Goal: Task Accomplishment & Management: Manage account settings

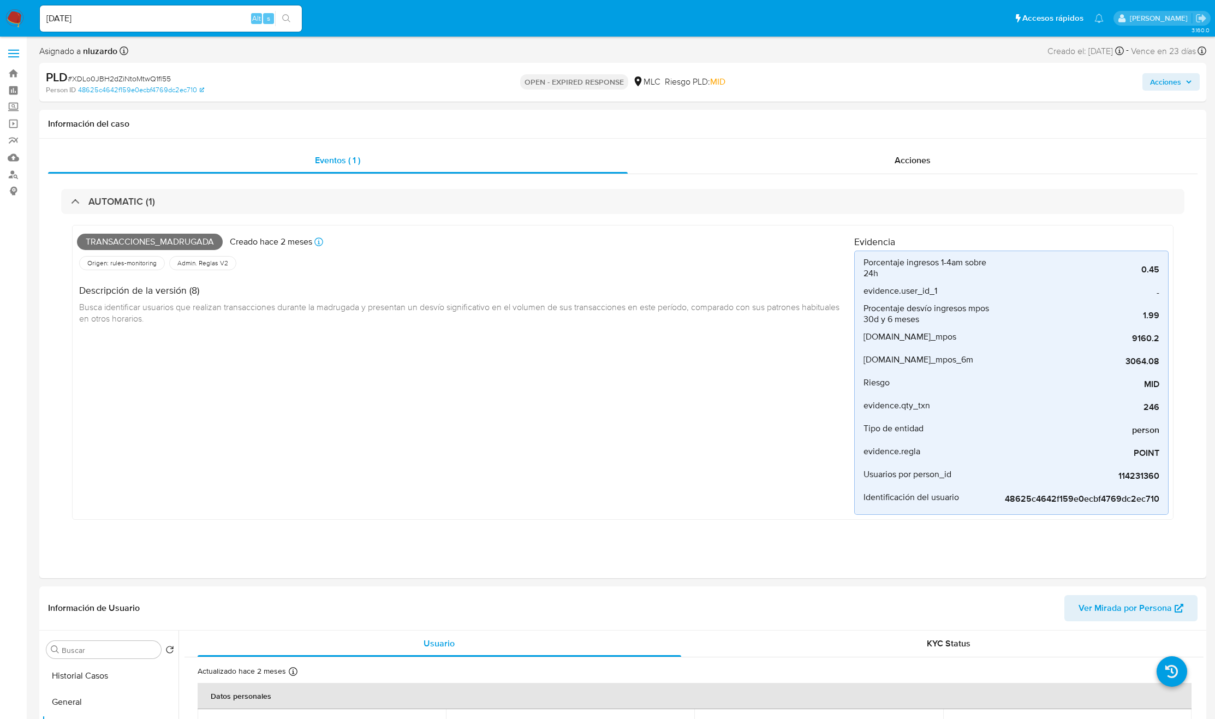
select select "10"
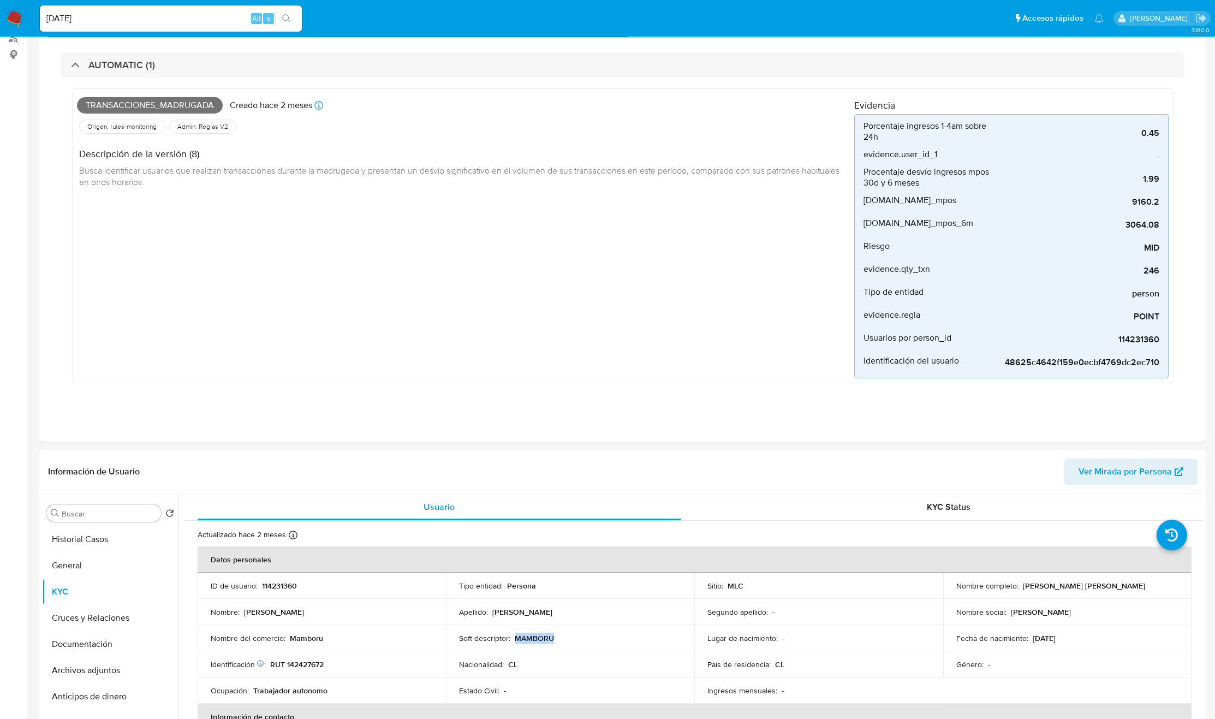
scroll to position [164, 0]
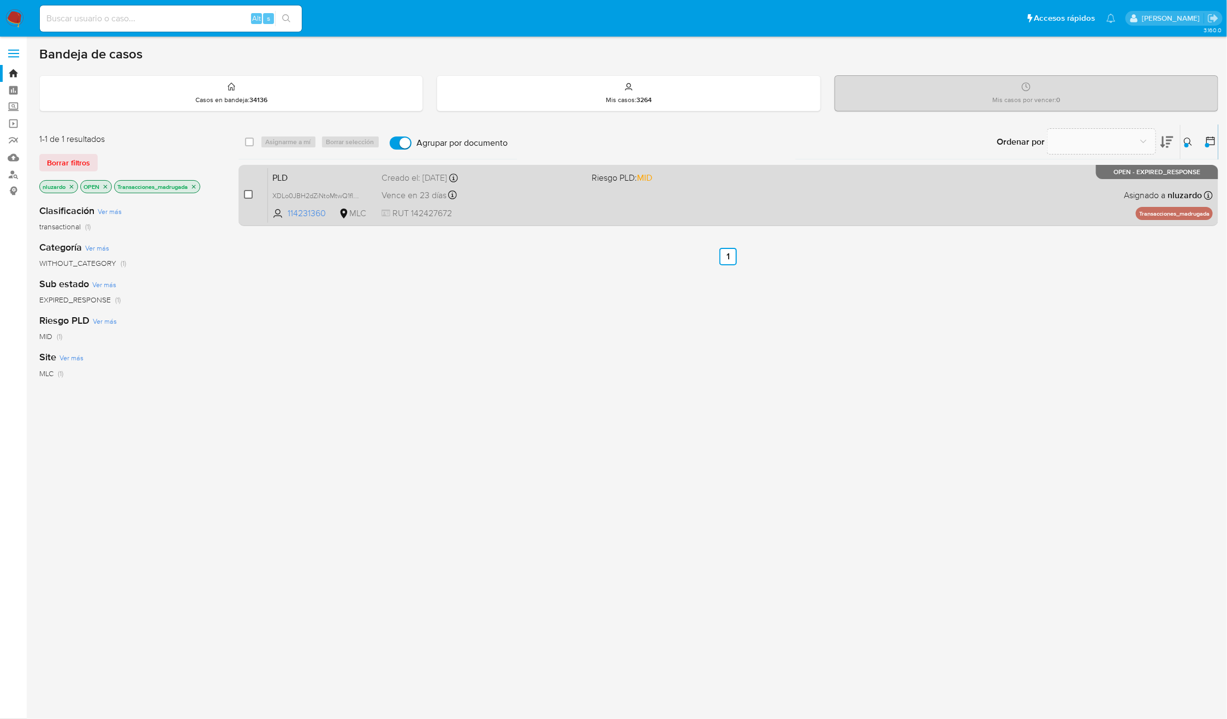
click at [248, 193] on input "checkbox" at bounding box center [248, 194] width 9 height 9
checkbox input "true"
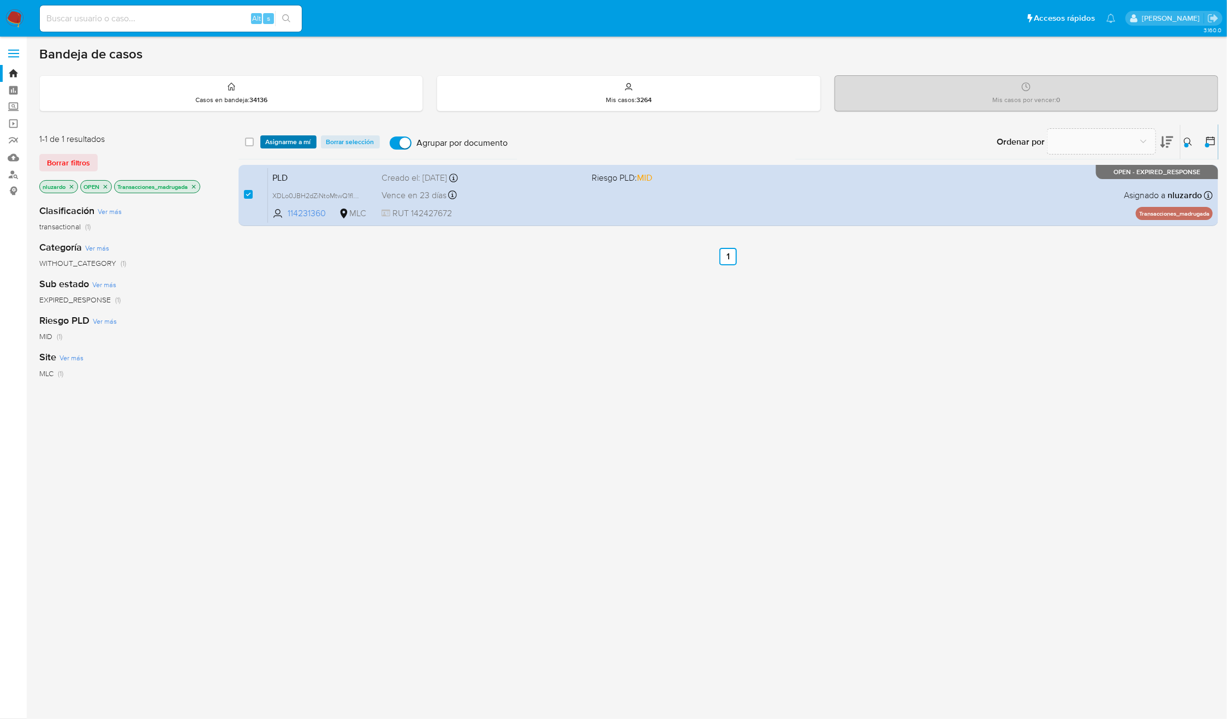
click at [279, 143] on span "Asignarme a mí" at bounding box center [288, 142] width 45 height 11
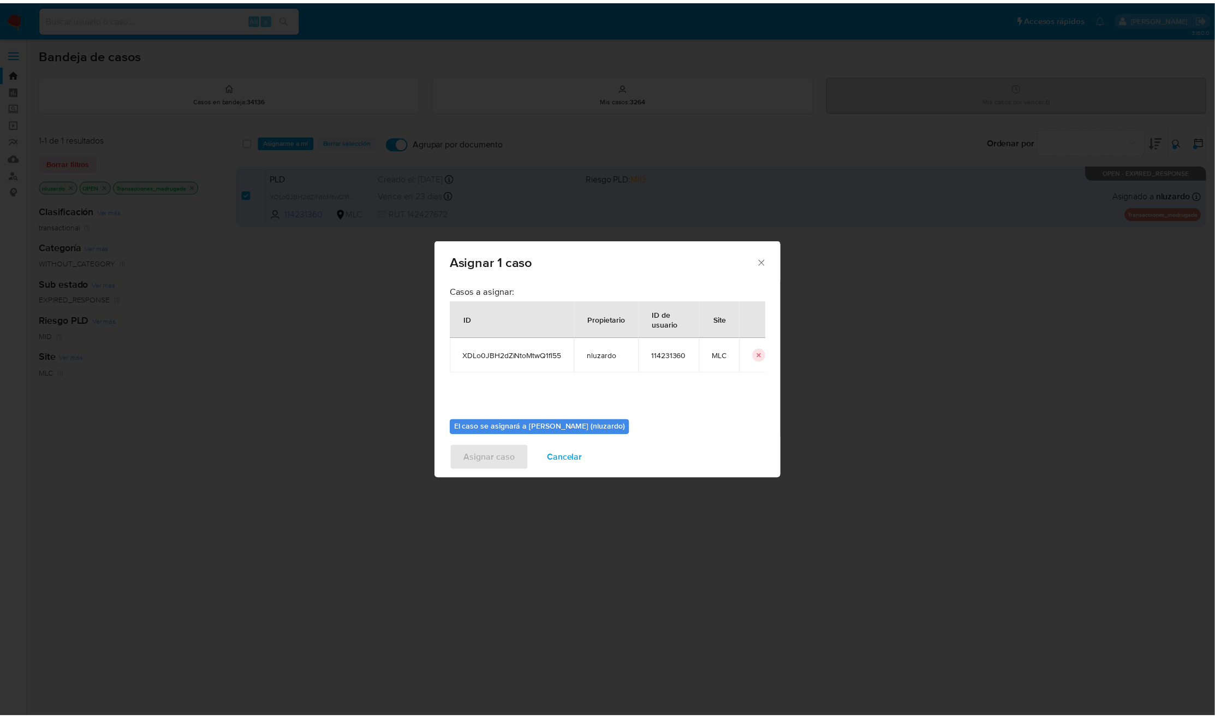
scroll to position [56, 0]
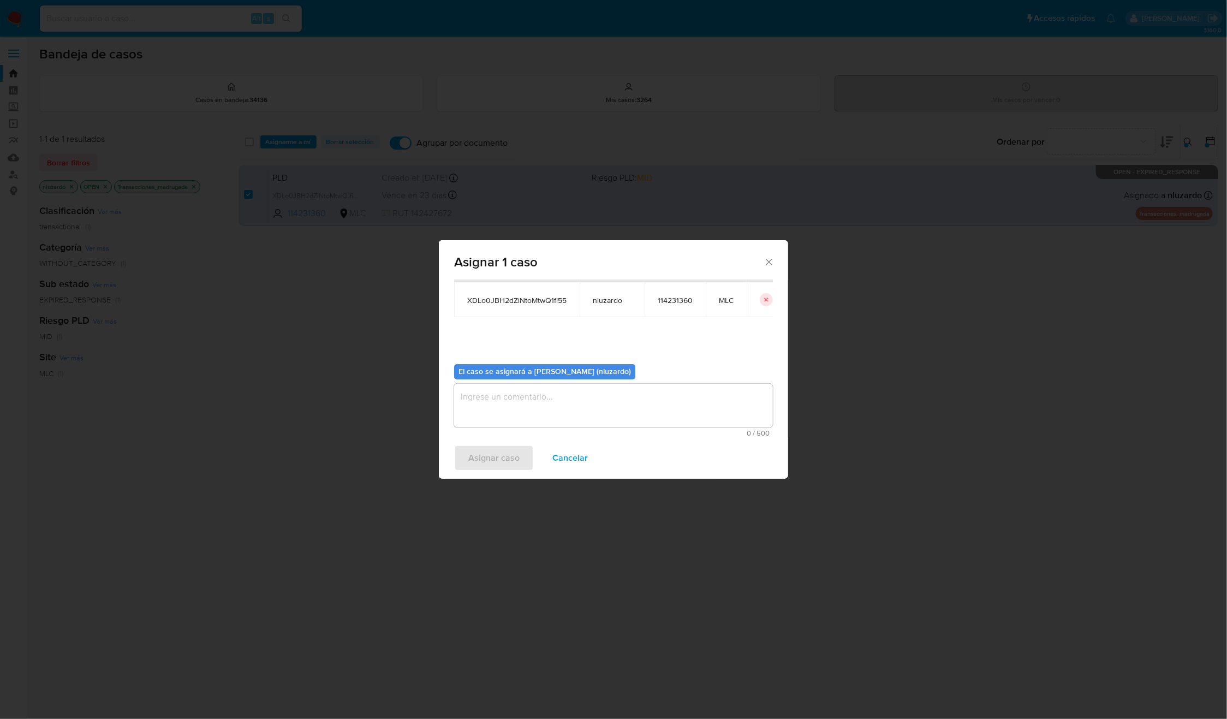
click at [621, 402] on textarea "assign-modal" at bounding box center [613, 406] width 319 height 44
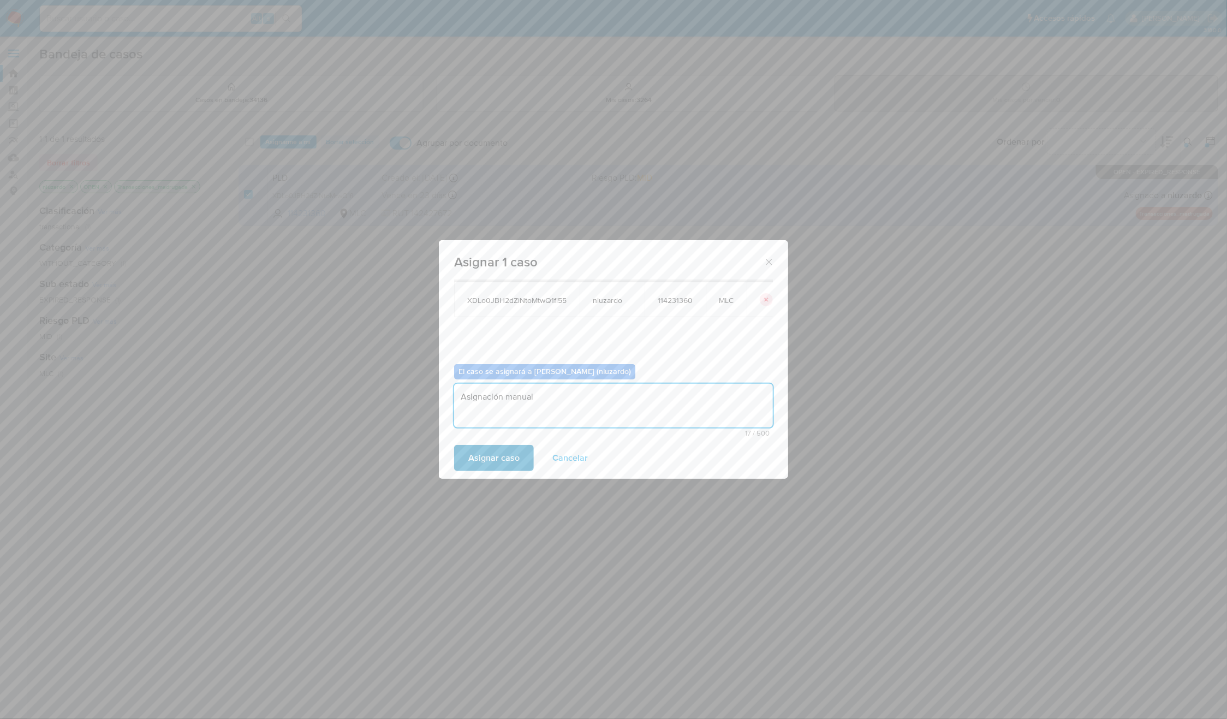
type textarea "Asignación manual"
click at [520, 459] on button "Asignar caso" at bounding box center [494, 458] width 80 height 26
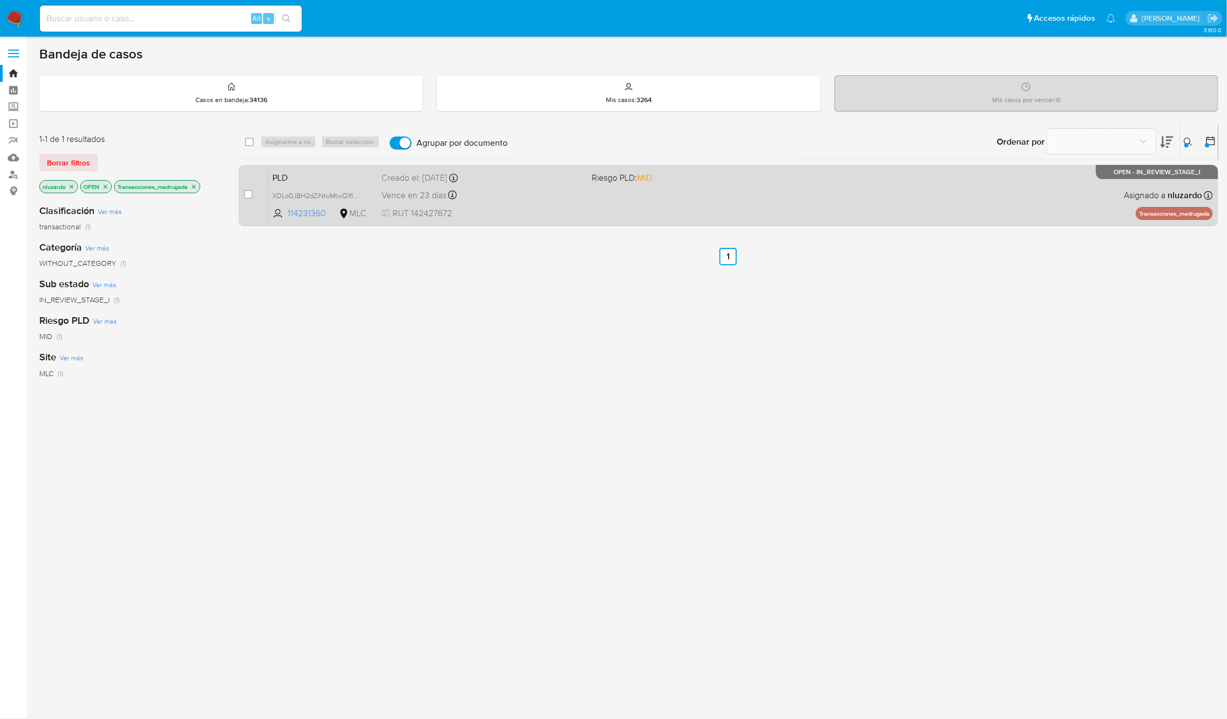
click at [668, 184] on div "PLD XDLo0JBH2dZiNtoMtwQ1fl55 114231360 MLC Riesgo PLD: MID Creado el: 12/07/202…" at bounding box center [740, 195] width 945 height 55
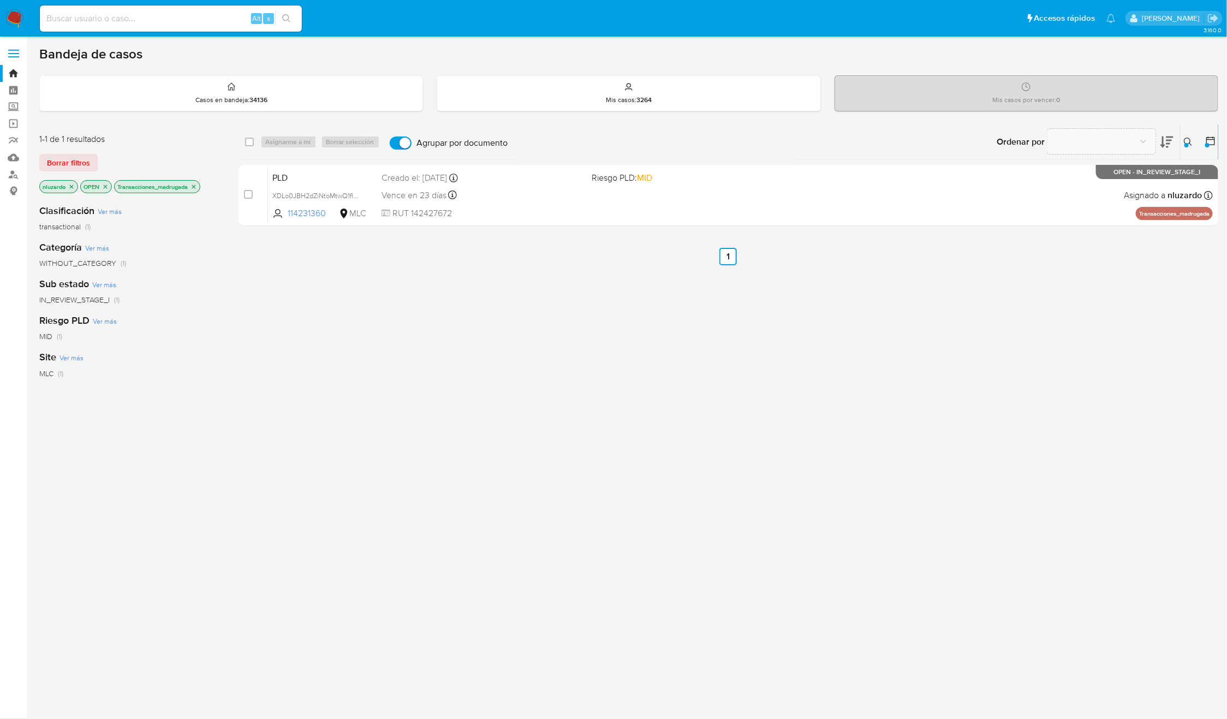
click at [200, 187] on p "Transacciones_madrugada" at bounding box center [157, 187] width 85 height 12
click at [200, 185] on p "Transacciones_madrugada" at bounding box center [157, 187] width 85 height 12
click at [197, 185] on icon "close-filter" at bounding box center [194, 186] width 7 height 7
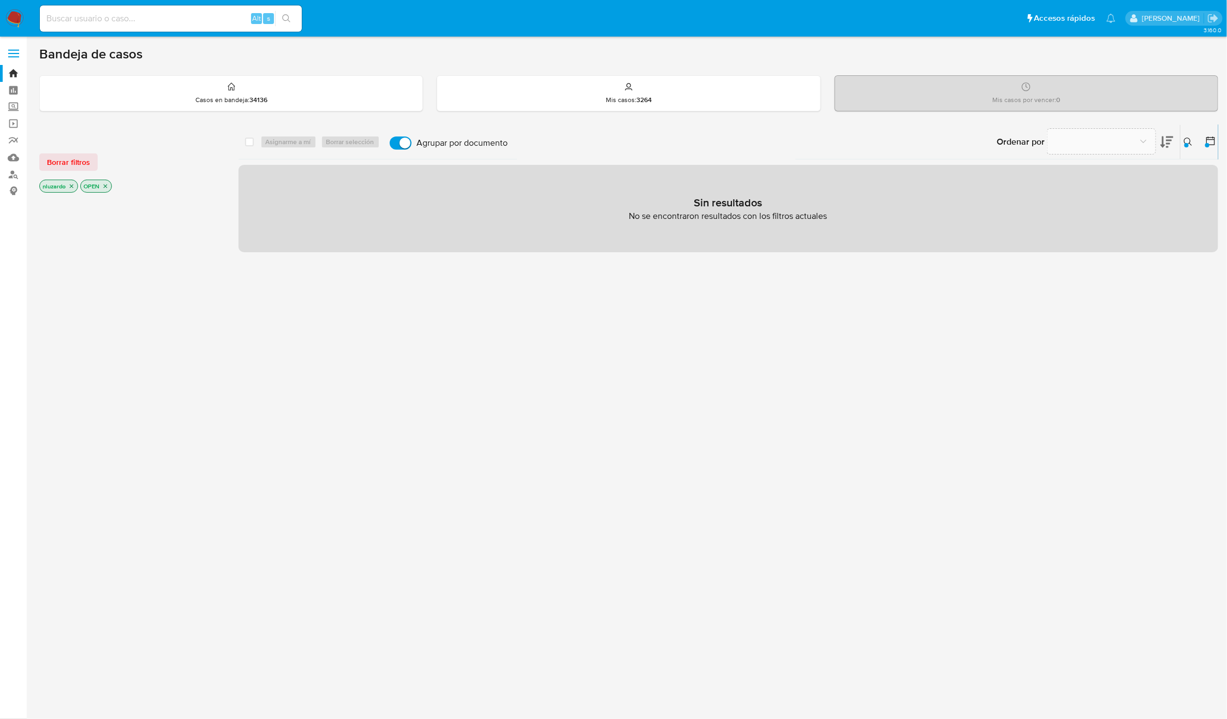
click at [1185, 148] on button at bounding box center [1190, 141] width 18 height 13
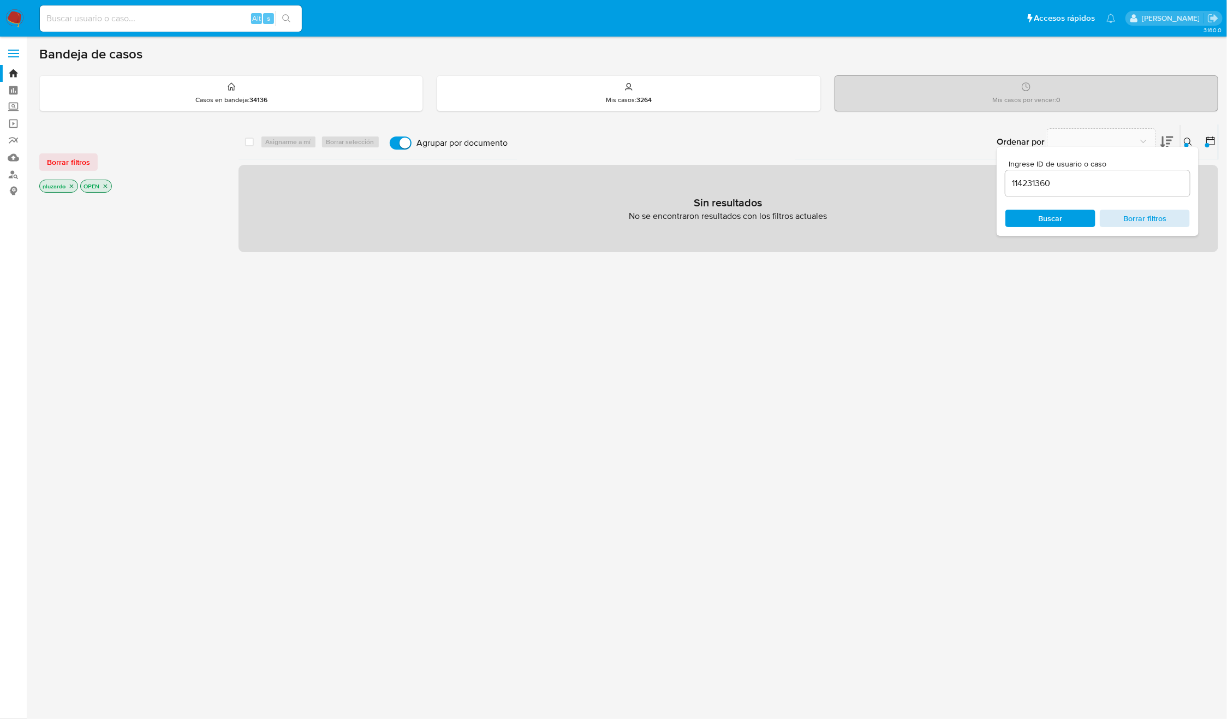
click at [1172, 212] on span "Borrar filtros" at bounding box center [1145, 218] width 75 height 15
click at [1055, 228] on div "Ingrese ID de usuario o caso 114231360 Buscar Borrar filtros" at bounding box center [1098, 191] width 202 height 89
click at [1053, 220] on span "Buscar" at bounding box center [1051, 218] width 24 height 17
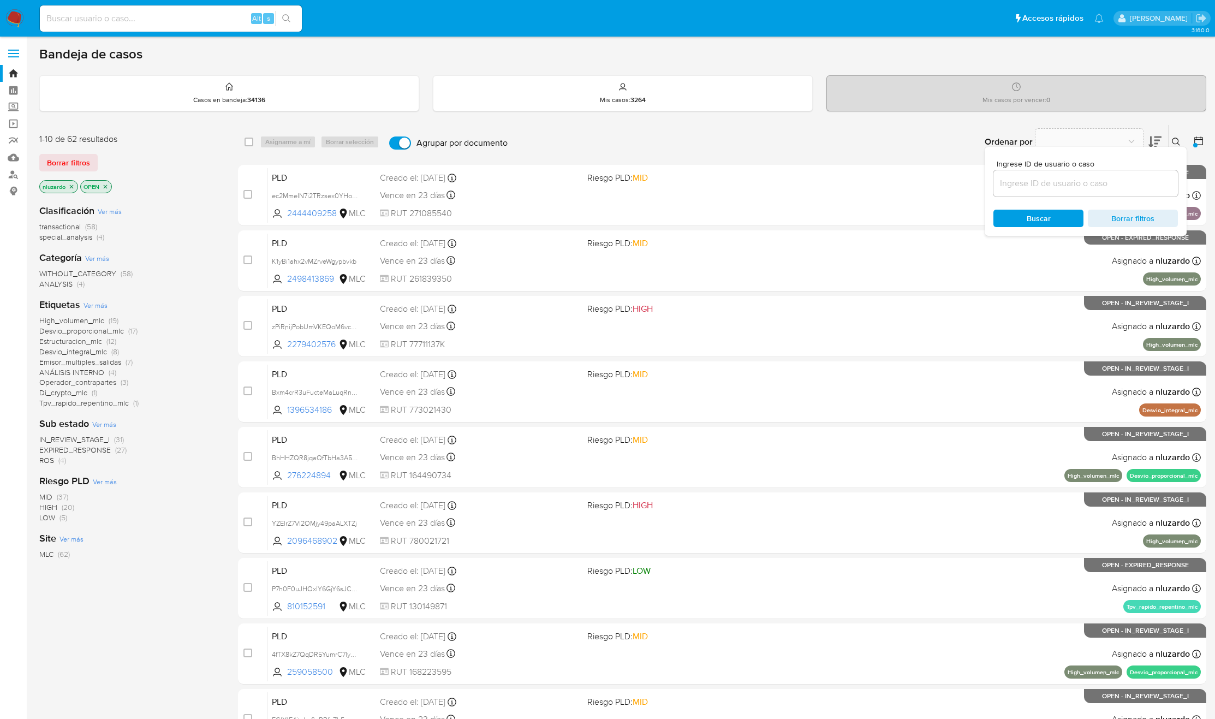
click at [140, 623] on div "1-10 de 62 resultados Borrar filtros nluzardo OPEN Clasificación Ver más transa…" at bounding box center [129, 489] width 181 height 731
click at [1170, 140] on button at bounding box center [1178, 141] width 18 height 13
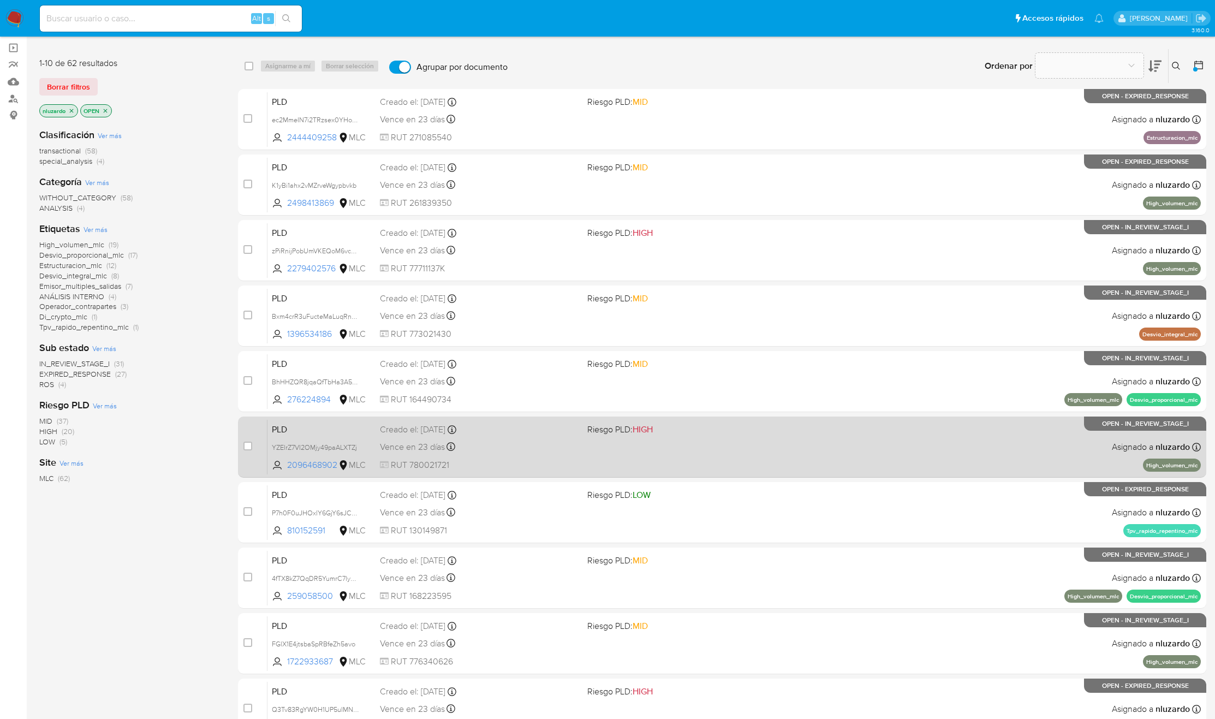
scroll to position [182, 0]
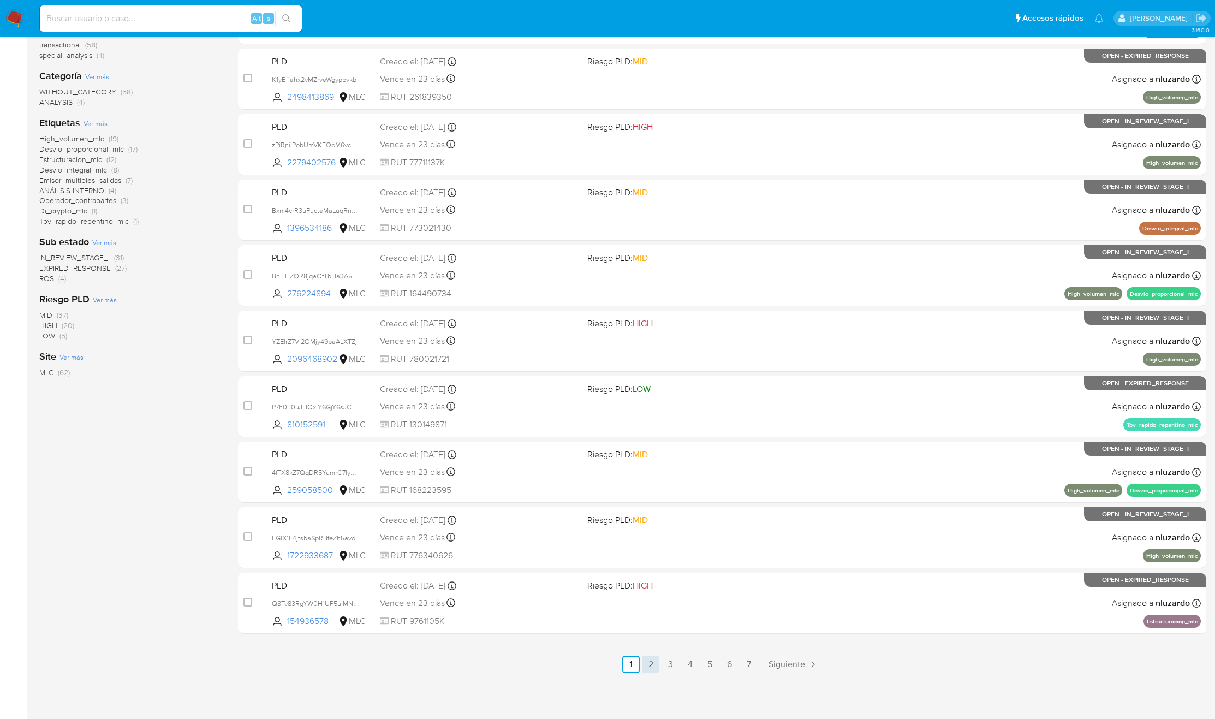
click at [657, 660] on link "2" at bounding box center [650, 664] width 17 height 17
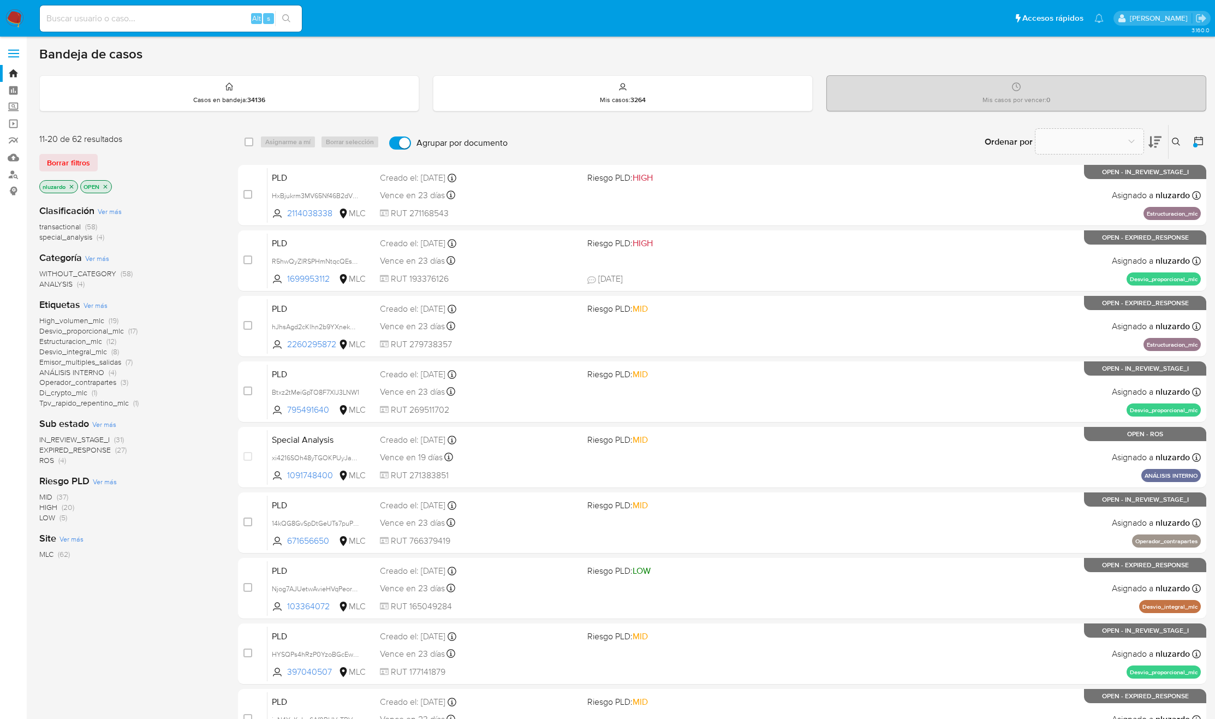
click at [63, 394] on span "Di_crypto_mlc" at bounding box center [63, 392] width 48 height 11
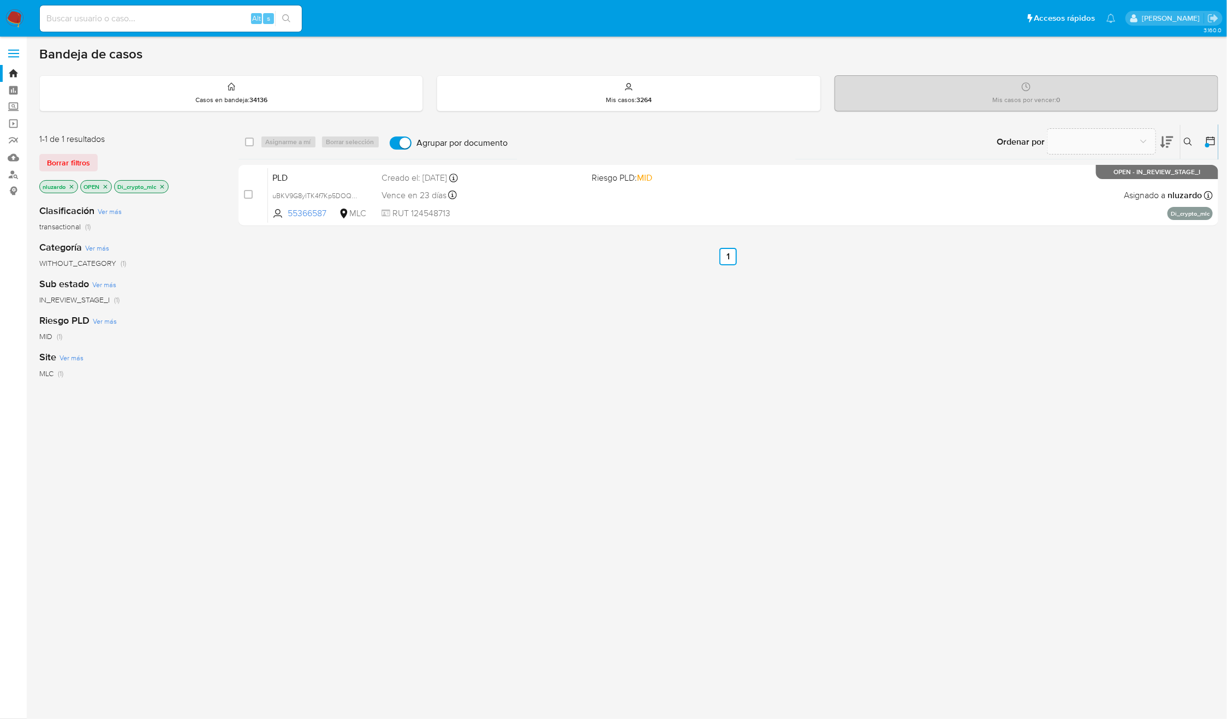
click at [161, 189] on icon "close-filter" at bounding box center [162, 186] width 7 height 7
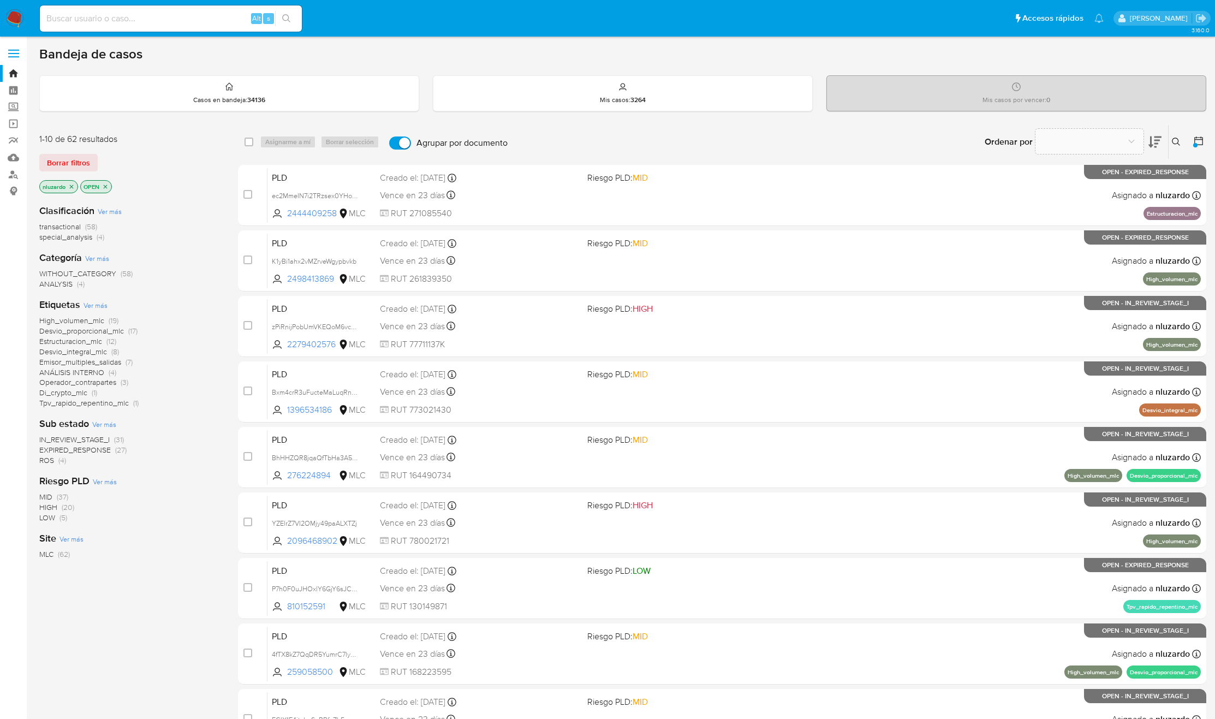
click at [85, 331] on span "Desvio_proporcional_mlc" at bounding box center [81, 330] width 85 height 11
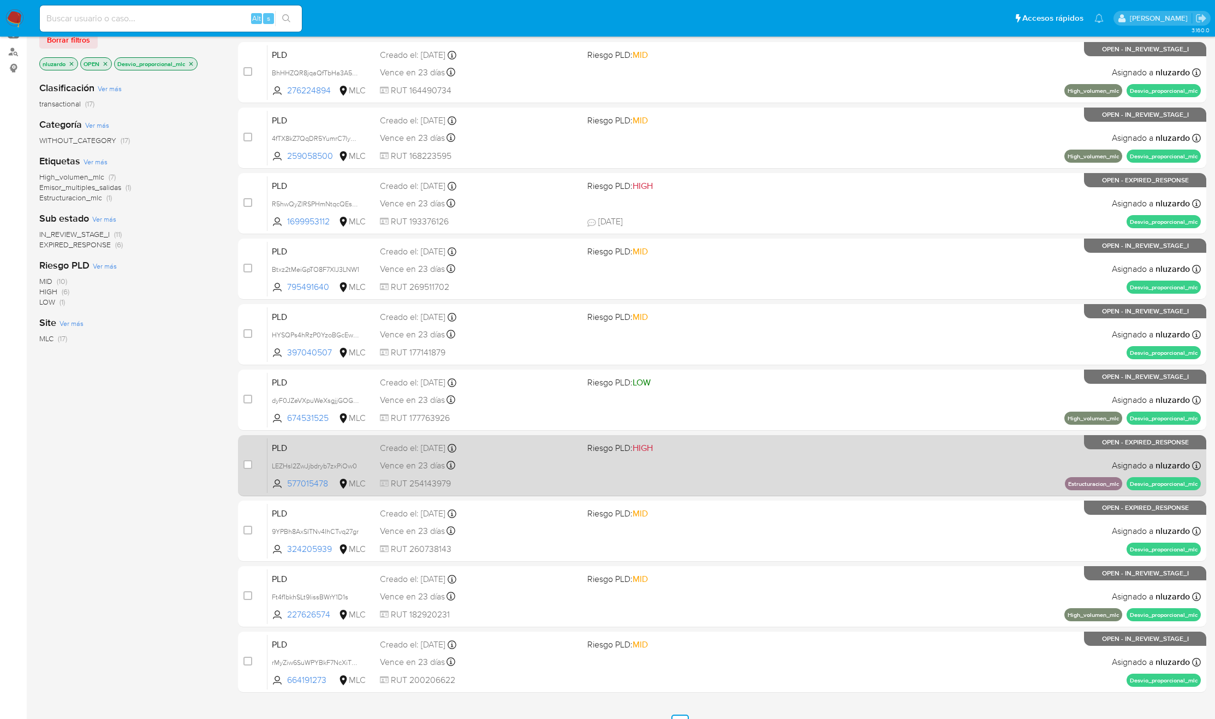
scroll to position [182, 0]
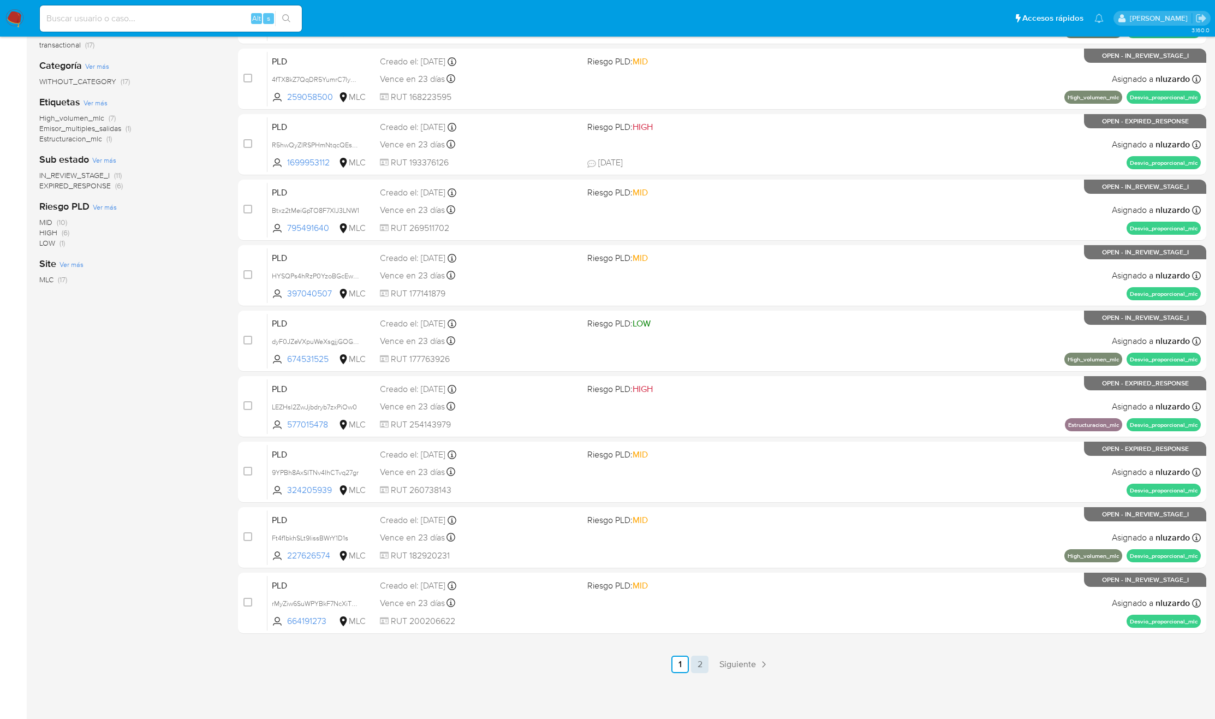
click at [696, 665] on link "2" at bounding box center [699, 664] width 17 height 17
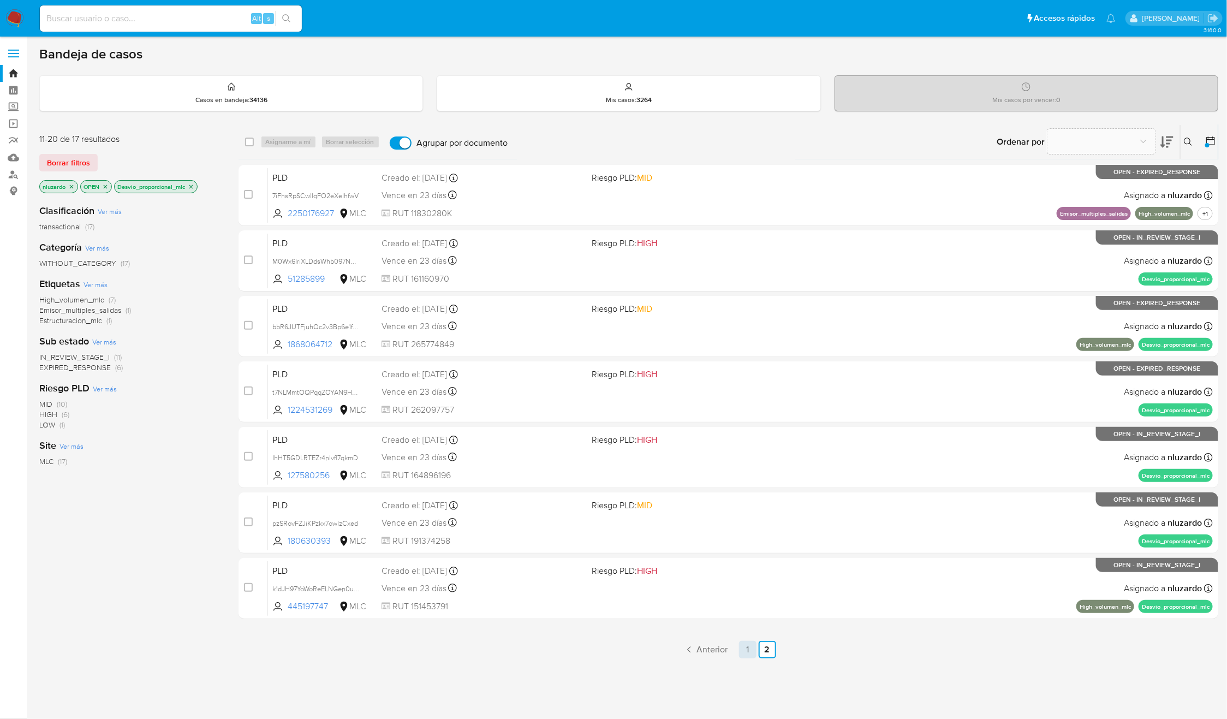
click at [752, 647] on link "1" at bounding box center [747, 649] width 17 height 17
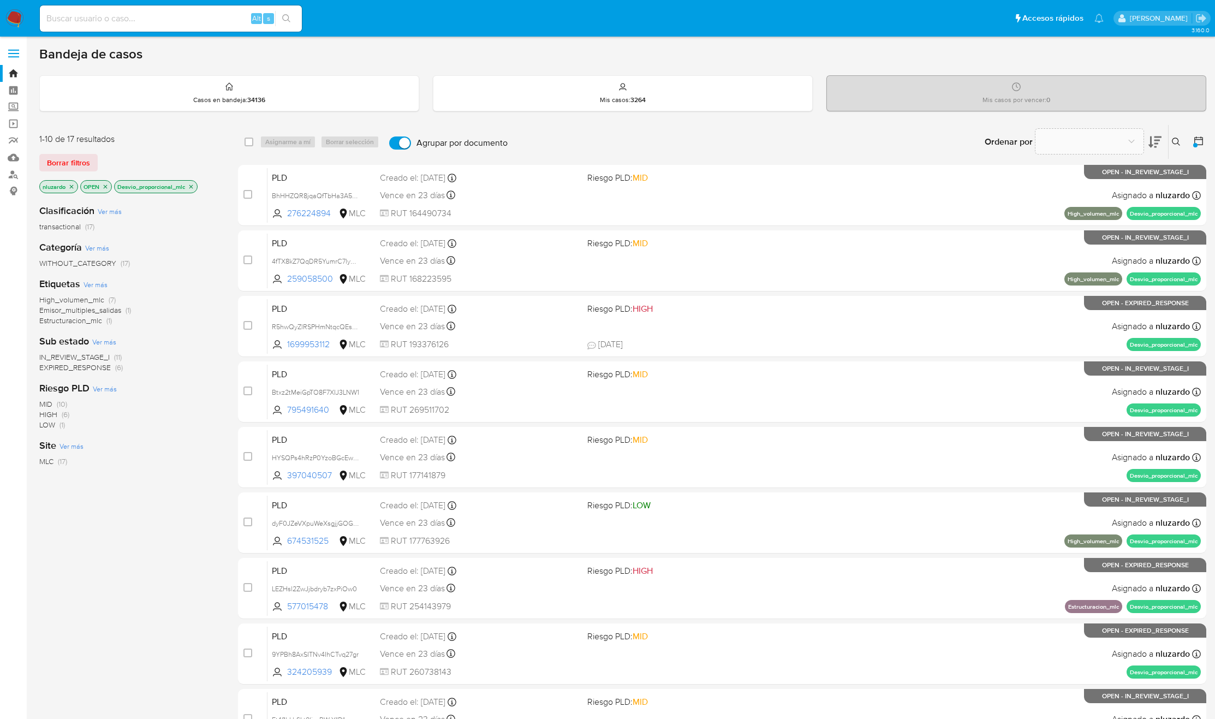
click at [191, 182] on p "Desvio_proporcional_mlc" at bounding box center [156, 187] width 82 height 12
click at [192, 183] on icon "close-filter" at bounding box center [191, 186] width 7 height 7
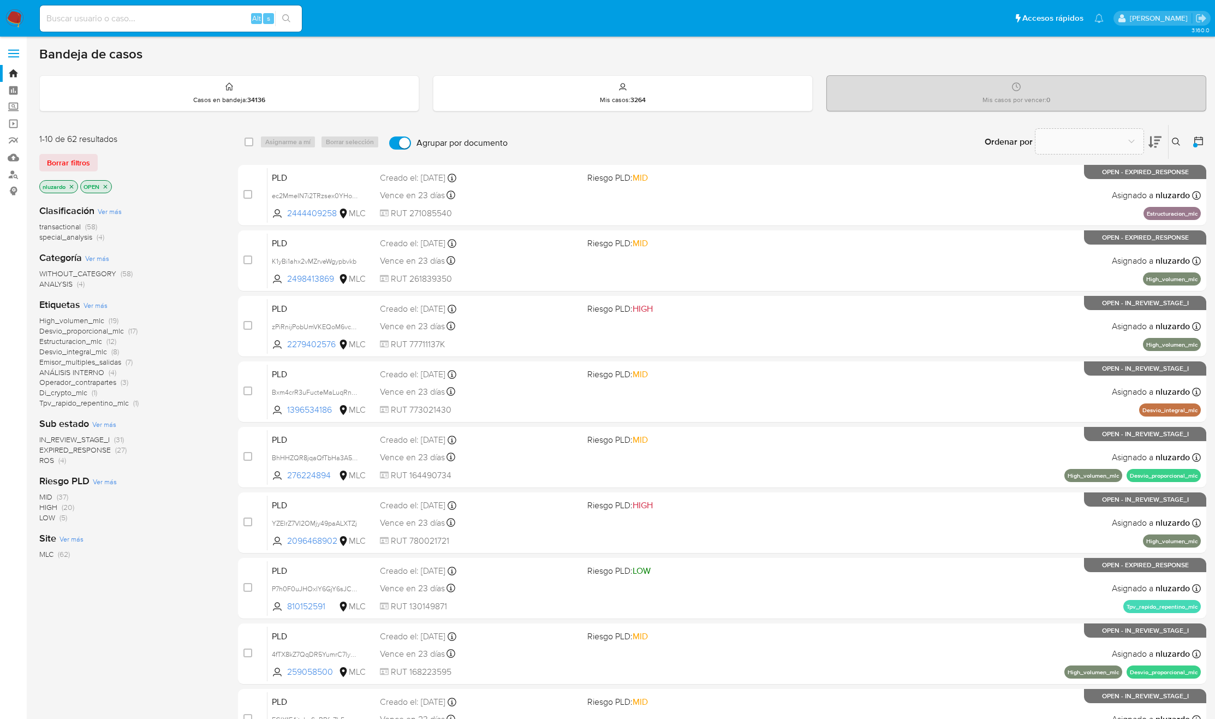
click at [91, 351] on span "Desvio_integral_mlc" at bounding box center [73, 351] width 68 height 11
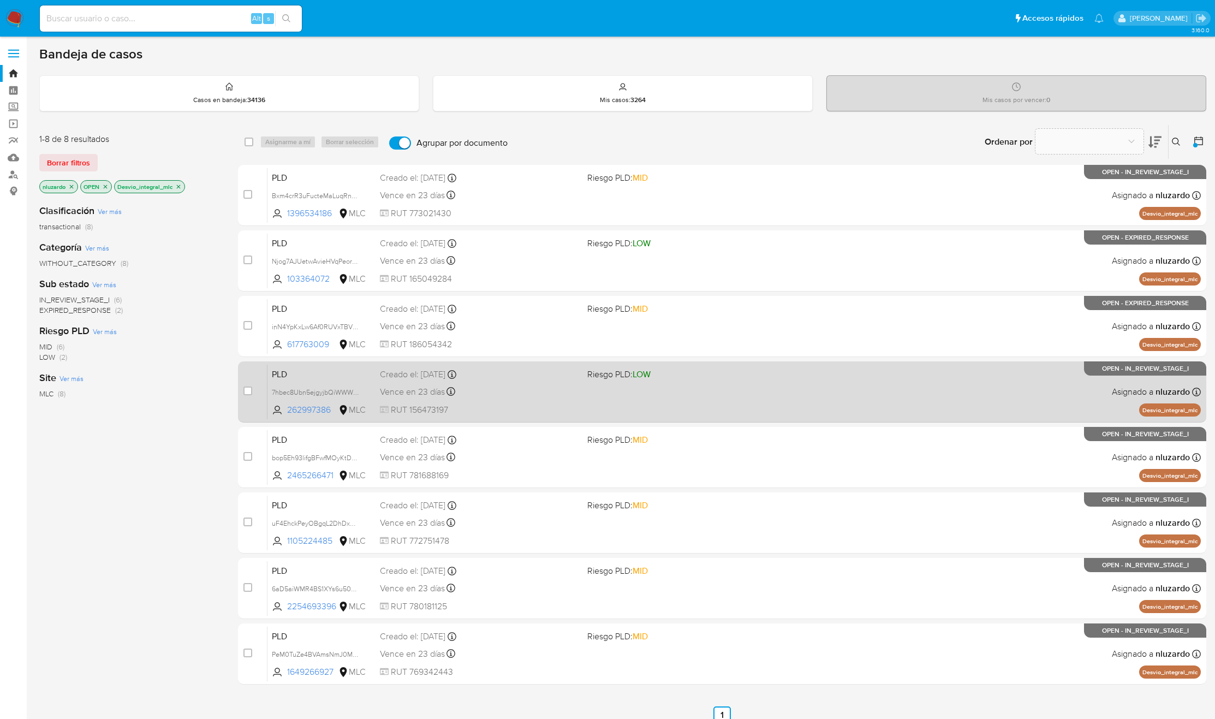
scroll to position [51, 0]
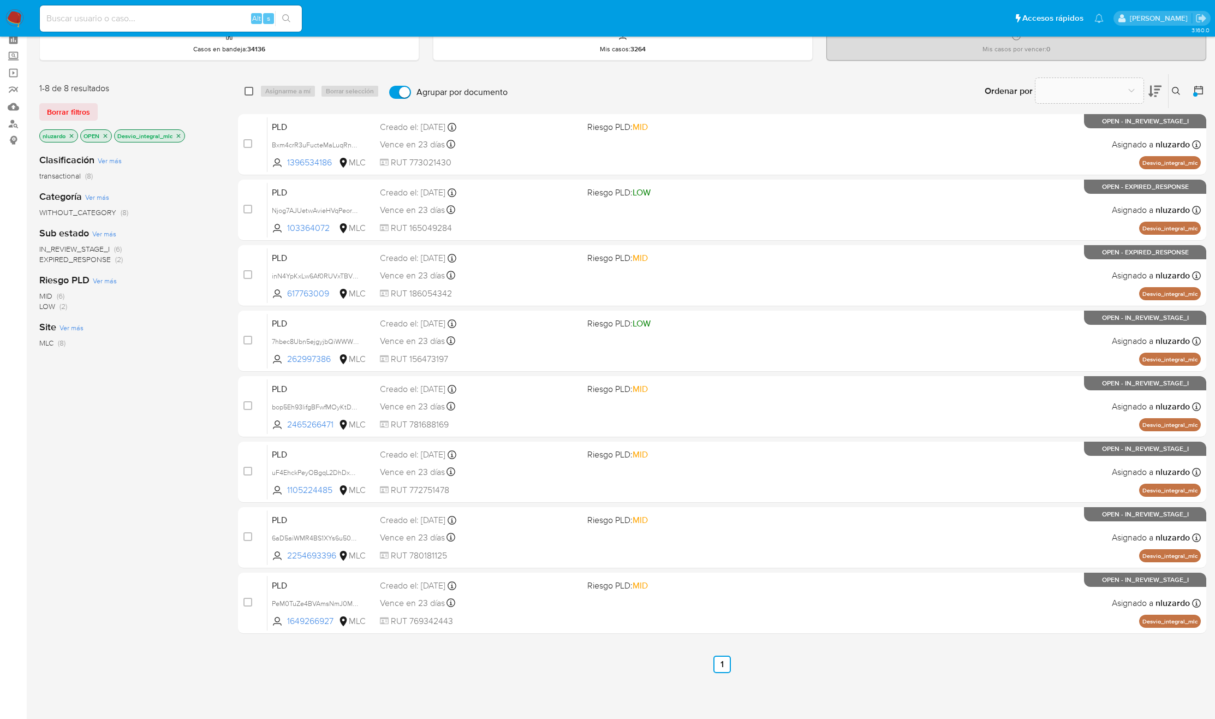
click at [248, 93] on input "checkbox" at bounding box center [249, 91] width 9 height 9
checkbox input "true"
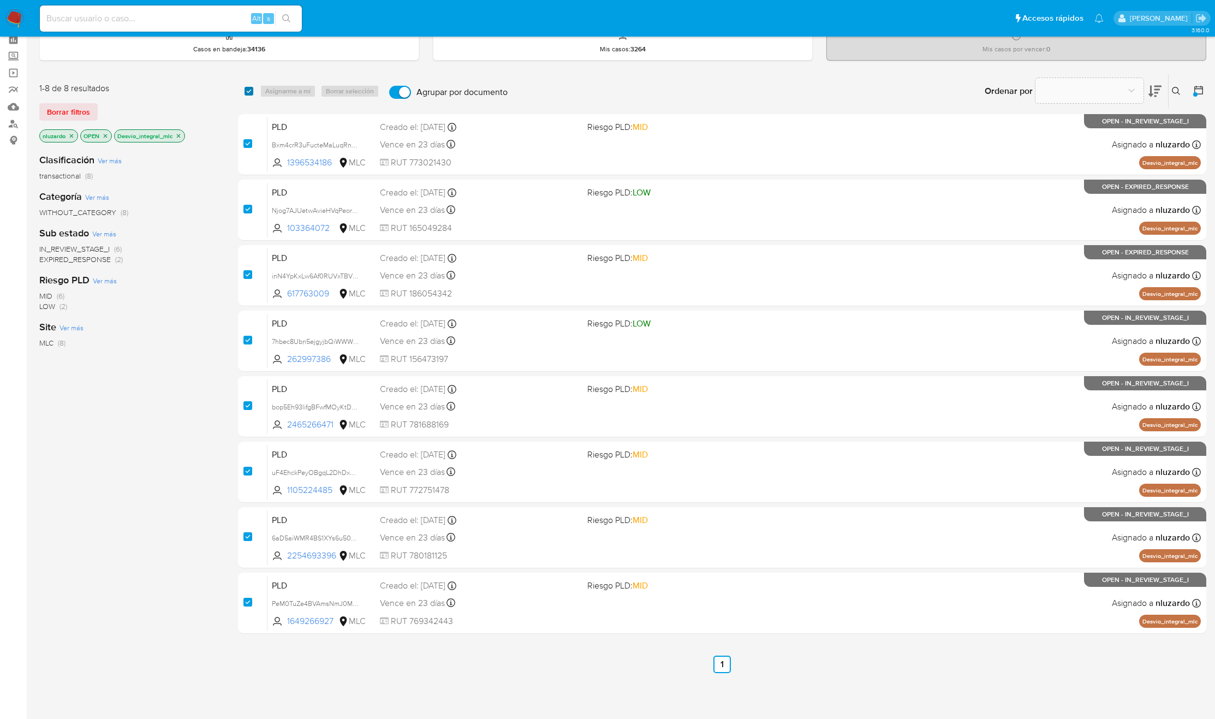
checkbox input "true"
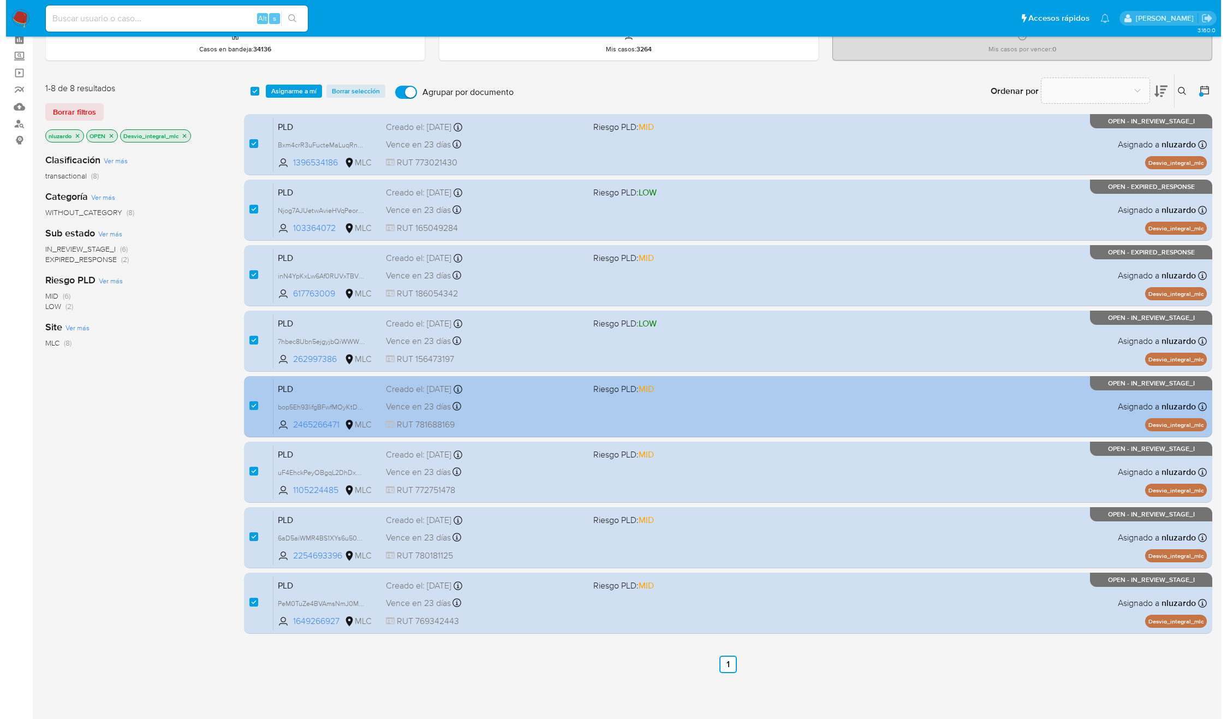
scroll to position [0, 0]
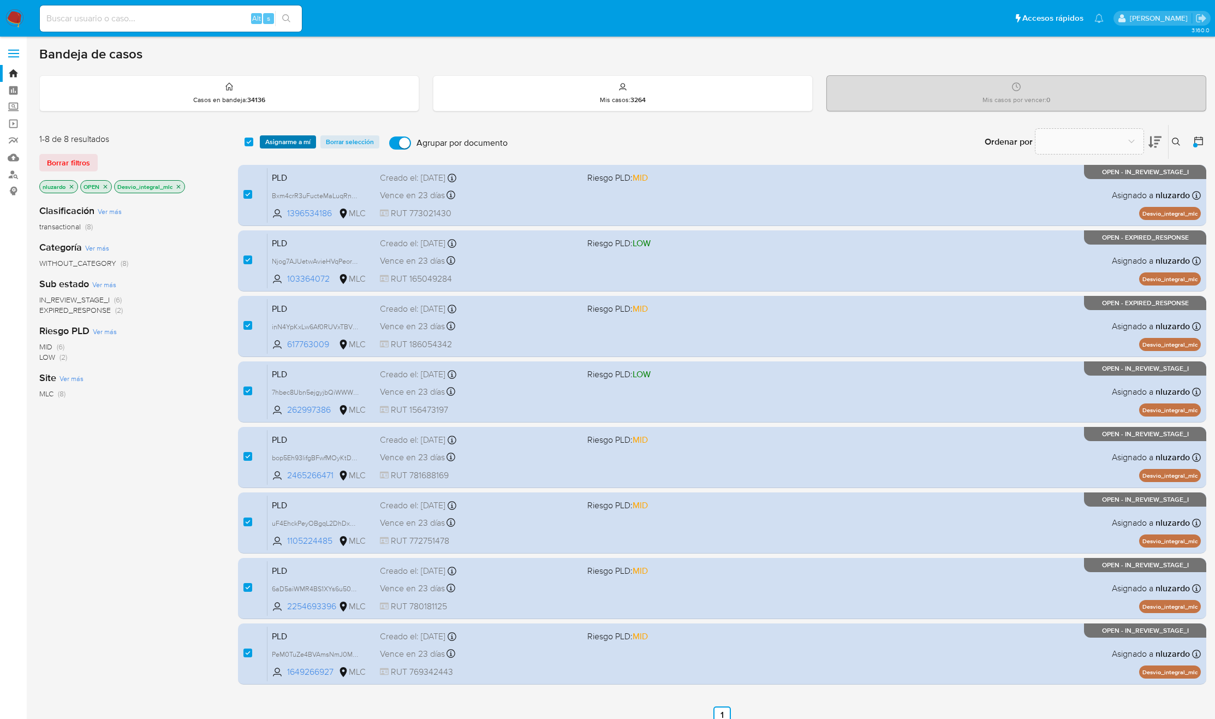
click at [290, 138] on span "Asignarme a mí" at bounding box center [287, 142] width 45 height 11
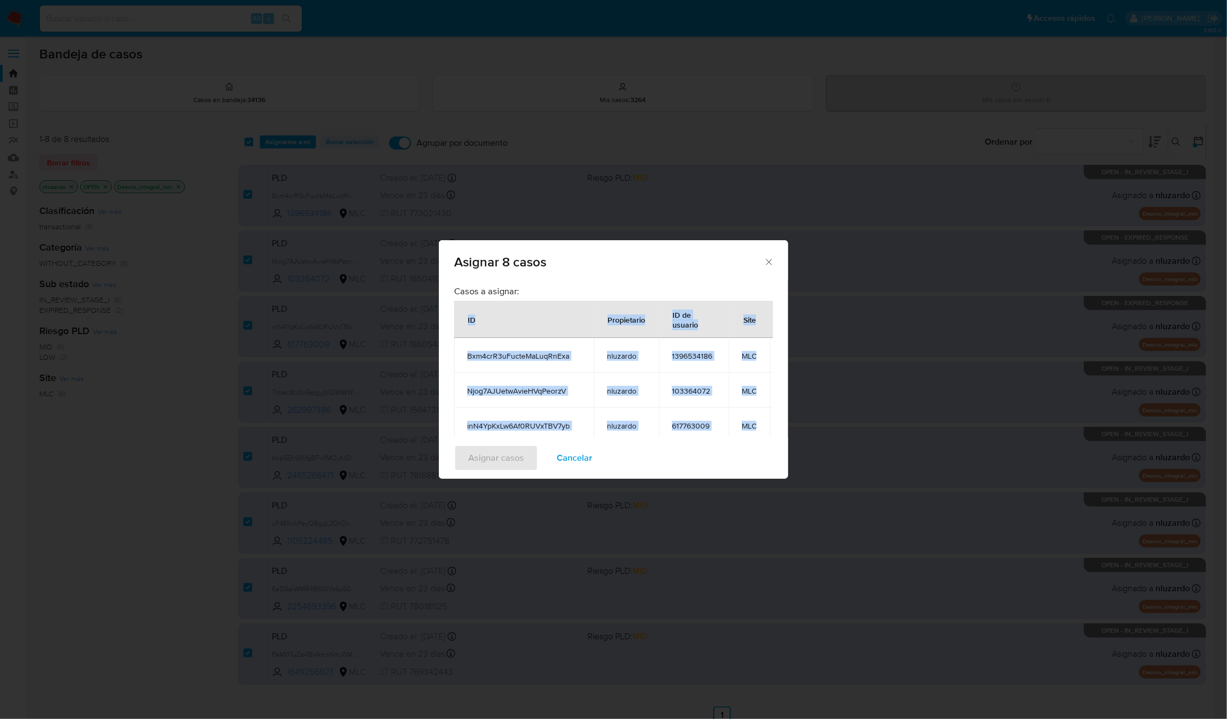
drag, startPoint x: 705, startPoint y: 400, endPoint x: 460, endPoint y: 327, distance: 255.5
click at [460, 327] on table "ID Propietario ID de usuario Site Bxm4crR3uFucteMaLuqRnExa nluzardo 1396534186 …" at bounding box center [631, 459] width 355 height 317
copy table "ID Propietario ID de usuario Site Bxm4crR3uFucteMaLuqRnExa nluzardo 1396534186 …"
click at [579, 462] on span "Cancelar" at bounding box center [574, 458] width 35 height 24
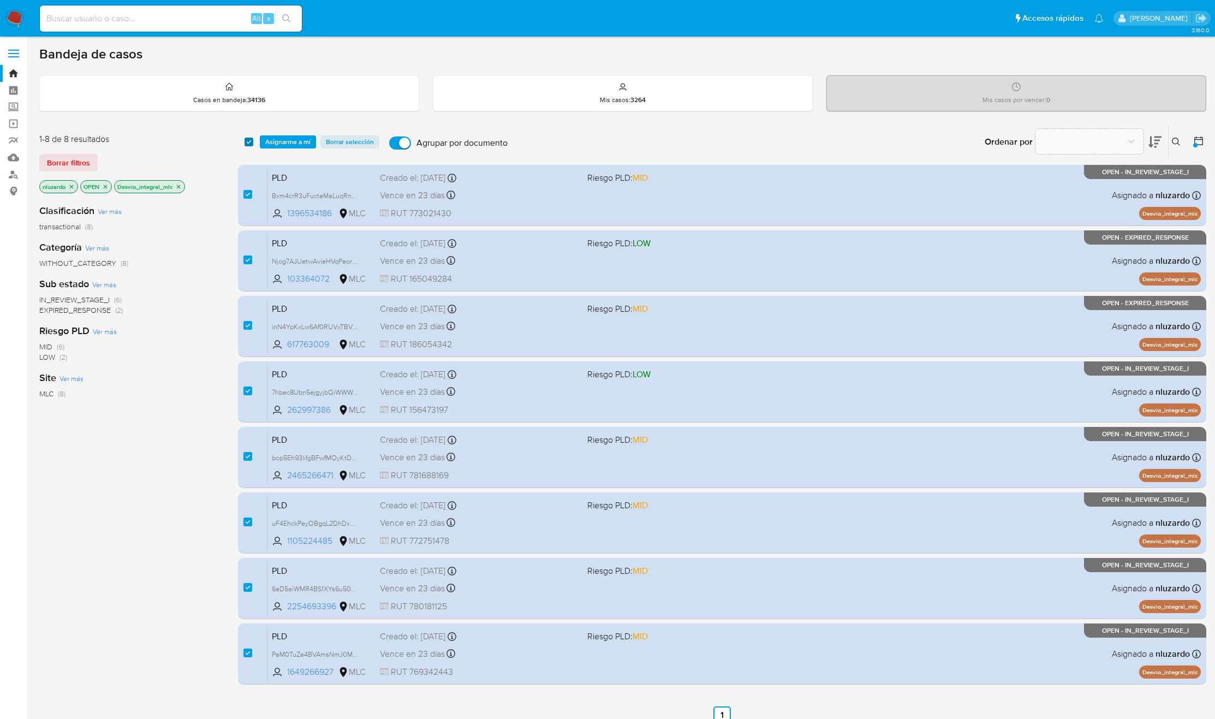
click at [250, 143] on input "checkbox" at bounding box center [249, 142] width 9 height 9
checkbox input "false"
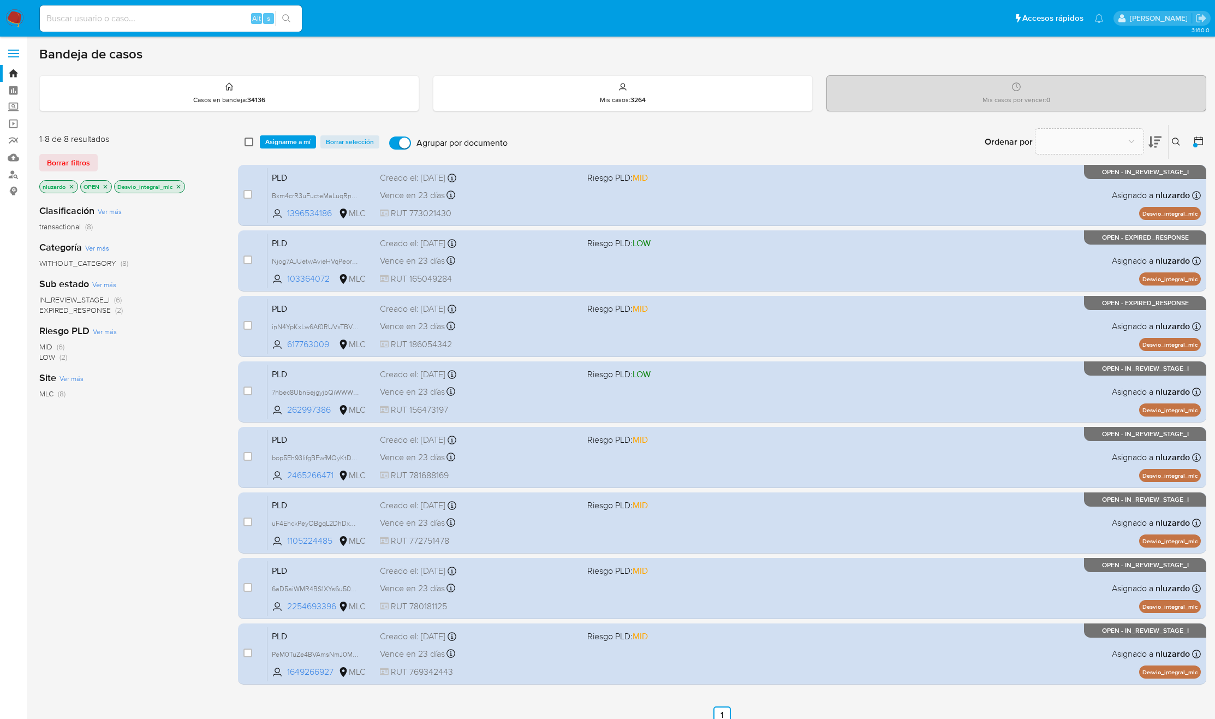
checkbox input "false"
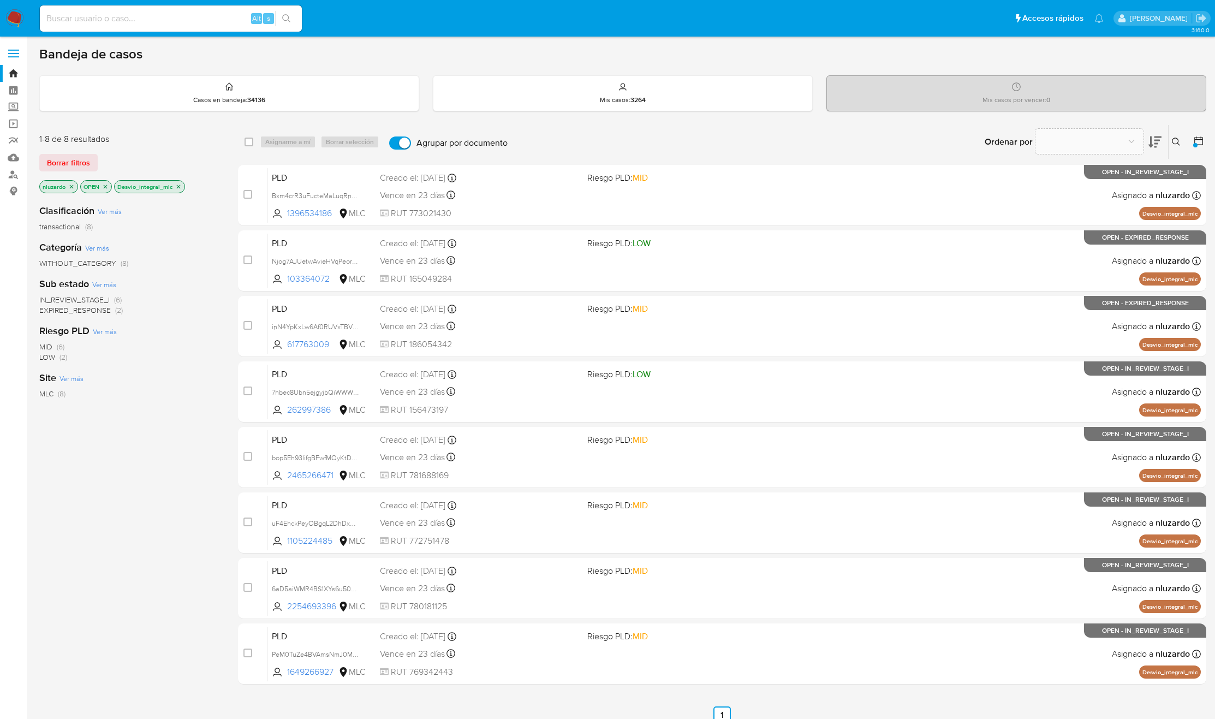
click at [218, 187] on div "1-8 de 8 resultados Borrar filtros nluzardo OPEN Desvio_integral_mlc Clasificac…" at bounding box center [129, 350] width 181 height 434
click at [152, 364] on div "Clasificación Ver más transactional (8) Categoría Ver más WITHOUT_CATEGORY (8) …" at bounding box center [129, 380] width 181 height 371
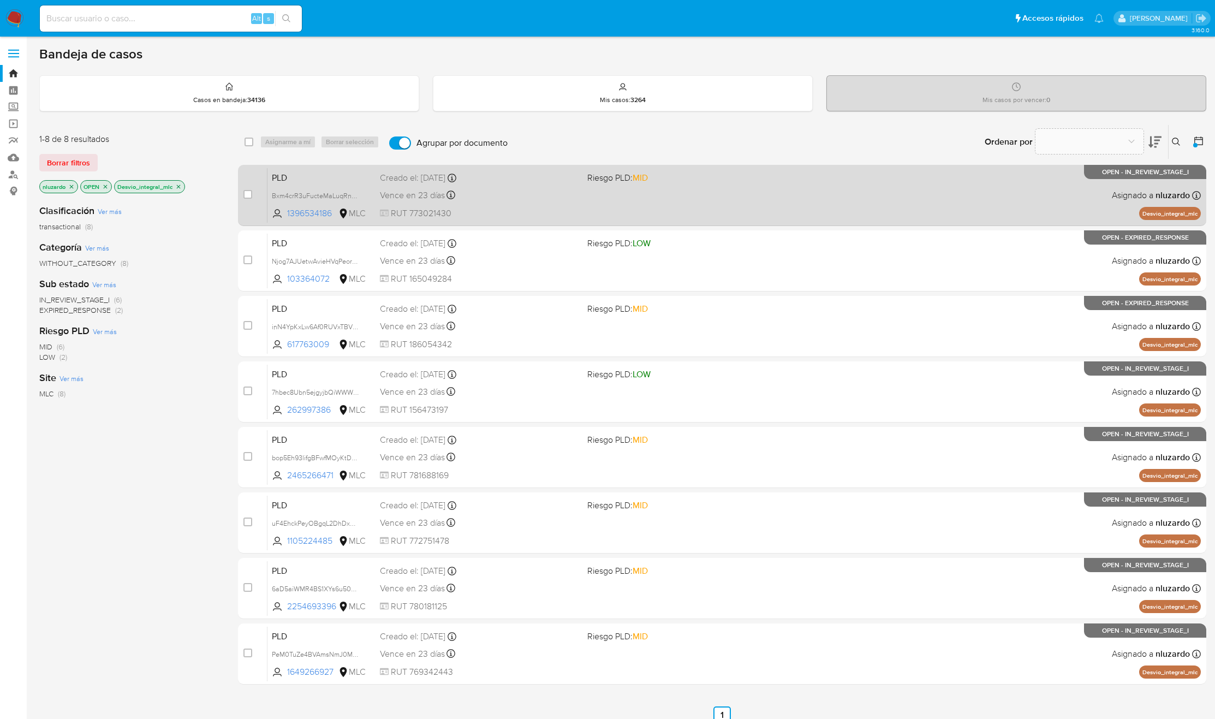
click at [719, 203] on div "PLD Bxm4crR3uFucteMaLuqRnExa 1396534186 MLC Riesgo PLD: MID Creado el: 12/07/20…" at bounding box center [735, 195] width 934 height 55
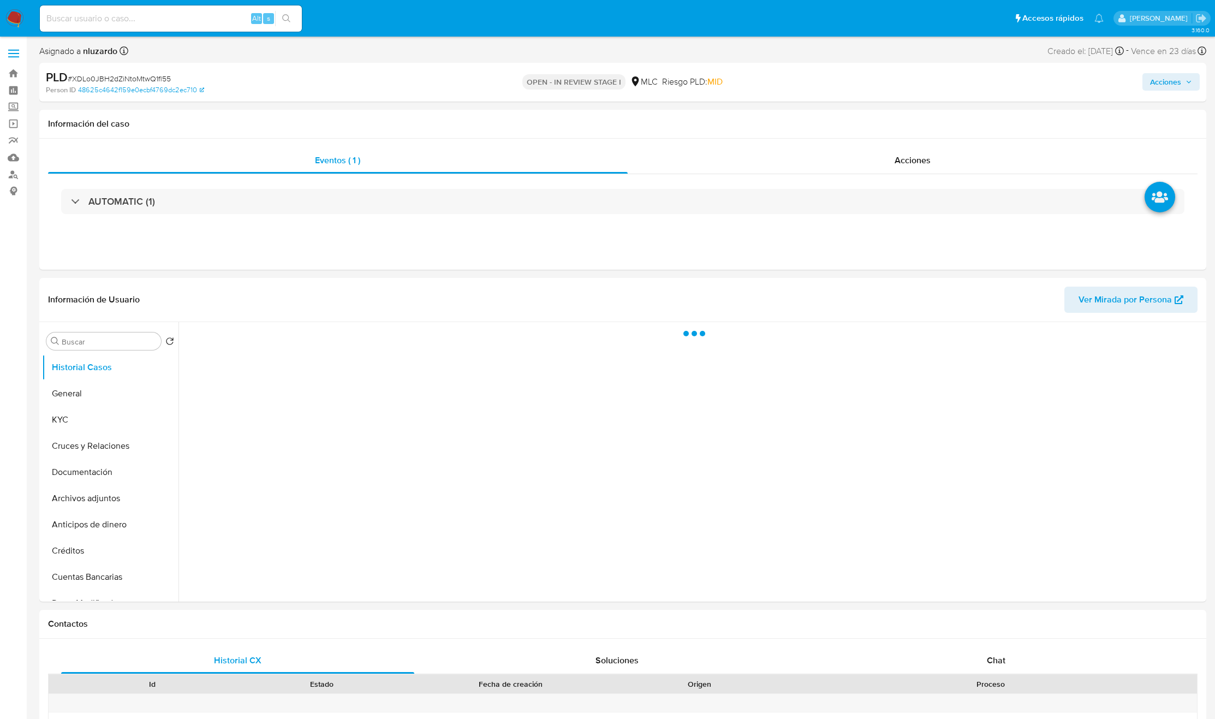
select select "10"
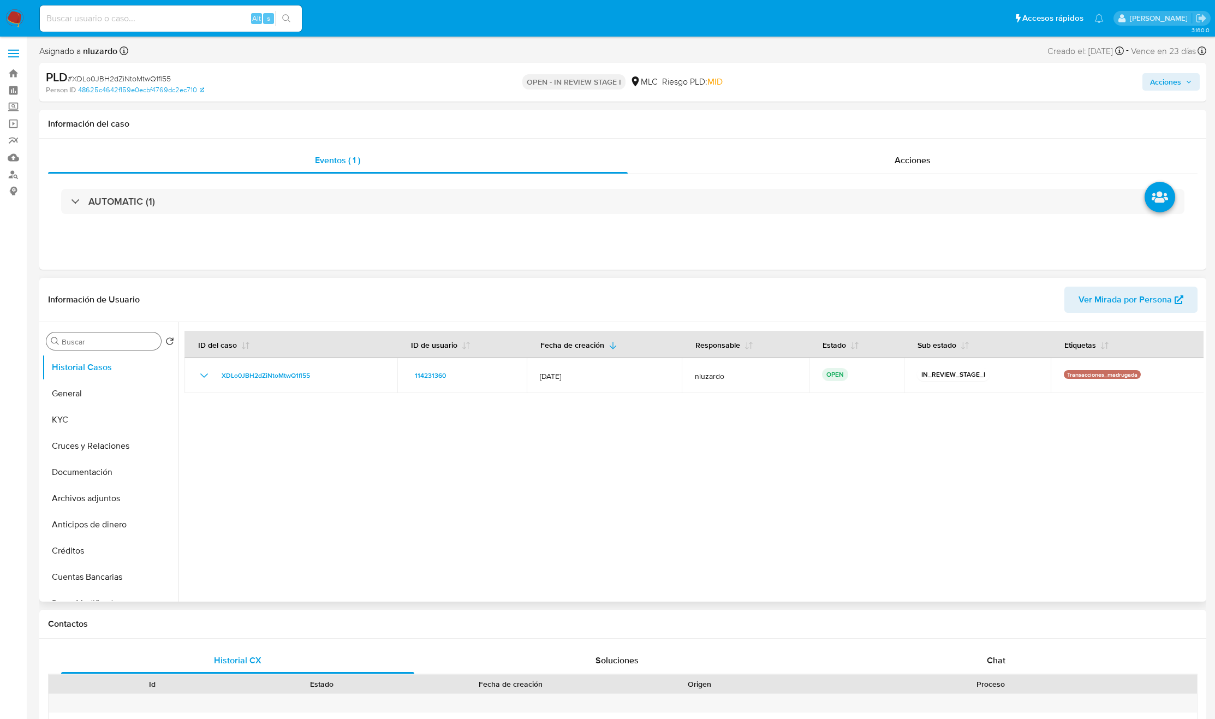
click at [85, 341] on input "Buscar" at bounding box center [109, 342] width 95 height 10
type input "AD"
click at [93, 383] on button "Archivos adjuntos" at bounding box center [106, 394] width 128 height 26
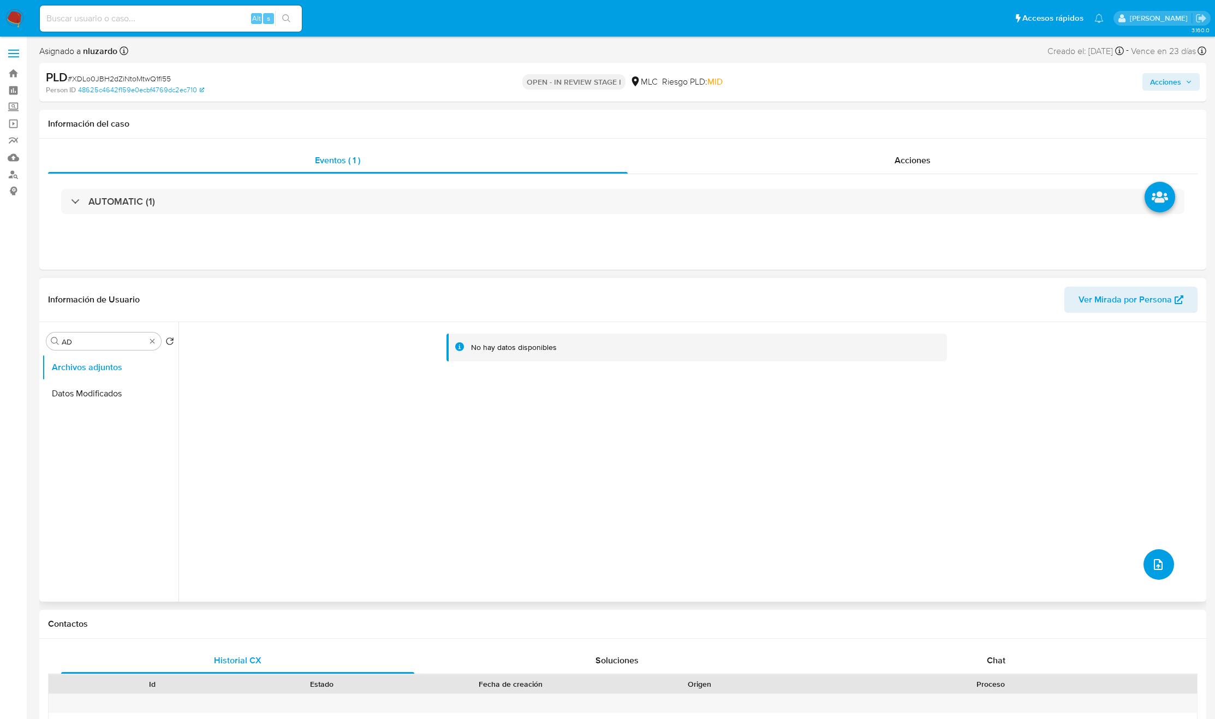
click at [1153, 571] on span "upload-file" at bounding box center [1159, 564] width 12 height 13
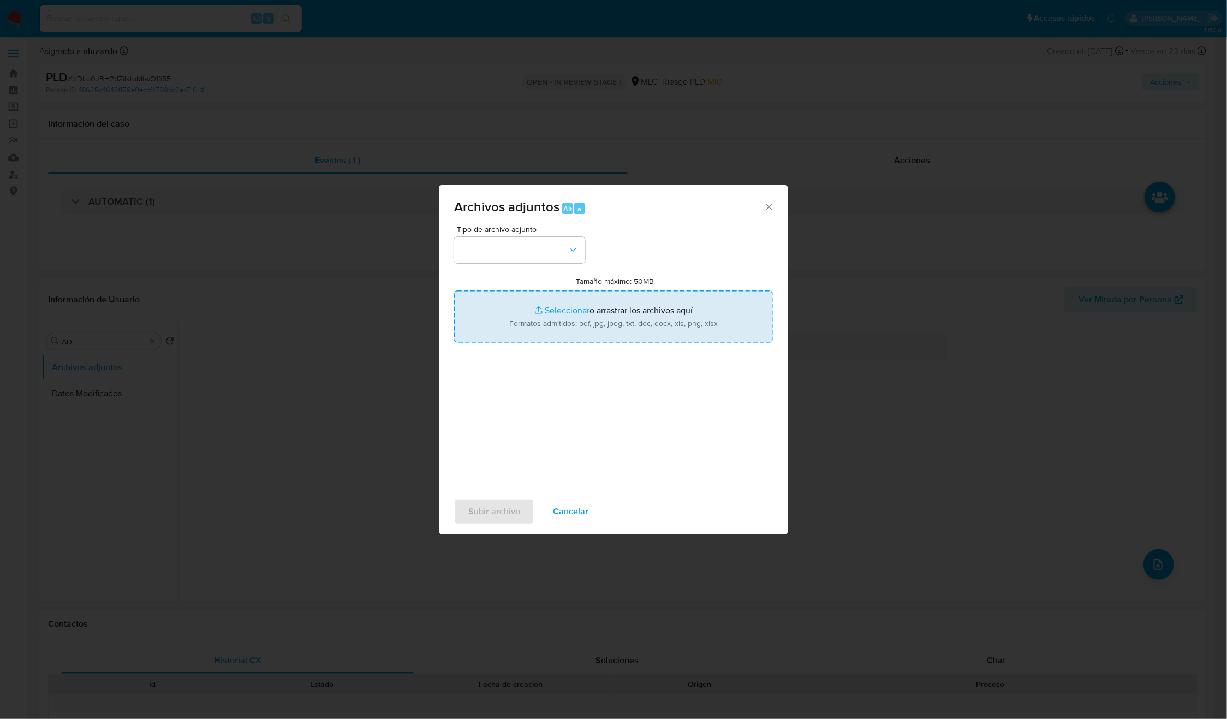
type input "C:\fakepath\114231360_Tablas_Transaccionales_1.3.0.xlsx"
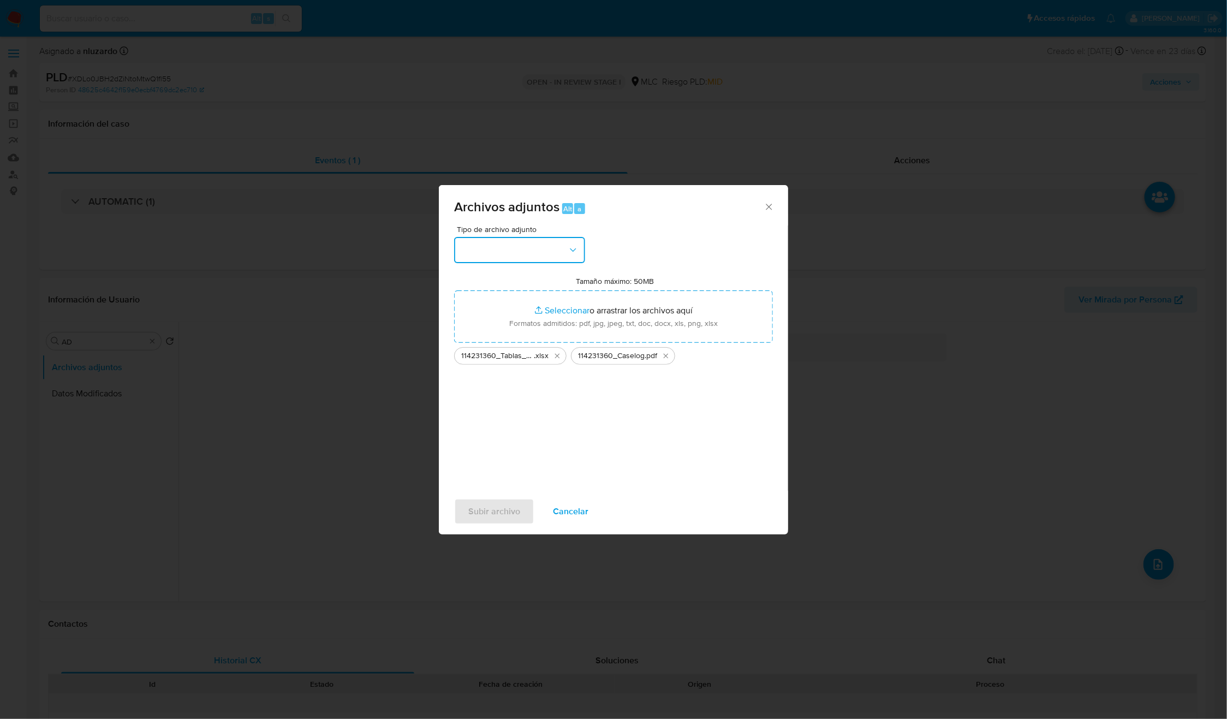
click at [579, 253] on button "button" at bounding box center [519, 250] width 131 height 26
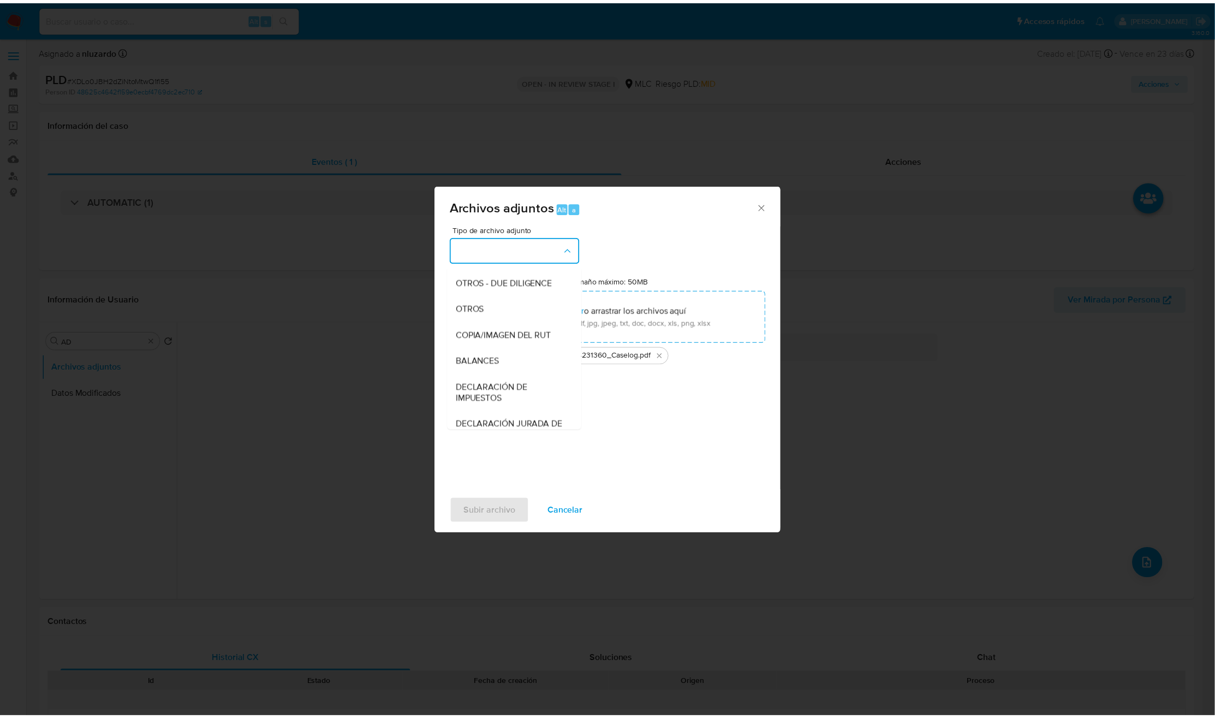
scroll to position [126, 0]
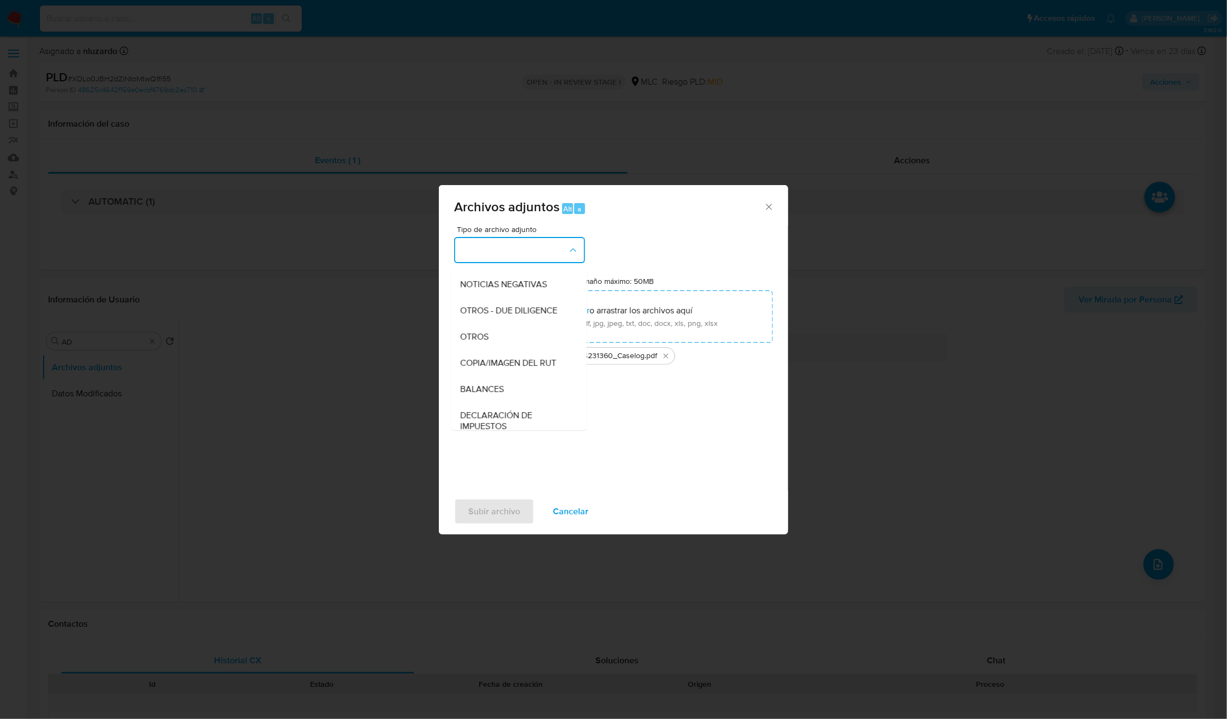
click at [512, 344] on div "OTROS" at bounding box center [516, 337] width 111 height 26
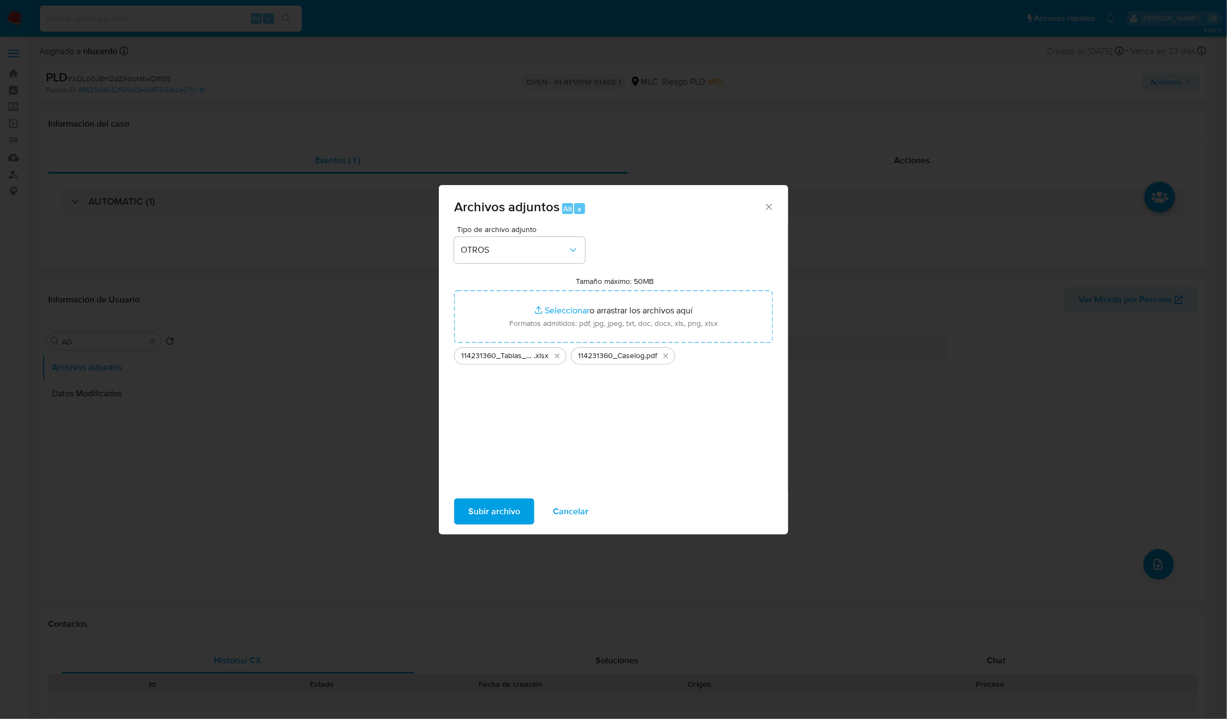
click at [502, 518] on span "Subir archivo" at bounding box center [494, 512] width 52 height 24
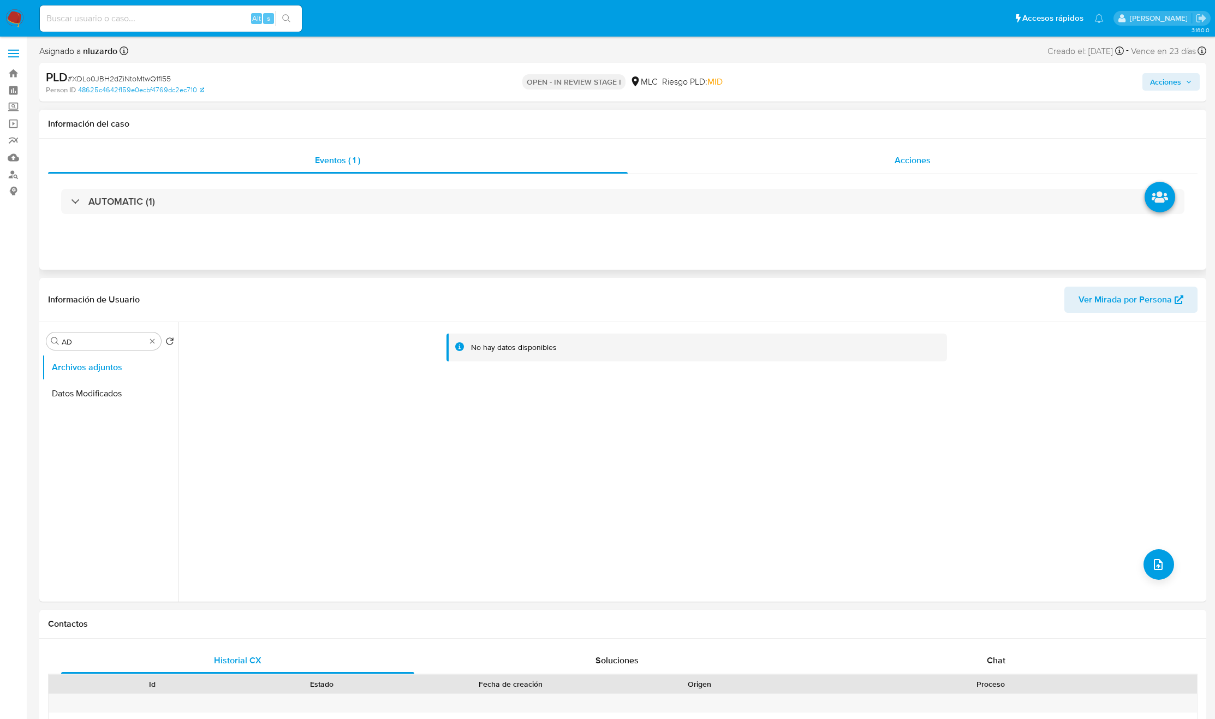
click at [907, 170] on div "Acciones" at bounding box center [913, 160] width 571 height 26
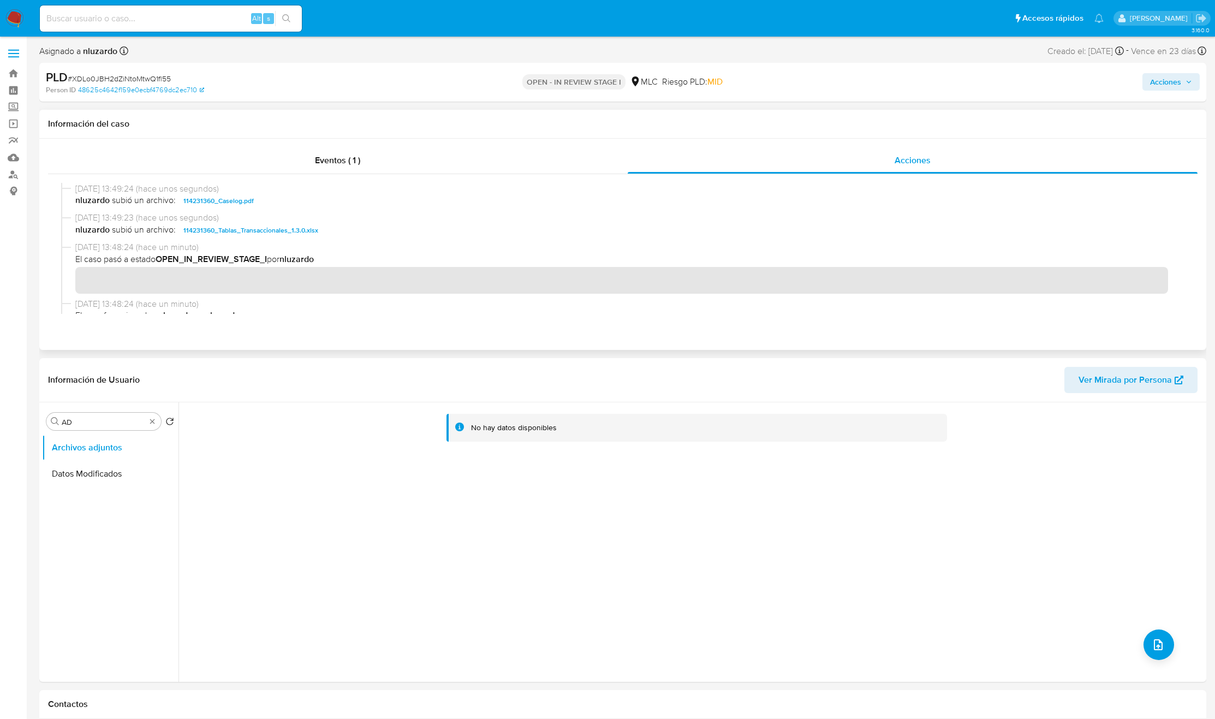
click at [308, 208] on div "17/09/2025 13:49:24 (hace unos segundos) nluzardo subió un archivo: 114231360_C…" at bounding box center [623, 197] width 1124 height 29
click at [1166, 72] on div "Acciones" at bounding box center [1009, 82] width 382 height 26
click at [1162, 82] on span "Acciones" at bounding box center [1165, 81] width 31 height 17
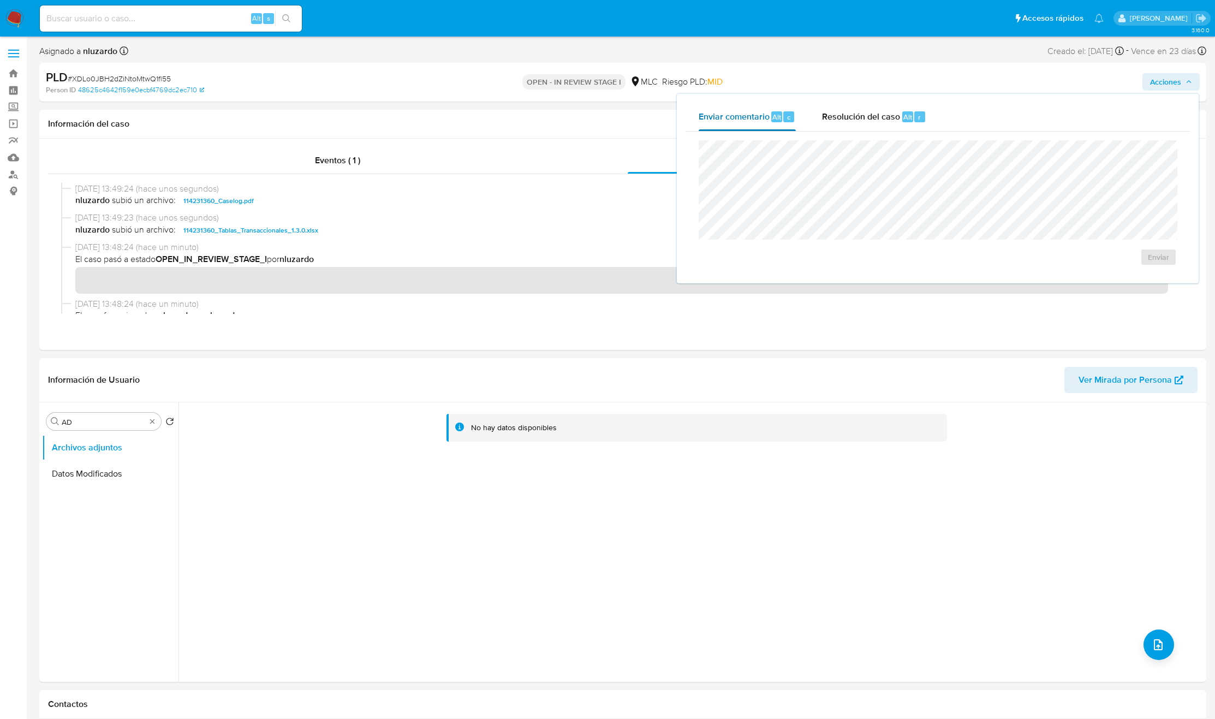
click at [806, 125] on button "Enviar comentario Alt c" at bounding box center [747, 117] width 123 height 28
click at [867, 138] on div "Enviar" at bounding box center [938, 203] width 505 height 143
click at [868, 125] on div "Resolución del caso Alt r" at bounding box center [874, 117] width 104 height 28
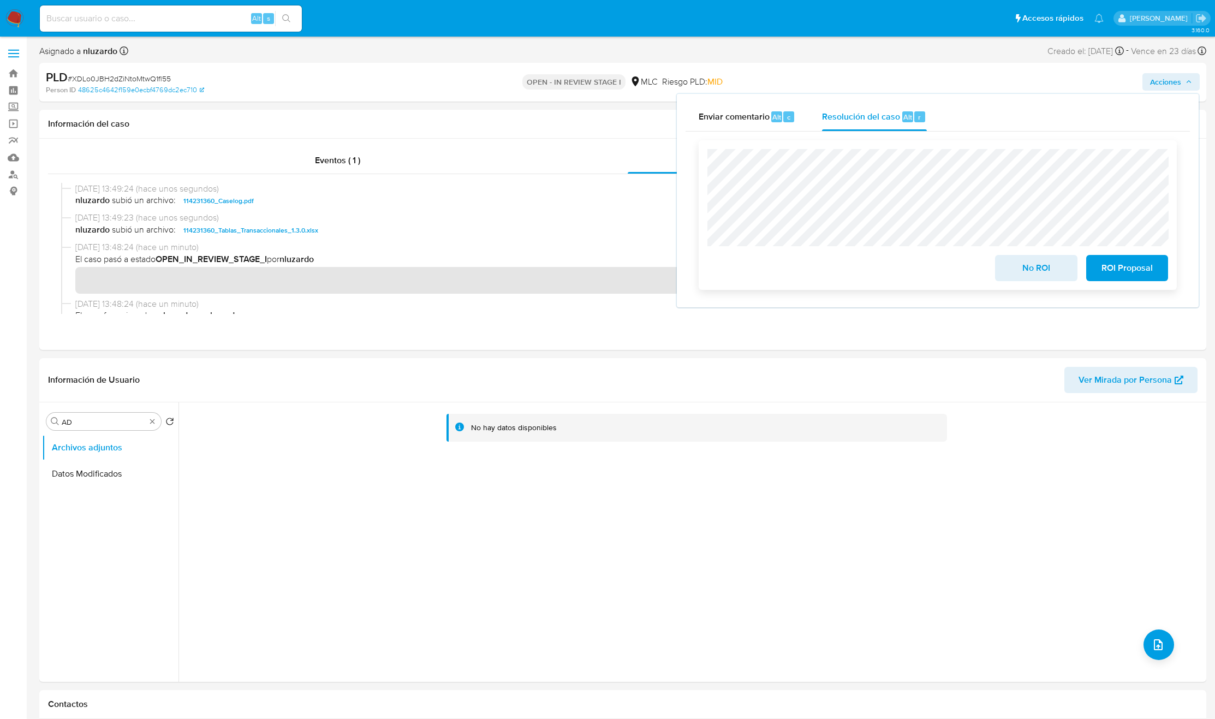
click at [1029, 267] on span "No ROI" at bounding box center [1037, 268] width 54 height 24
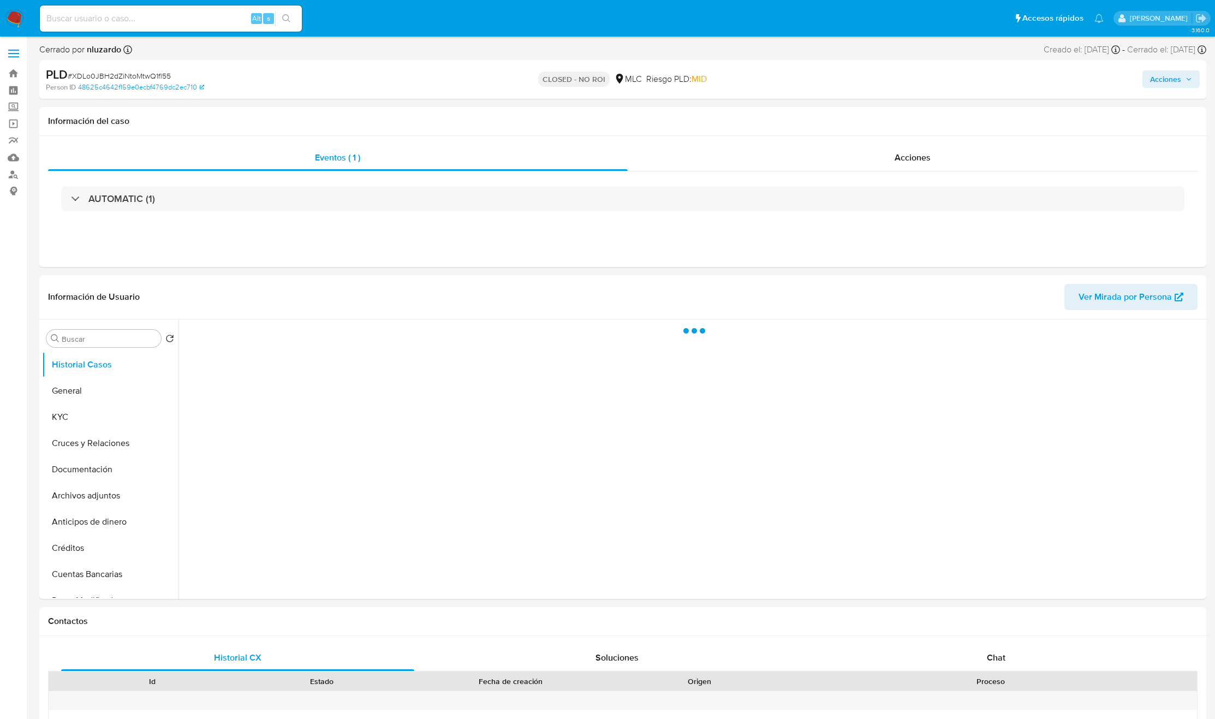
select select "10"
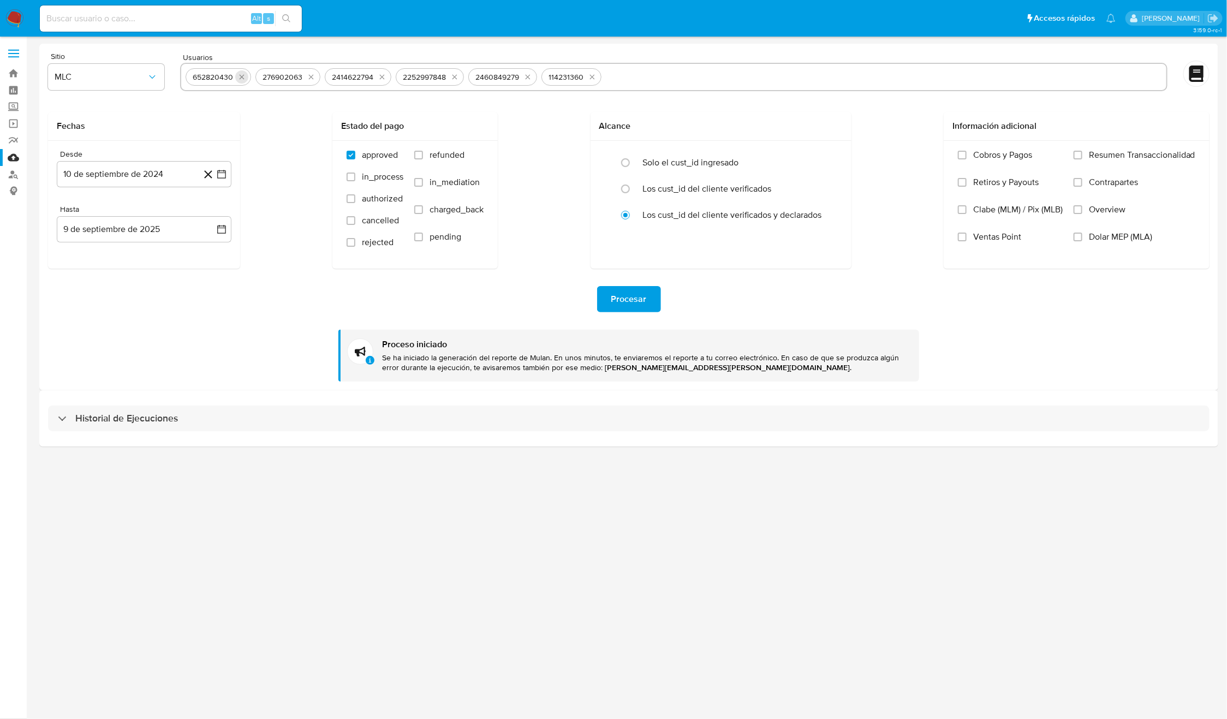
click at [238, 78] on icon "quitar 652820430" at bounding box center [242, 77] width 9 height 9
click at [307, 78] on icon "quitar 276902063" at bounding box center [311, 77] width 9 height 9
click at [236, 78] on button "quitar 2414622794" at bounding box center [242, 76] width 13 height 13
click at [236, 78] on div "2252997848" at bounding box center [214, 77] width 52 height 10
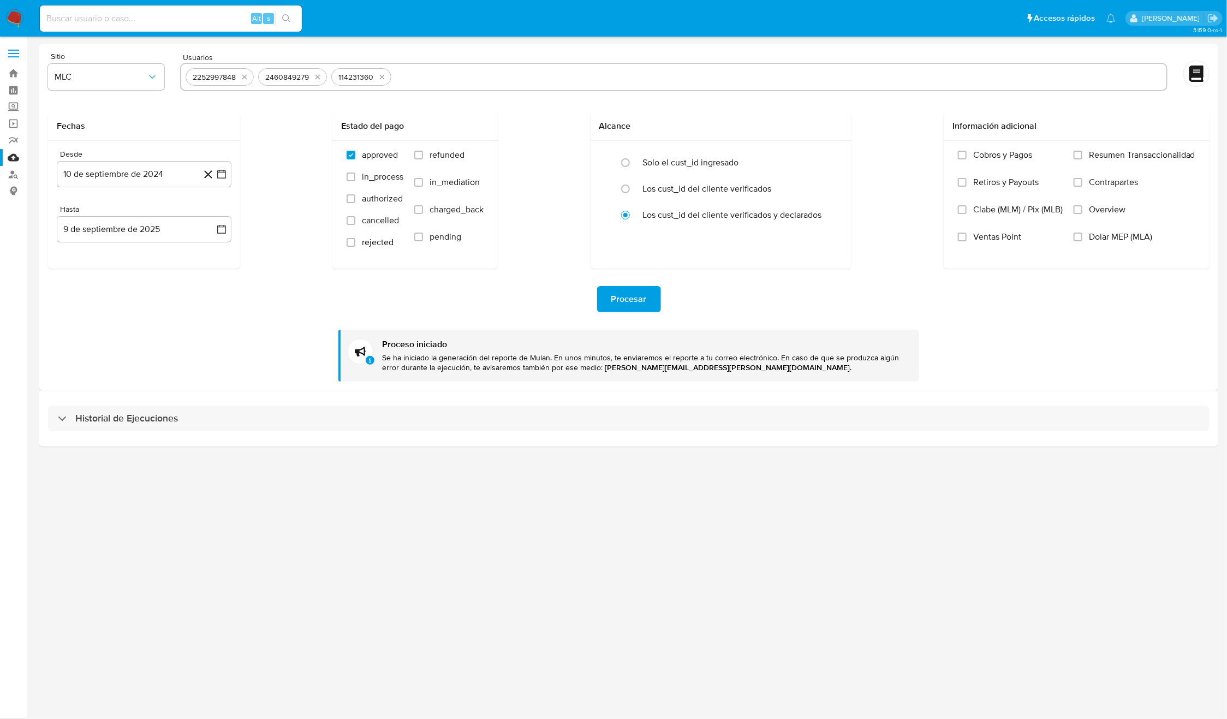
click at [236, 78] on div "2252997848" at bounding box center [214, 77] width 52 height 10
click at [241, 77] on icon "quitar 2252997848" at bounding box center [244, 77] width 9 height 9
click at [241, 77] on icon "quitar 2460849279" at bounding box center [245, 77] width 9 height 9
click at [303, 77] on button "quitar 114231360" at bounding box center [309, 76] width 13 height 13
click at [241, 77] on input "text" at bounding box center [674, 76] width 977 height 17
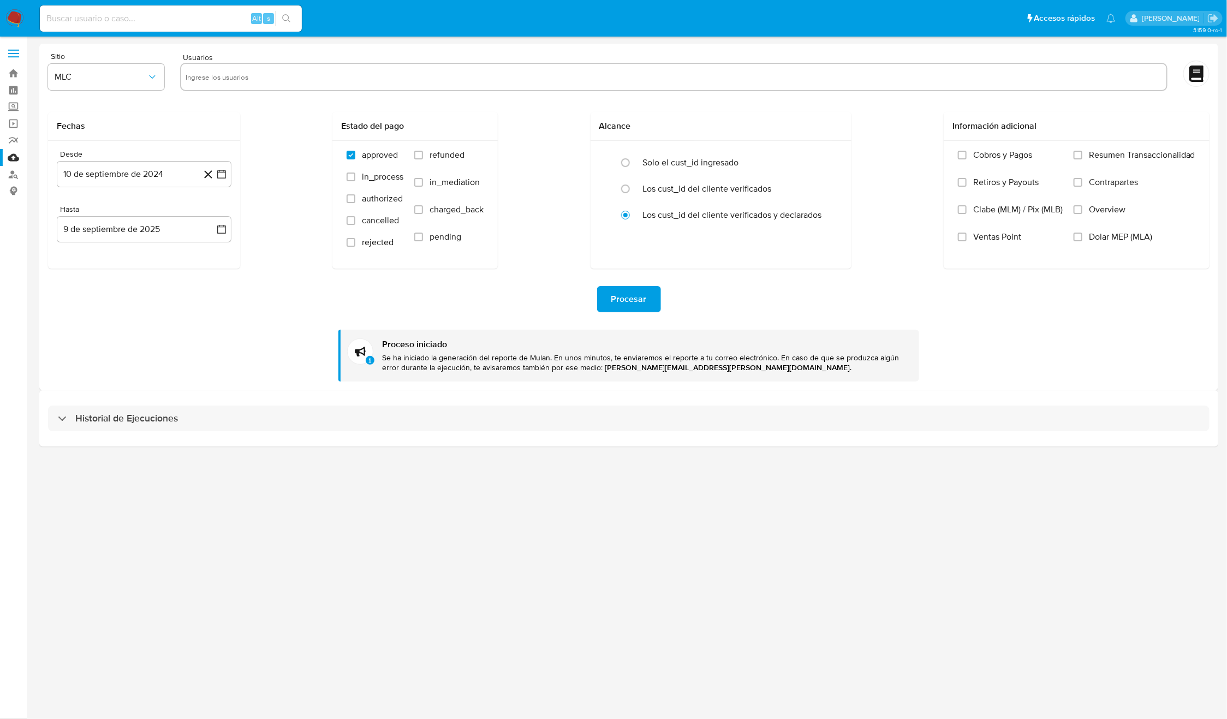
paste input "1396534186, 103364072, 617763009, 262997386, 2465266471, 1105224485, 2254693396…"
type input "1396534186, 103364072, 617763009, 262997386, 2465266471, 1105224485, 2254693396…"
click at [290, 156] on div "Fechas Desde 10 de septiembre de 2024 10-09-2024 Hasta 9 de septiembre de 2025 …" at bounding box center [629, 190] width 1162 height 157
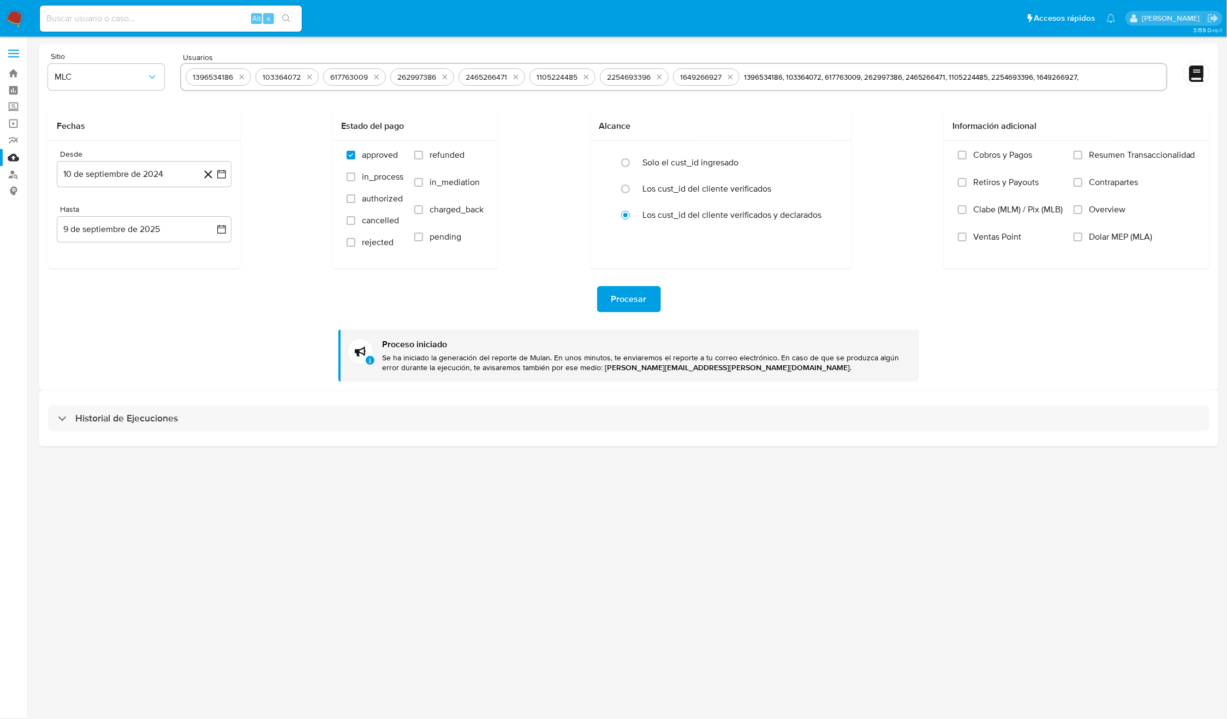
click at [652, 299] on button "Procesar" at bounding box center [629, 299] width 64 height 26
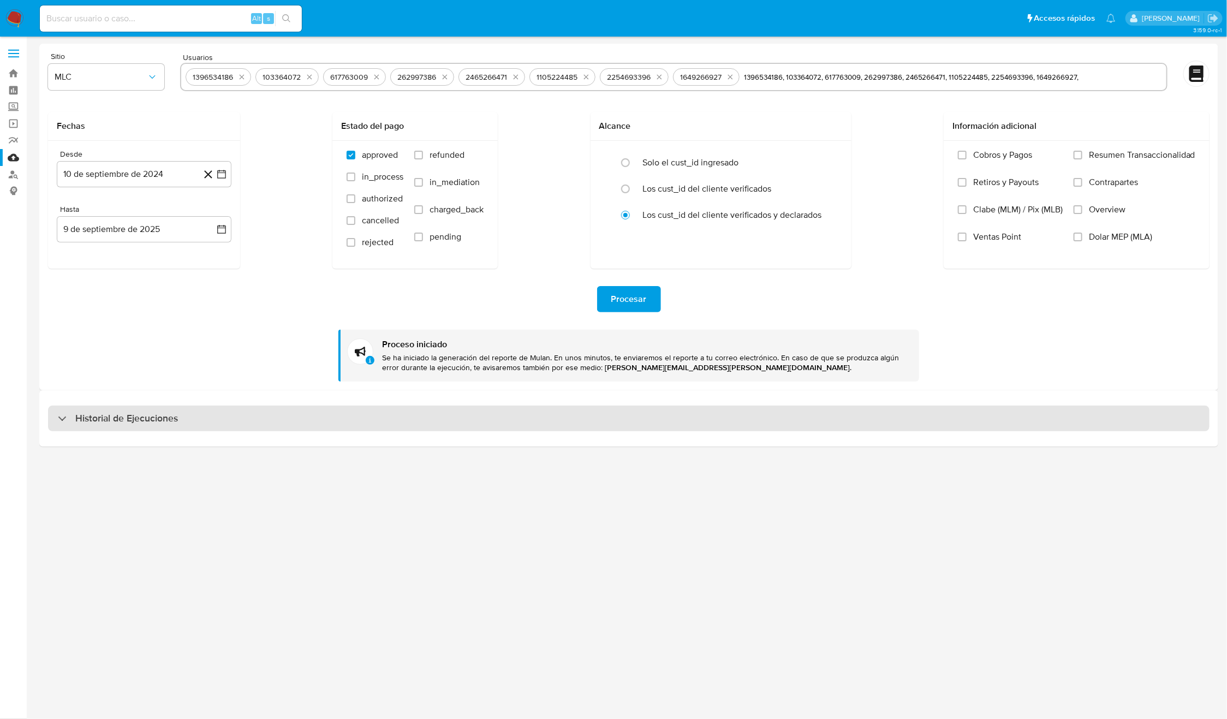
click at [367, 423] on div "Historial de Ejecuciones" at bounding box center [629, 419] width 1162 height 26
select select "10"
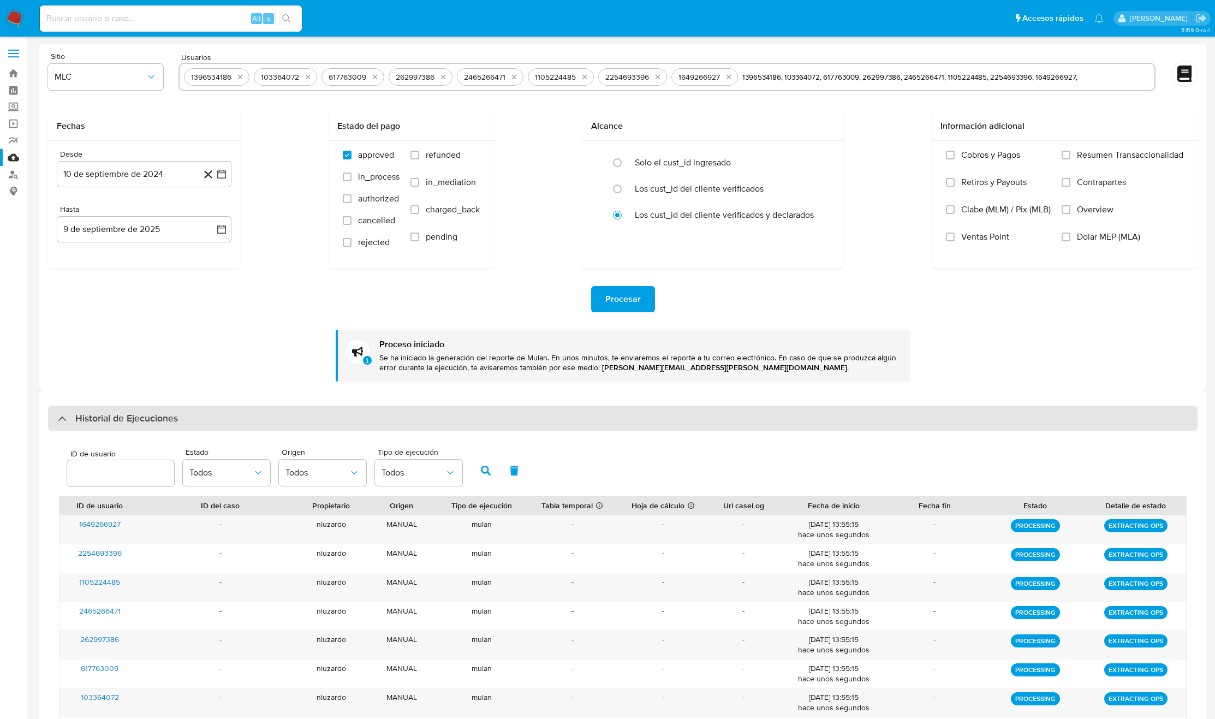
click at [367, 423] on div "Historial de Ejecuciones" at bounding box center [623, 419] width 1150 height 26
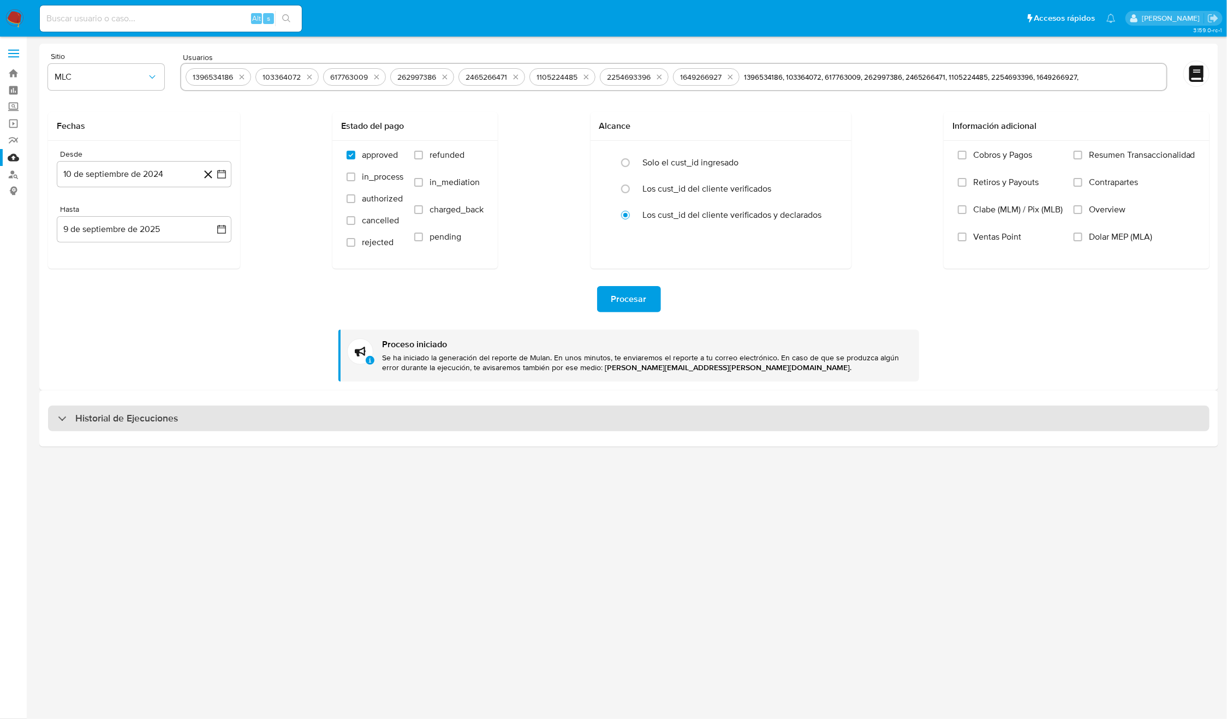
click at [151, 424] on h3 "Historial de Ejecuciones" at bounding box center [126, 418] width 103 height 13
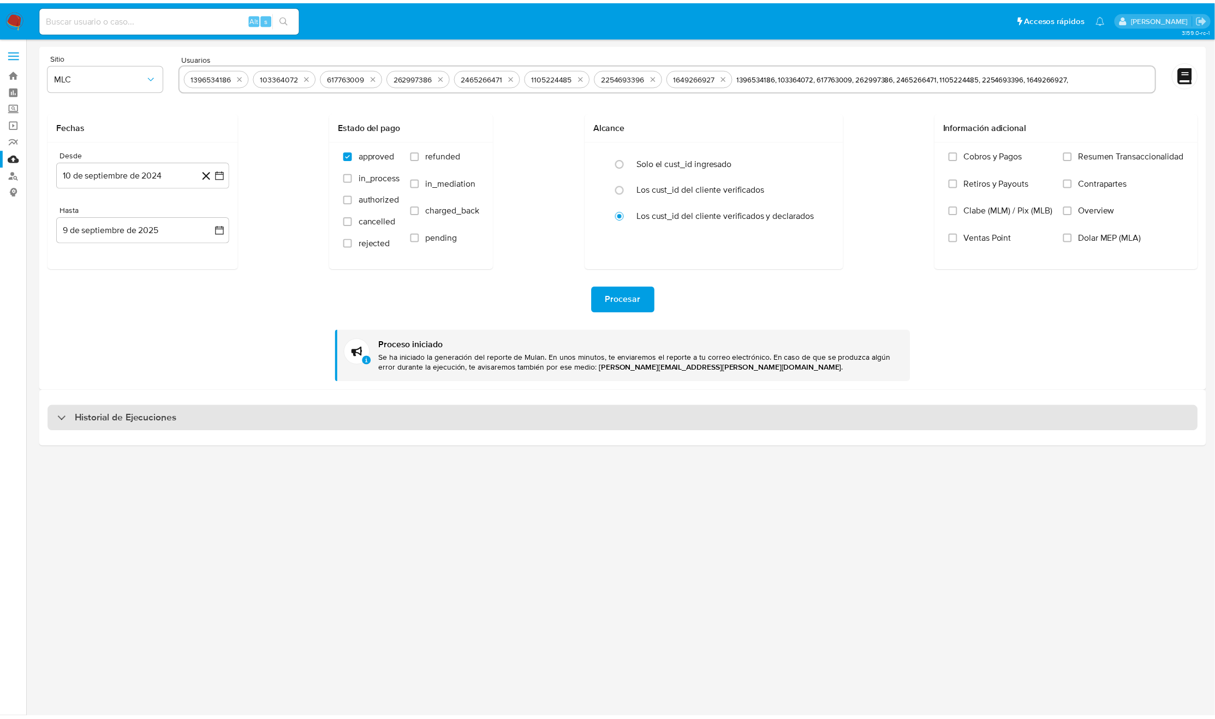
select select "10"
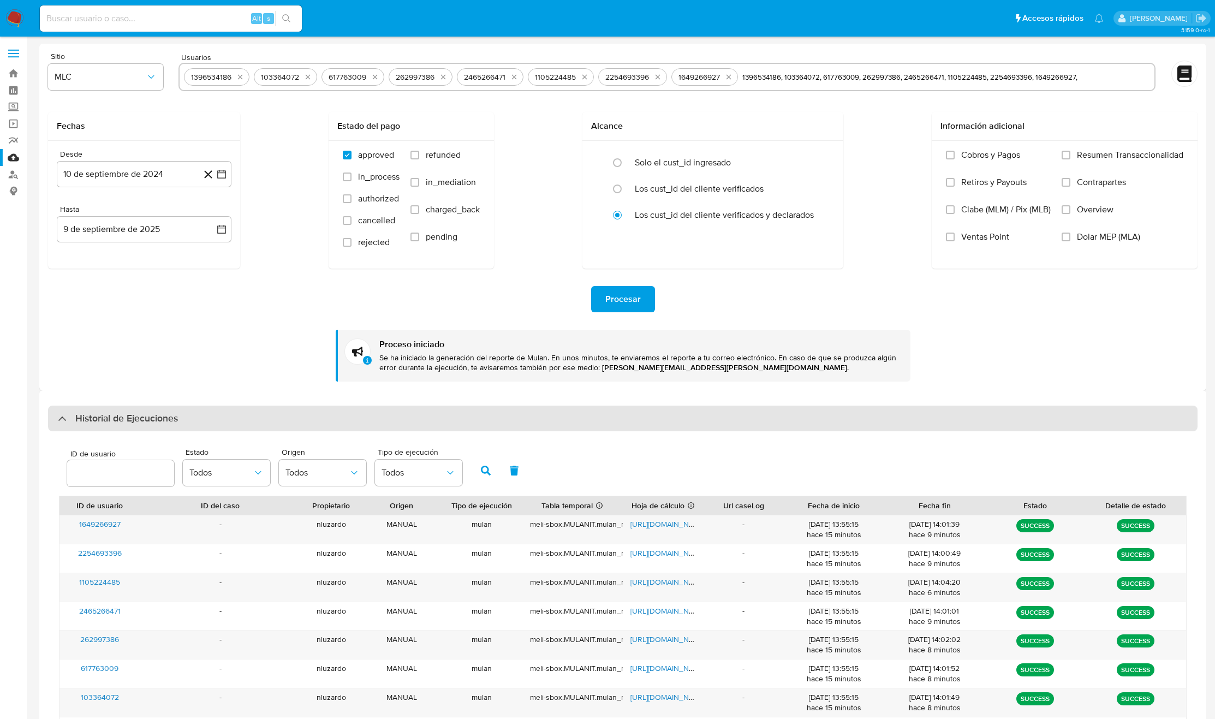
click at [151, 424] on h3 "Historial de Ejecuciones" at bounding box center [126, 418] width 103 height 13
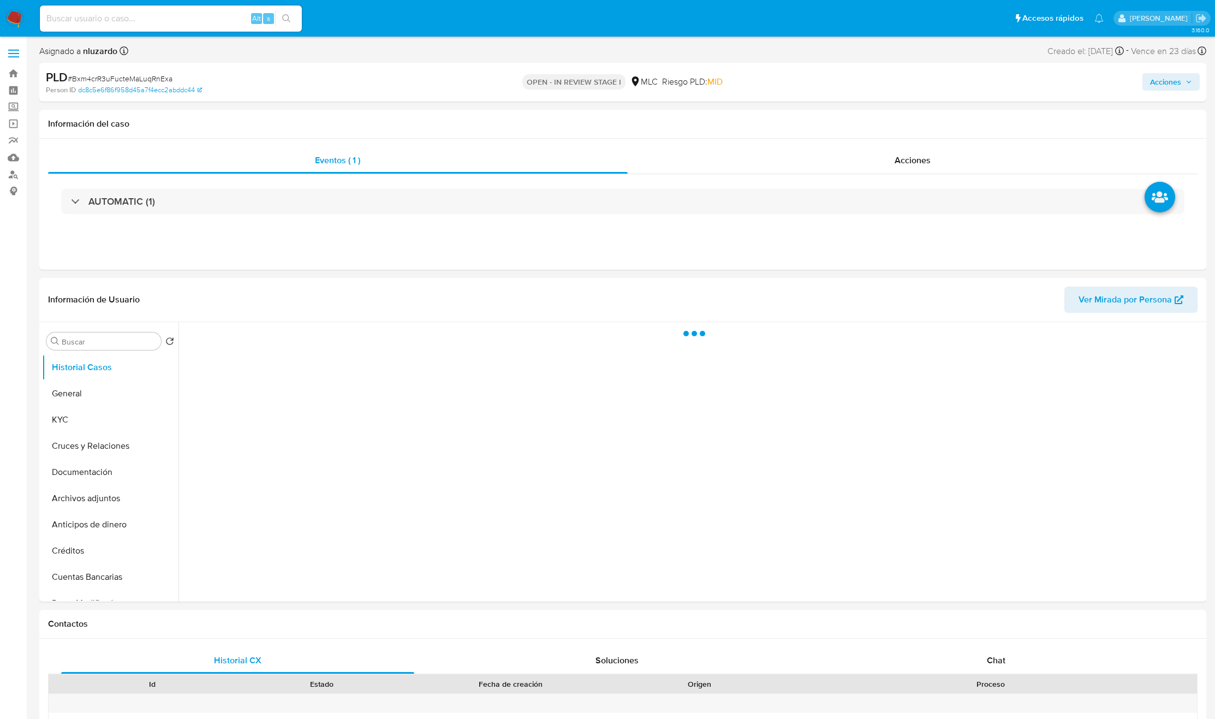
select select "10"
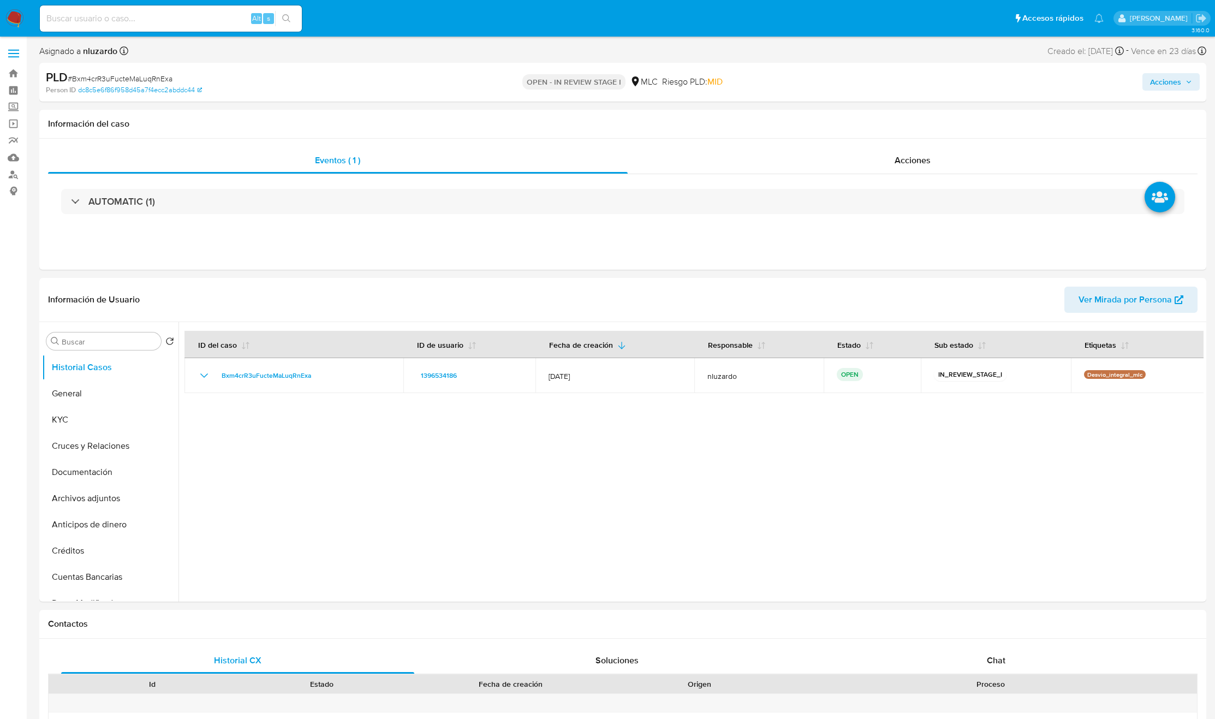
click at [157, 20] on input at bounding box center [171, 18] width 262 height 14
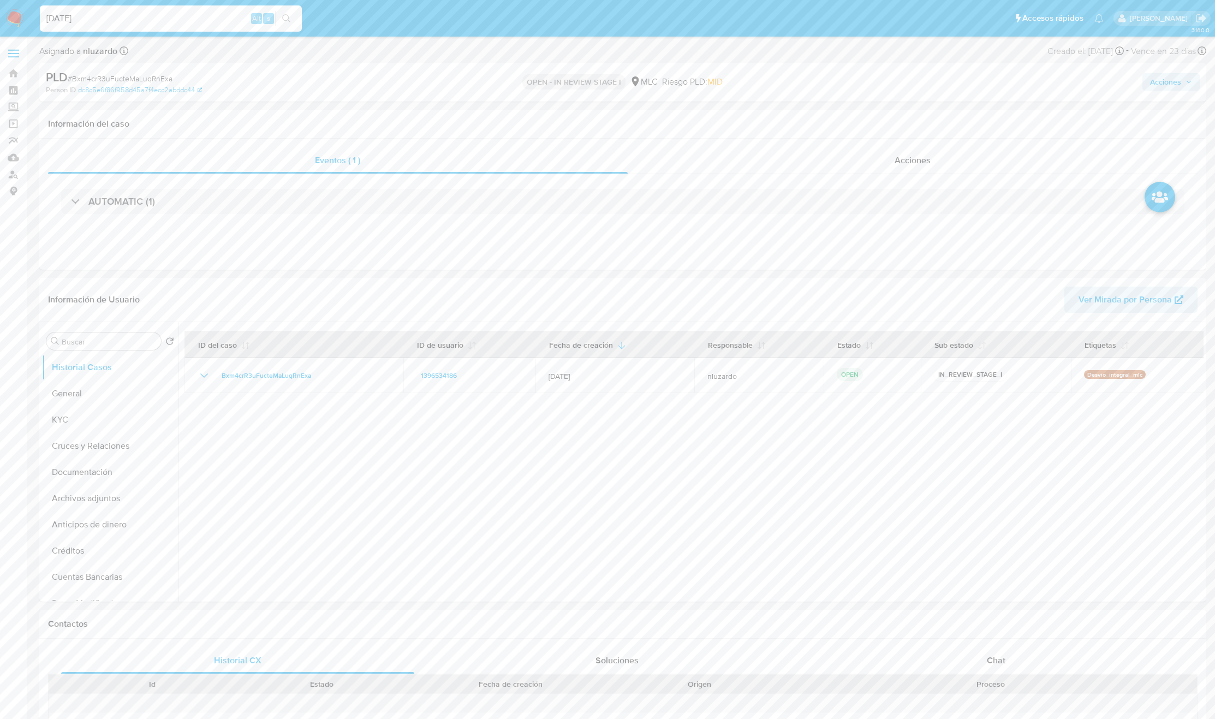
type input "[DATE]"
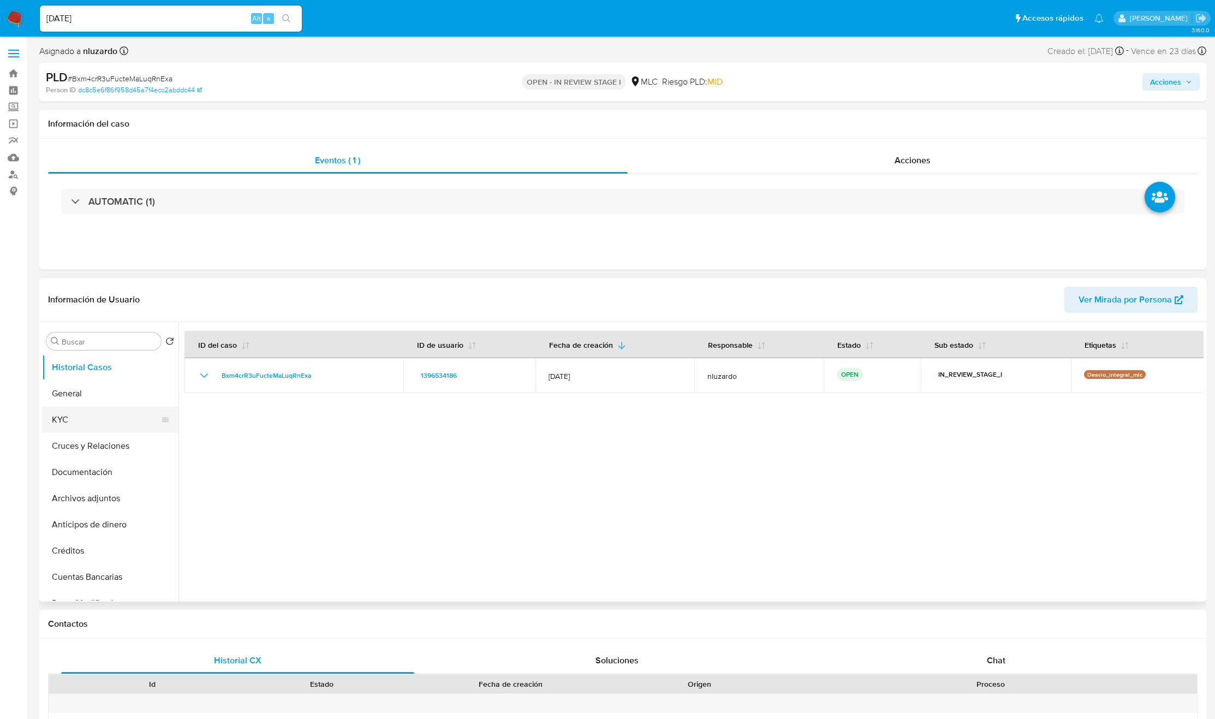
click at [92, 423] on button "KYC" at bounding box center [106, 420] width 128 height 26
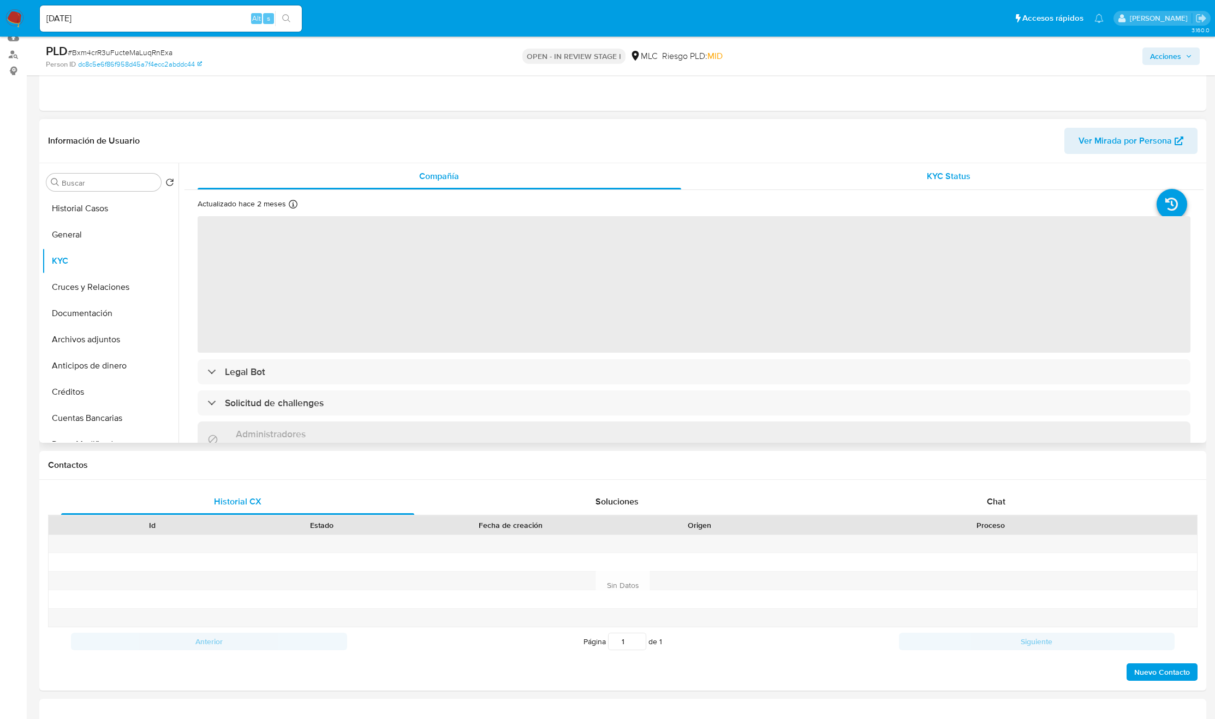
scroll to position [164, 0]
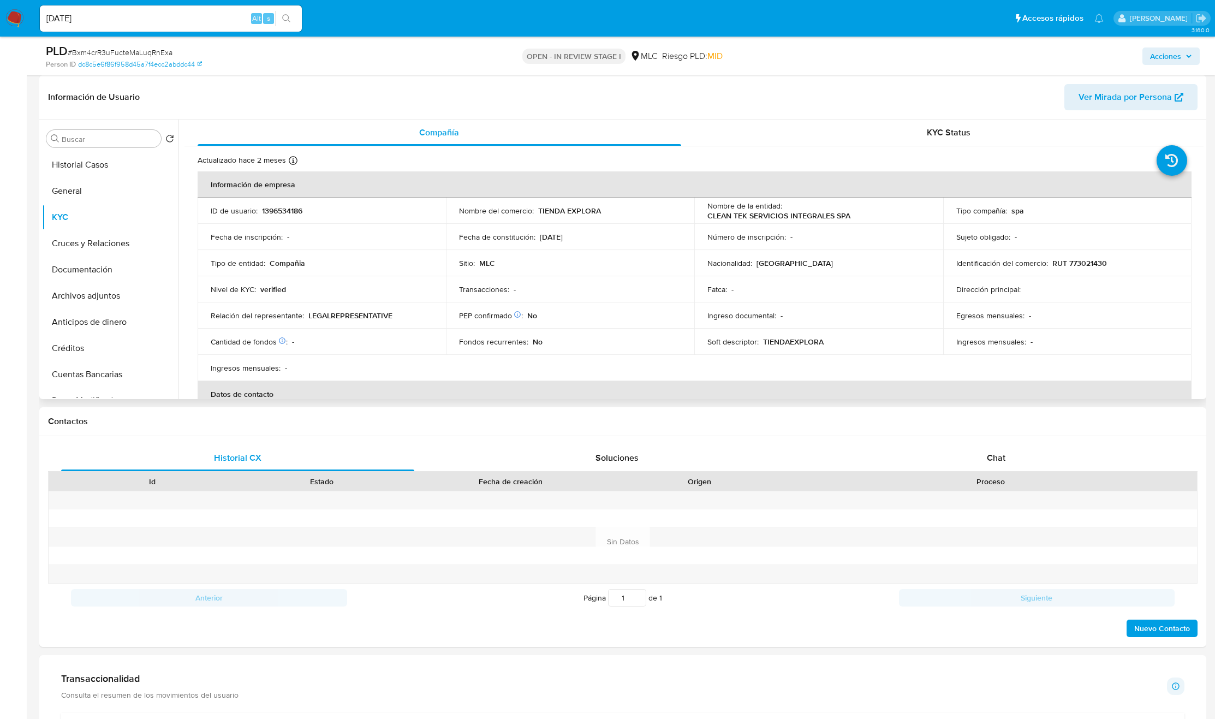
click at [726, 213] on p "CLEAN TEK SERVICIOS INTEGRALES SPA" at bounding box center [779, 216] width 143 height 10
drag, startPoint x: 853, startPoint y: 215, endPoint x: 898, endPoint y: 213, distance: 44.8
click at [898, 213] on div "Nombre de la entidad : CLEAN TEK SERVICIOS INTEGRALES SPA" at bounding box center [819, 211] width 222 height 20
copy p "CLEAN TEK SERVICIOS INTEGRALES SPA"
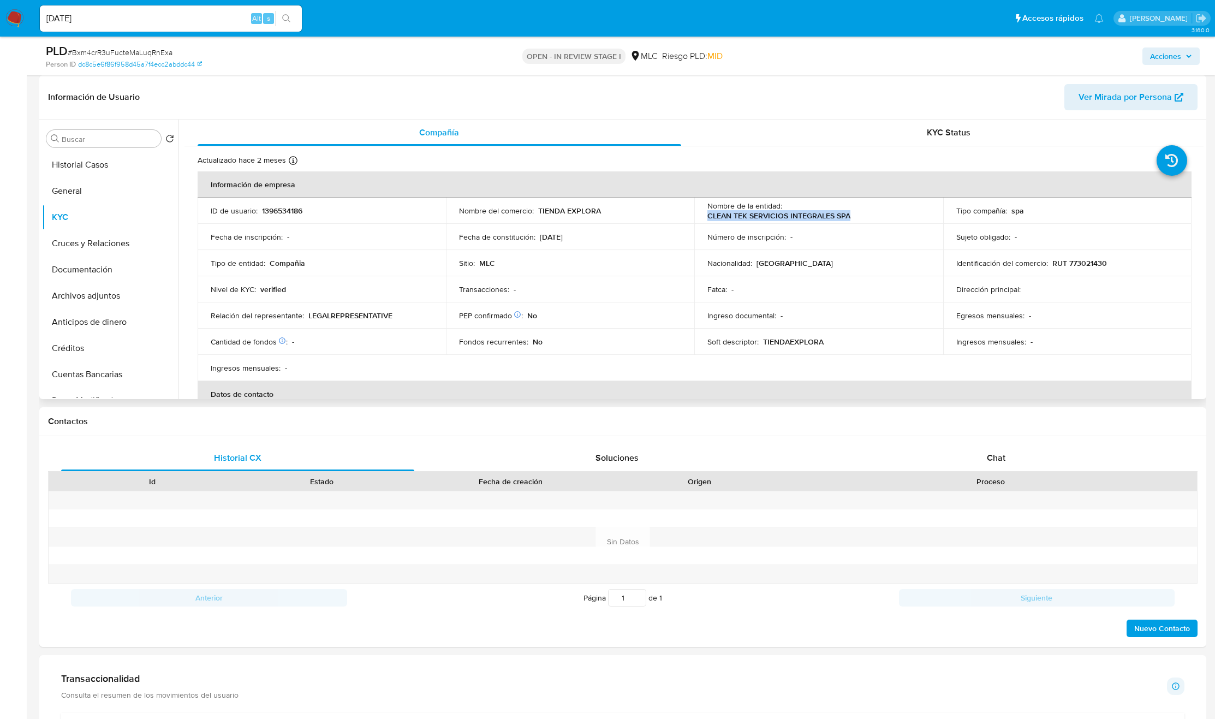
click at [1084, 260] on p "RUT 773021430" at bounding box center [1080, 263] width 55 height 10
copy p "773021430"
click at [1084, 260] on p "RUT 773021430" at bounding box center [1080, 263] width 55 height 10
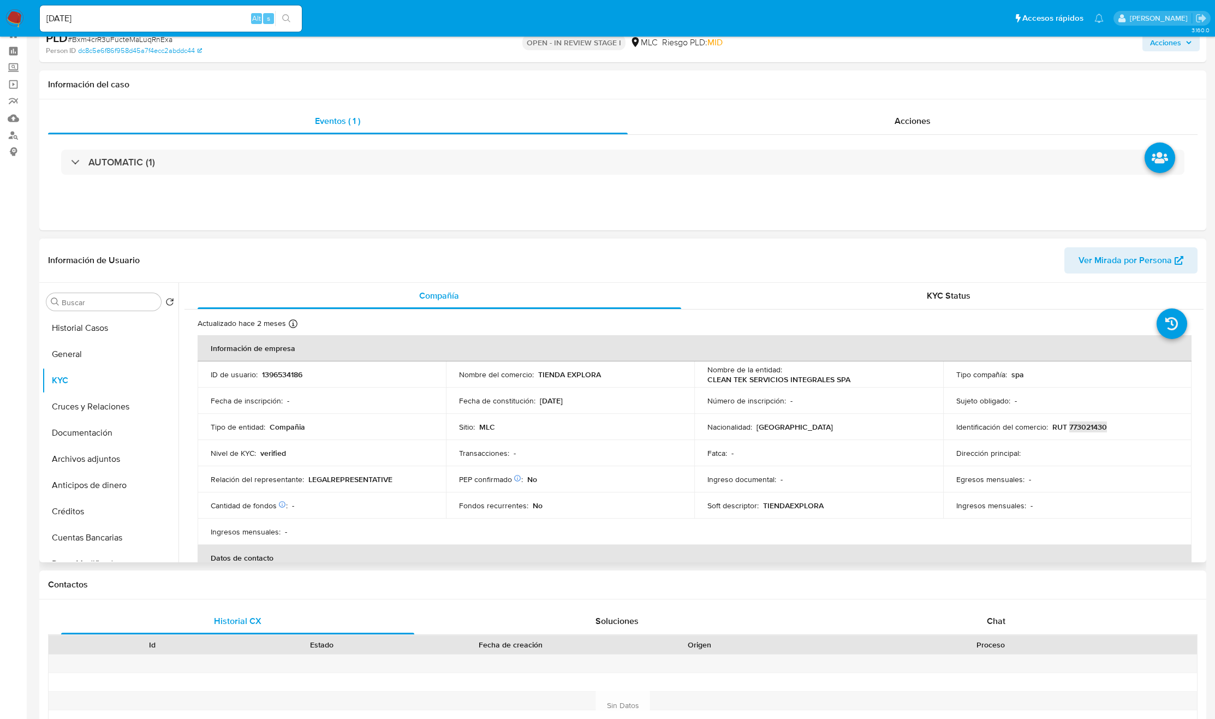
scroll to position [0, 0]
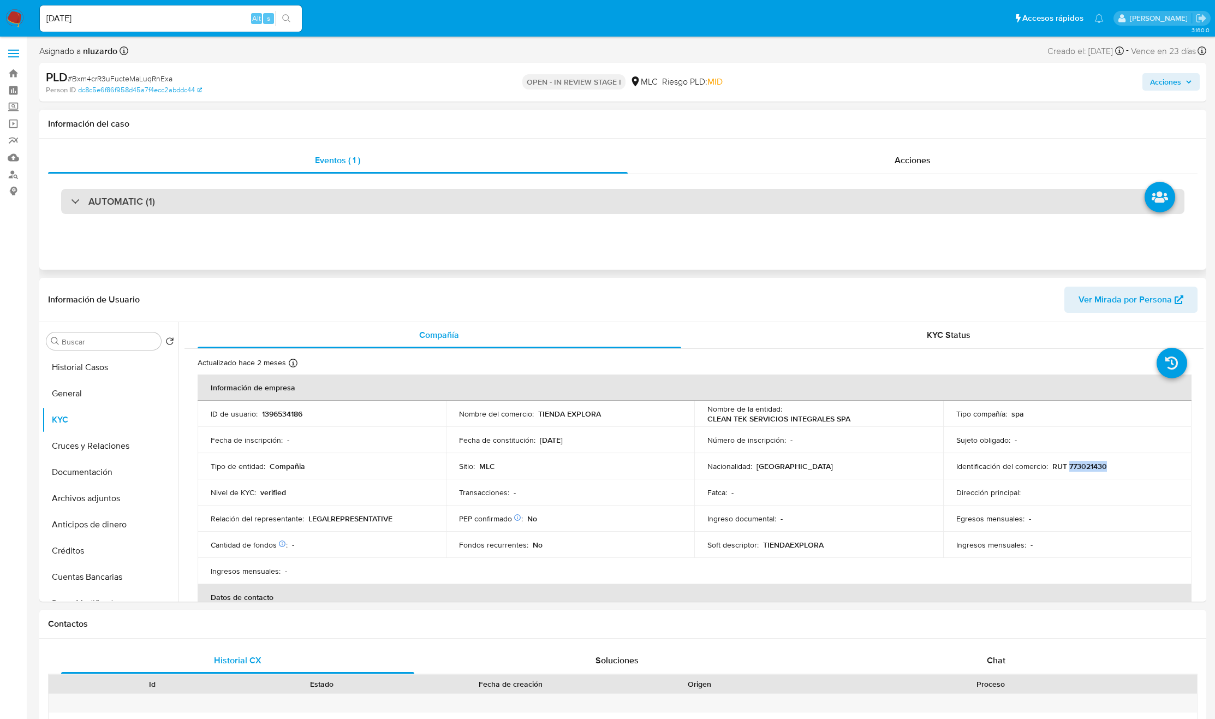
drag, startPoint x: 171, startPoint y: 205, endPoint x: 170, endPoint y: 212, distance: 7.1
click at [171, 205] on div "AUTOMATIC (1)" at bounding box center [623, 201] width 1124 height 25
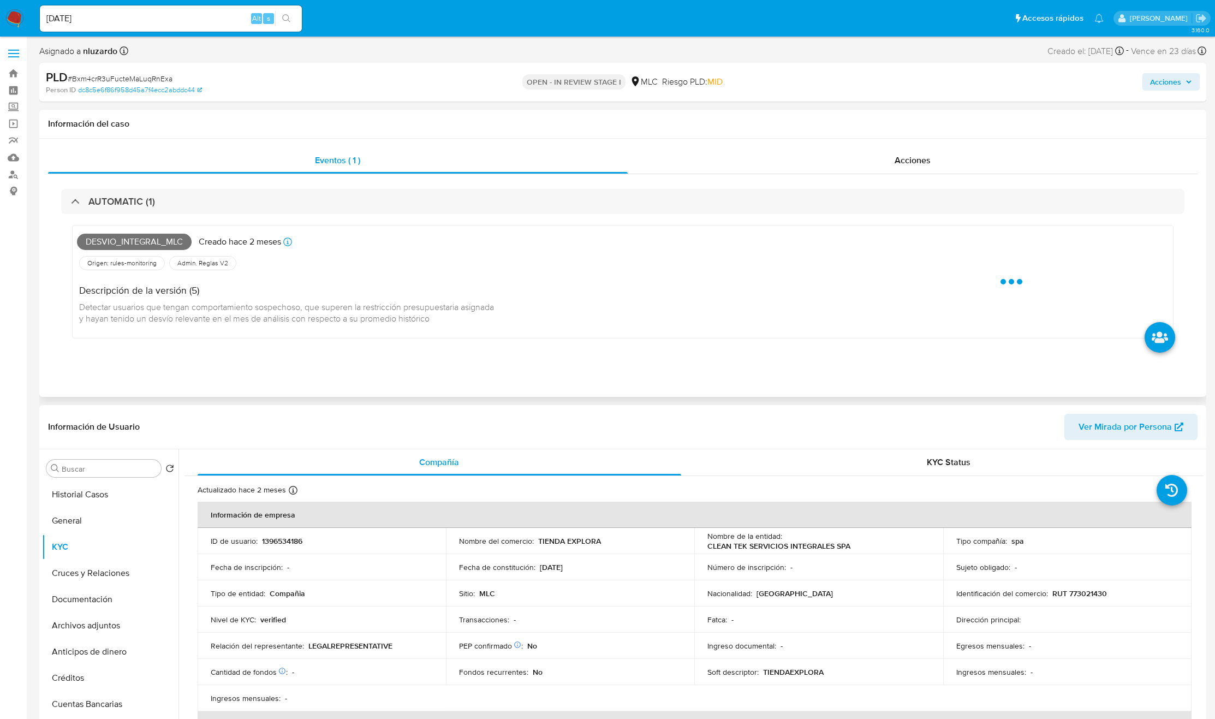
click at [156, 238] on span "Desvio_integral_mlc" at bounding box center [134, 242] width 115 height 16
copy span "Desvio_integral_mlc"
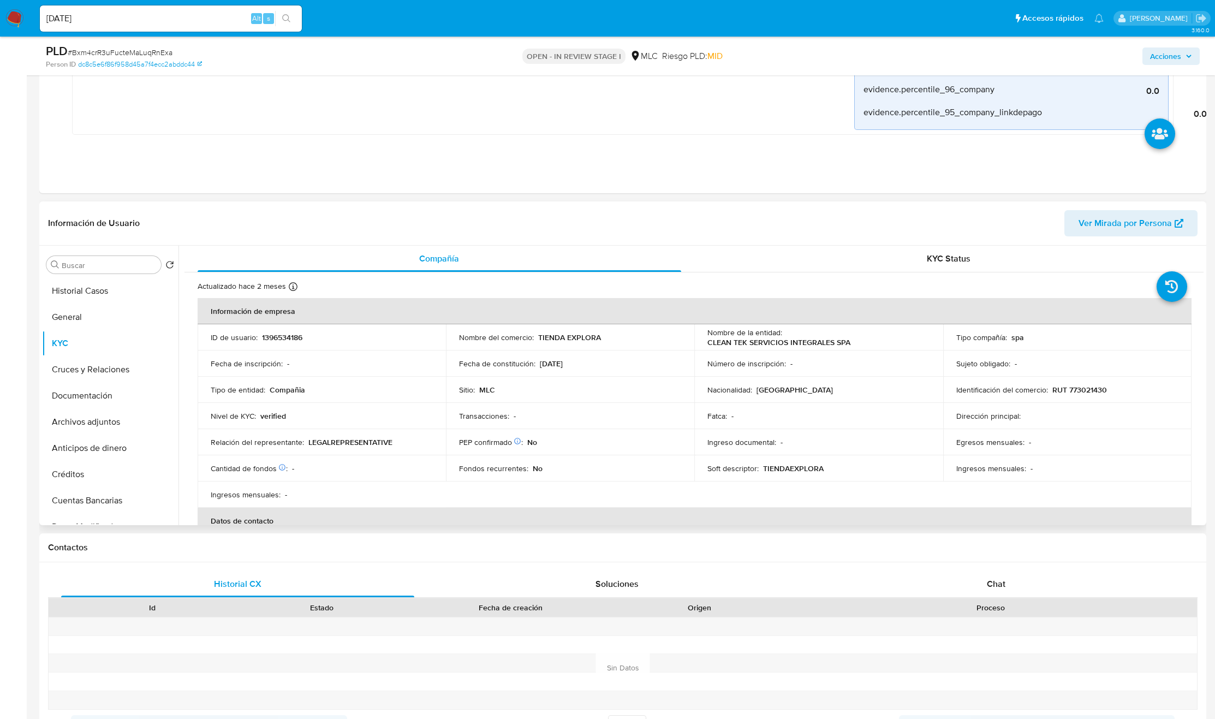
scroll to position [901, 0]
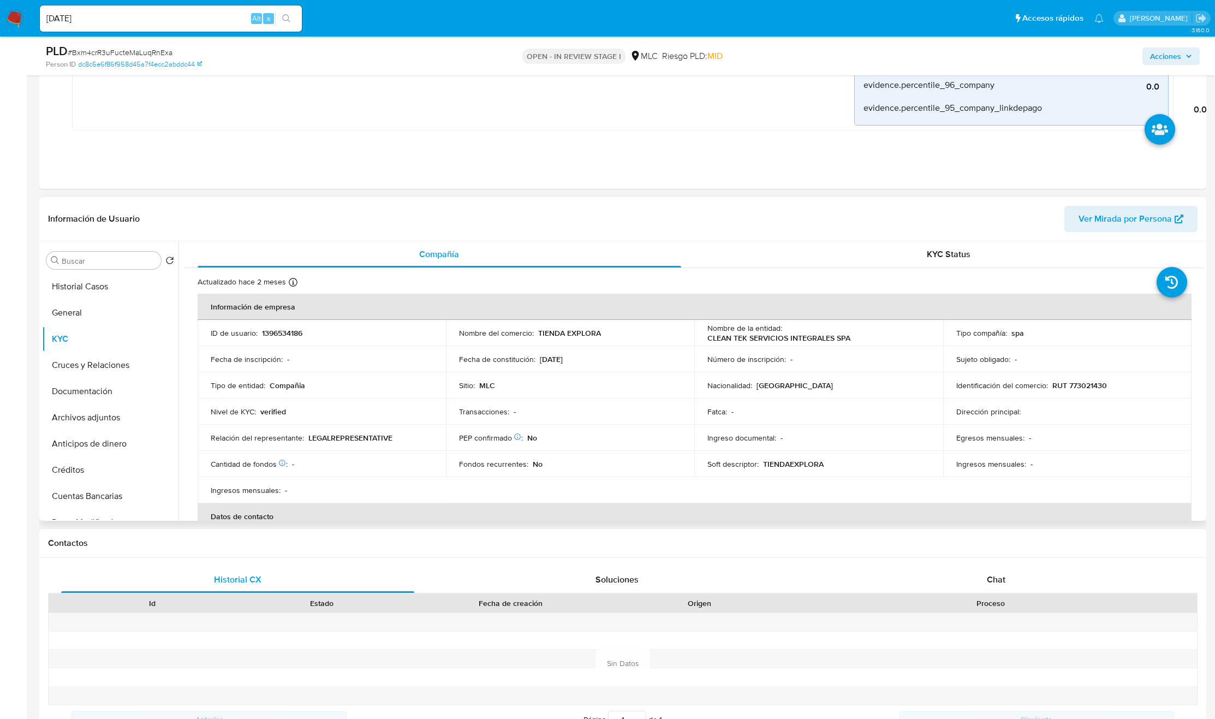
click at [614, 444] on td "PEP confirmado Obtenido de listas internas : No" at bounding box center [570, 438] width 248 height 26
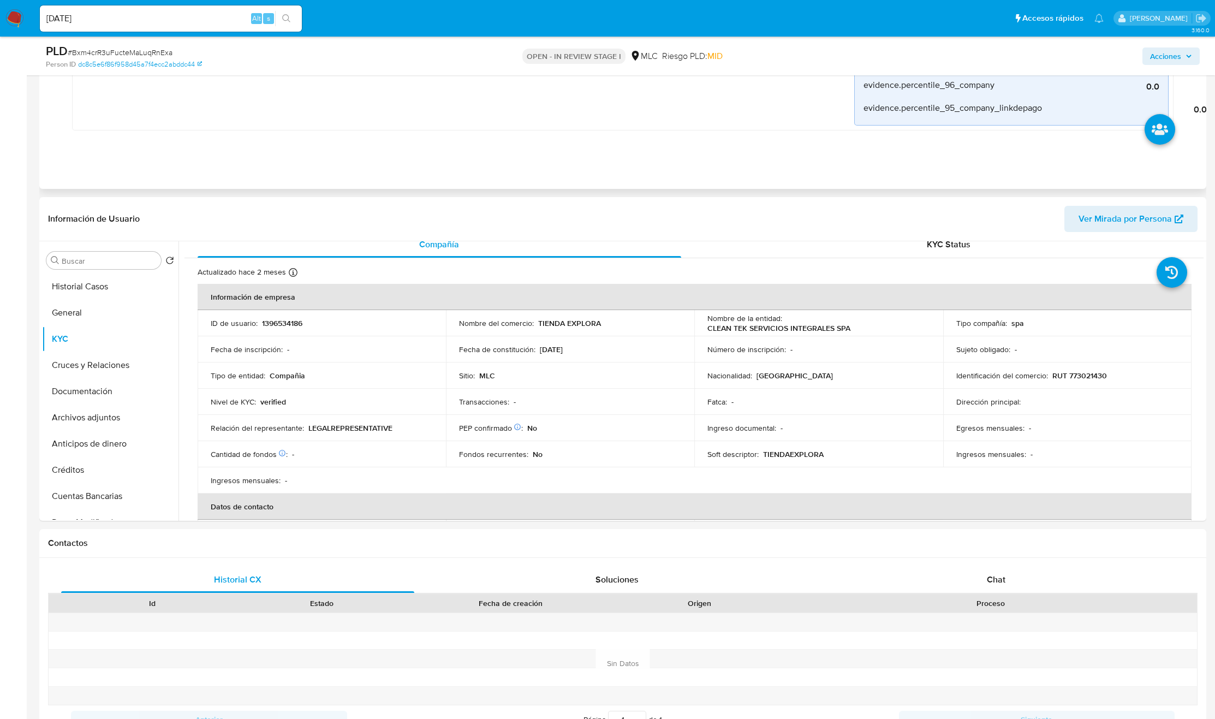
scroll to position [0, 0]
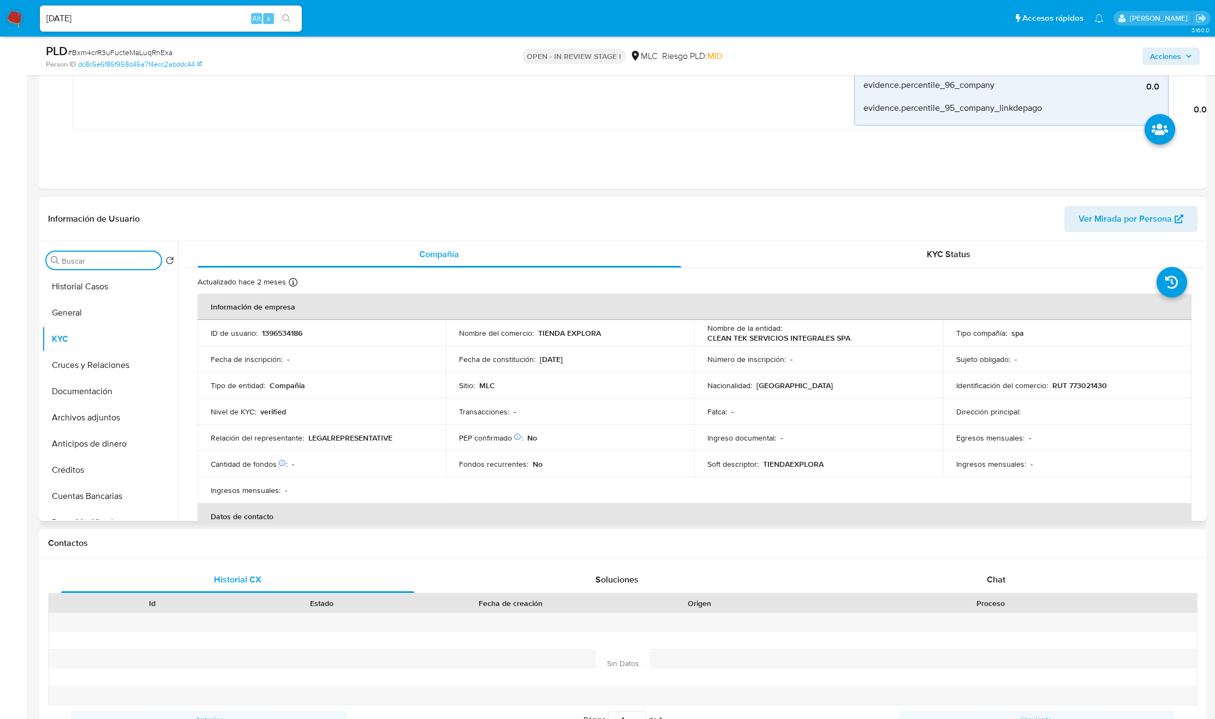
click at [74, 264] on input "Buscar" at bounding box center [109, 261] width 95 height 10
type input "CR"
click at [108, 310] on button "Cruces y Relaciones" at bounding box center [110, 313] width 137 height 26
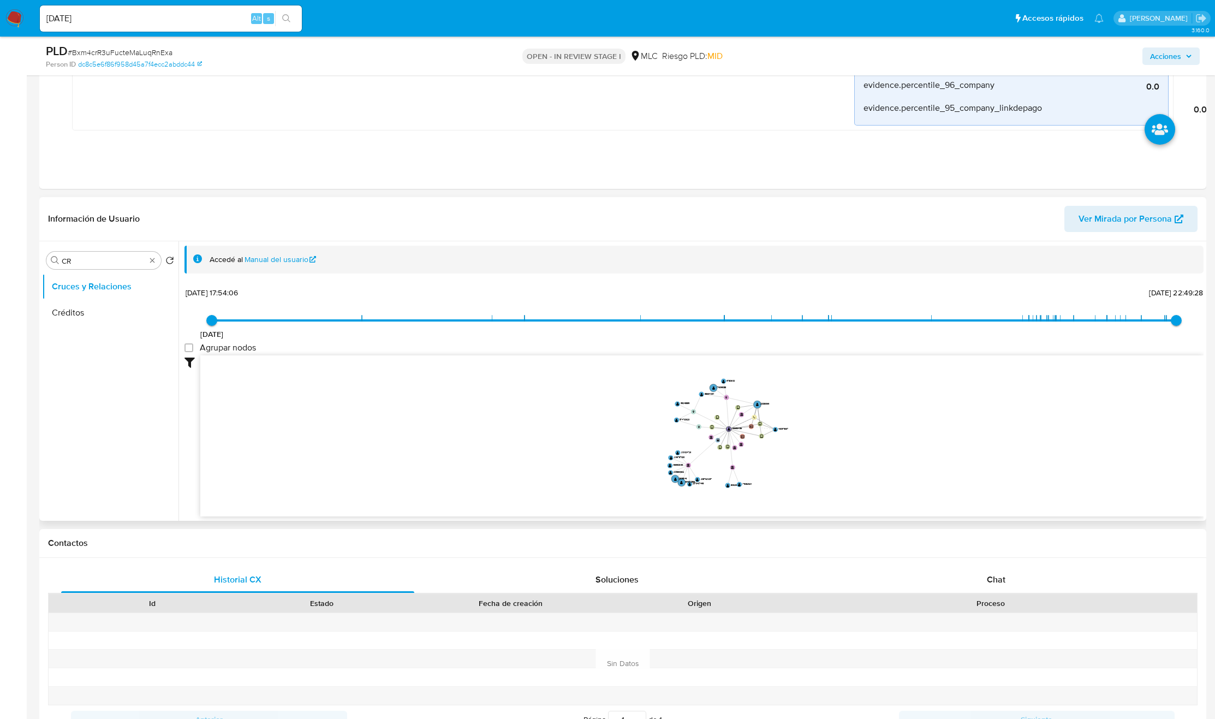
click at [699, 452] on icon "device-675f5f11c61729bca21af650  user-1396534186  1396534186 user-430975337 …" at bounding box center [702, 434] width 1004 height 158
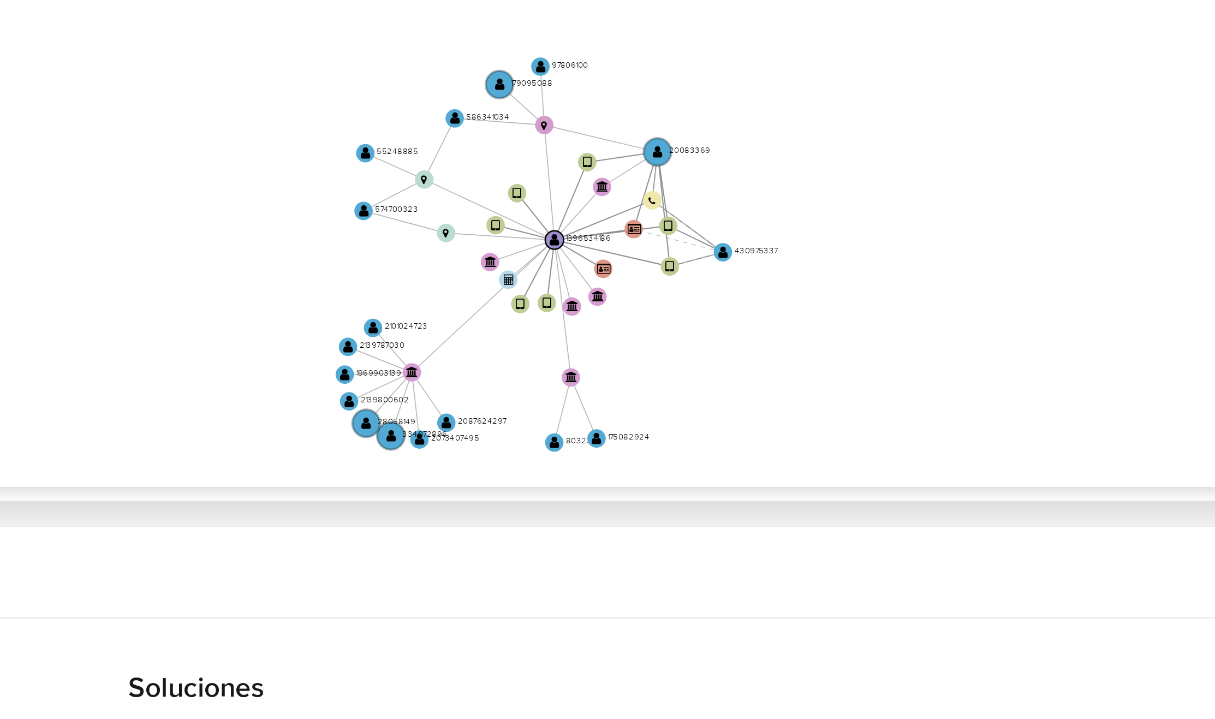
drag, startPoint x: 798, startPoint y: 449, endPoint x: 814, endPoint y: 460, distance: 19.6
click at [814, 460] on icon "device-675f5f11c61729bca21af650  user-1396534186  1396534186 user-430975337 …" at bounding box center [702, 434] width 1004 height 158
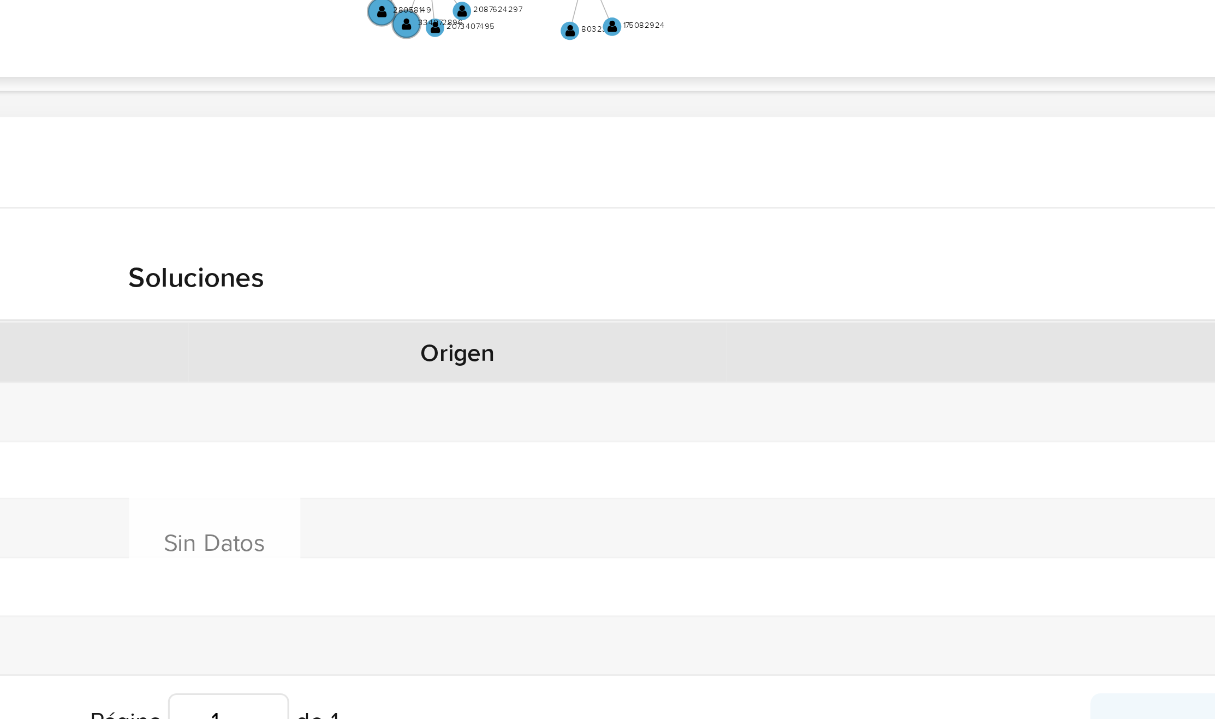
scroll to position [900, 0]
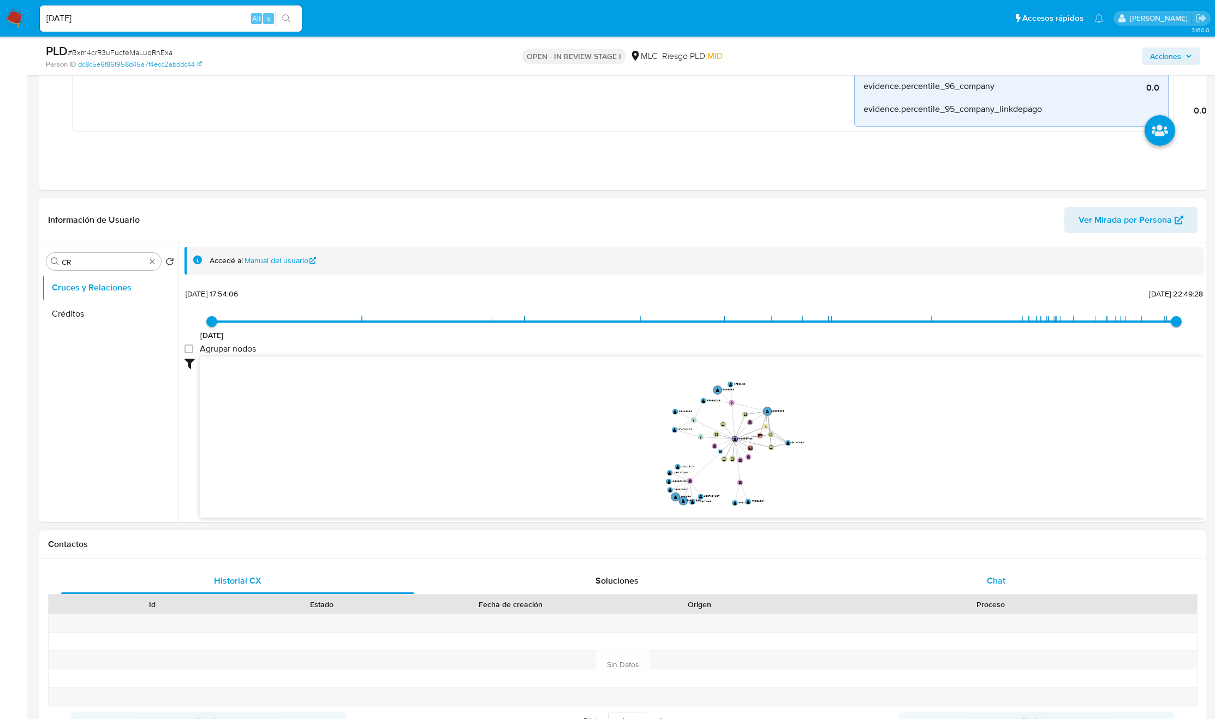
click at [1059, 580] on div "Chat" at bounding box center [996, 581] width 353 height 26
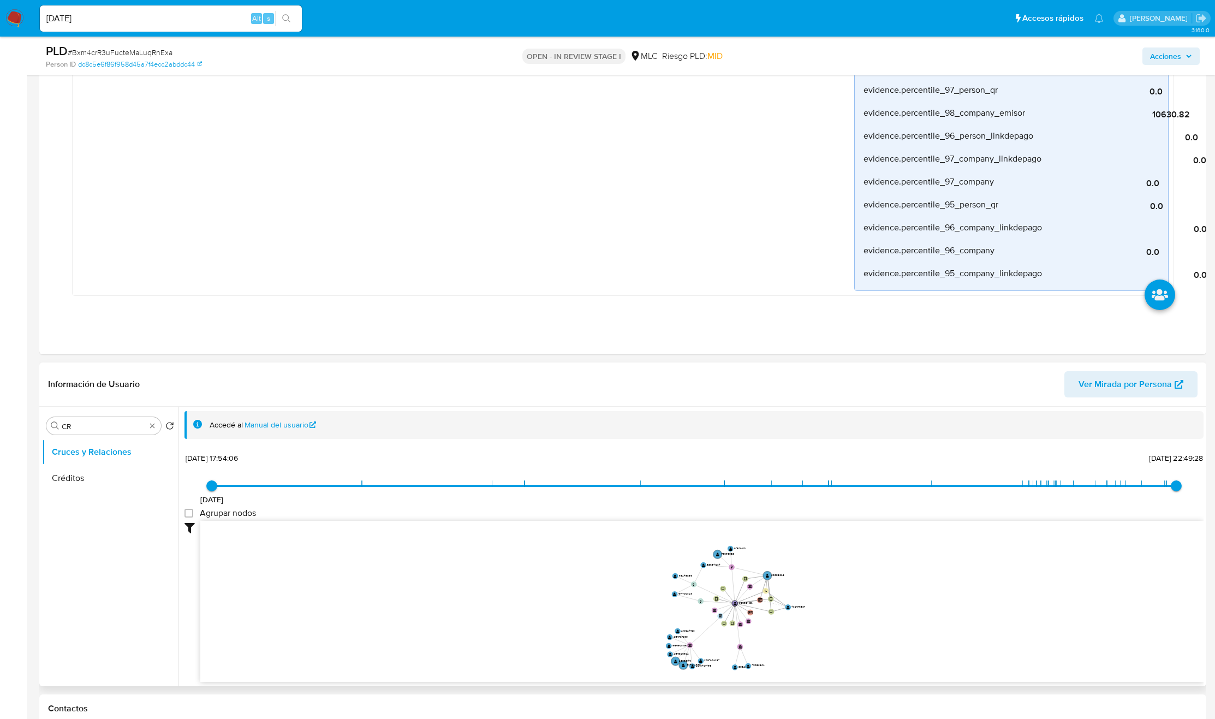
scroll to position [737, 0]
click at [69, 424] on input "CR" at bounding box center [104, 425] width 84 height 10
type input "DOC"
click at [106, 484] on button "Documentación" at bounding box center [106, 477] width 128 height 26
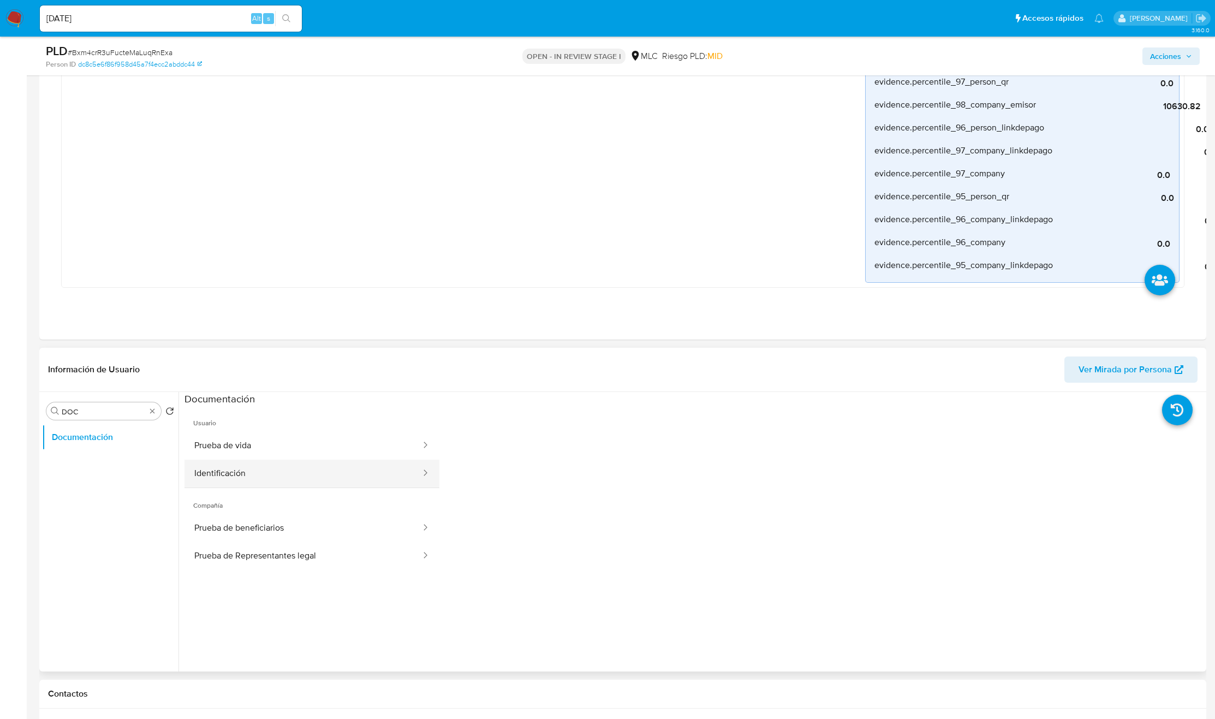
click at [235, 462] on button "Identificación" at bounding box center [304, 474] width 238 height 28
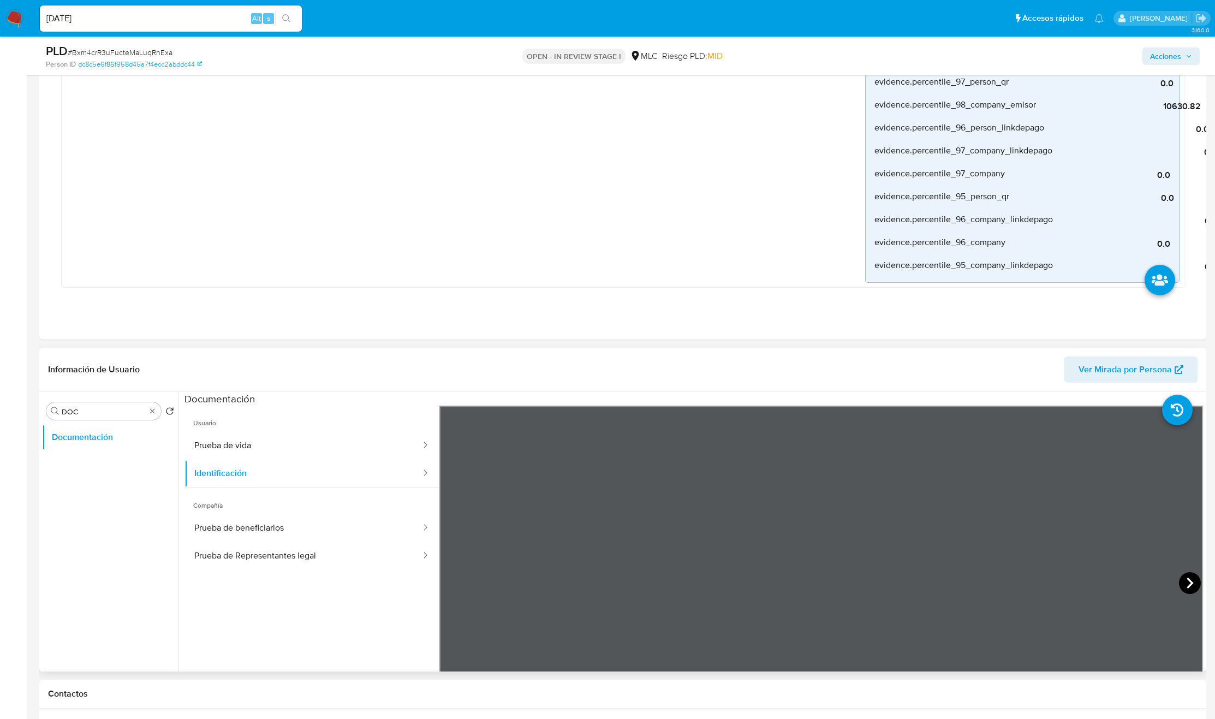
click at [1194, 585] on icon at bounding box center [1190, 583] width 22 height 22
click at [225, 447] on button "Prueba de vida" at bounding box center [304, 446] width 238 height 28
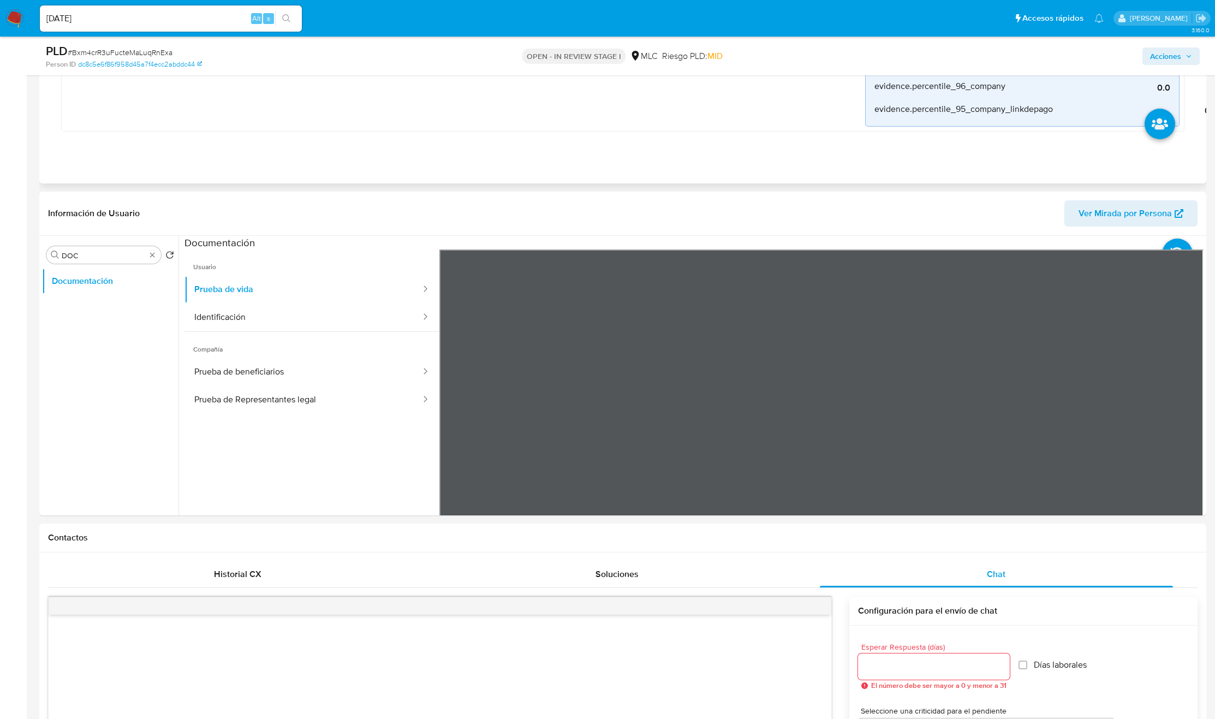
scroll to position [901, 0]
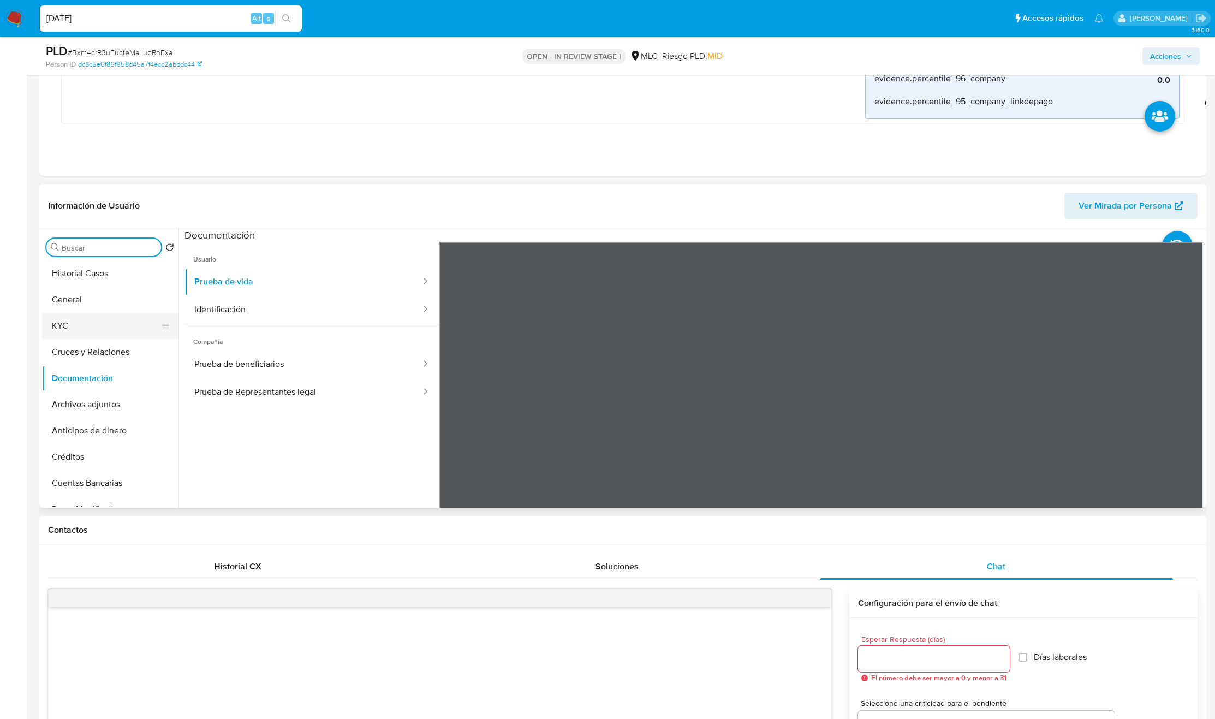
click at [91, 333] on button "KYC" at bounding box center [106, 326] width 128 height 26
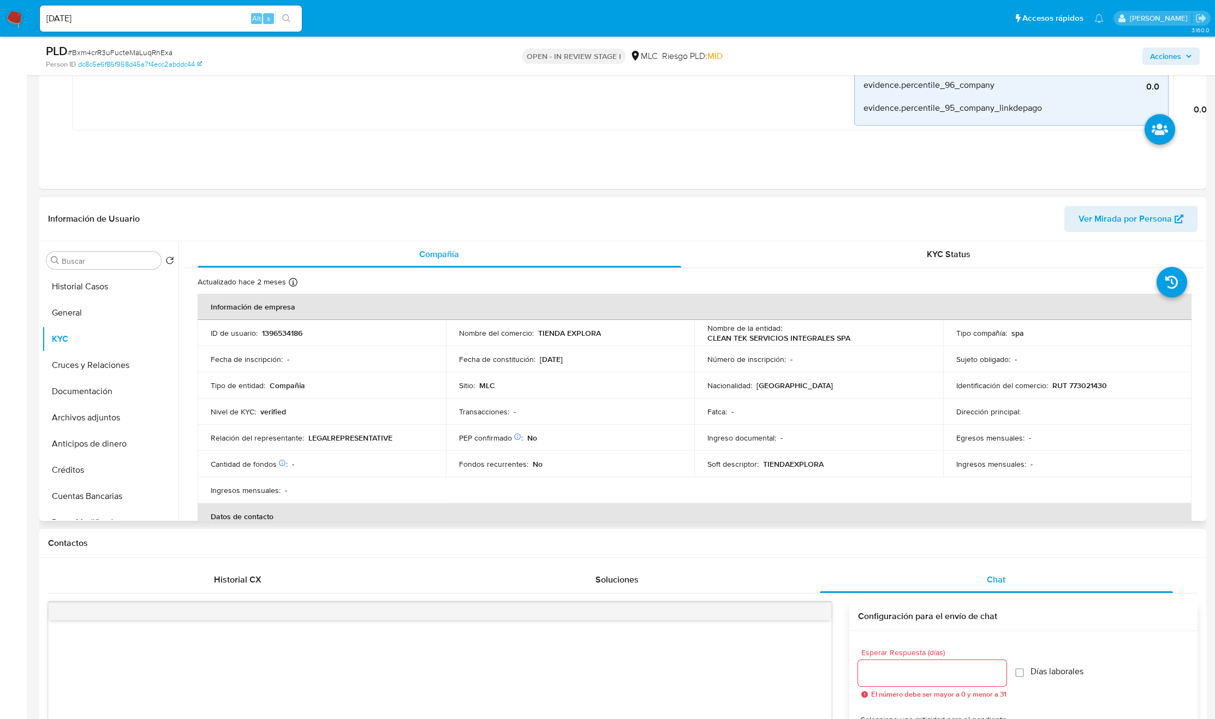
click at [567, 335] on p "TIENDA EXPLORA" at bounding box center [569, 333] width 63 height 10
click at [568, 335] on p "TIENDA EXPLORA" at bounding box center [569, 333] width 63 height 10
copy div "Nombre del comercio : TIENDA EXPLORA"
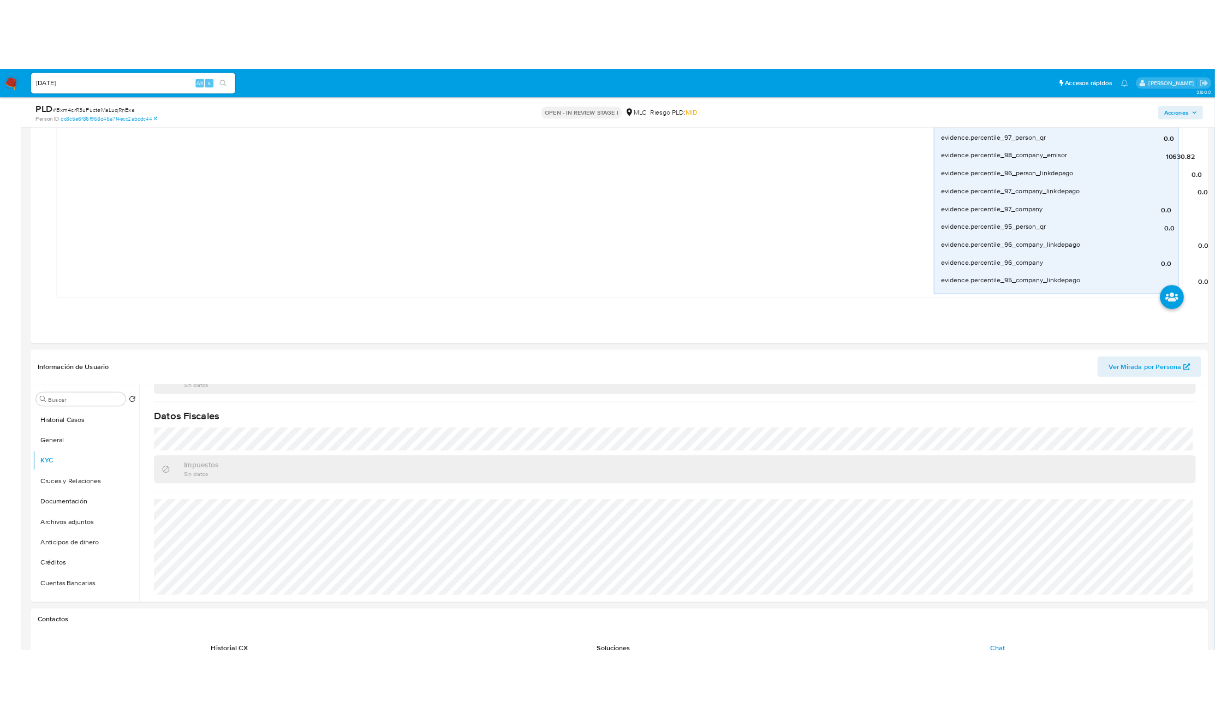
scroll to position [699, 0]
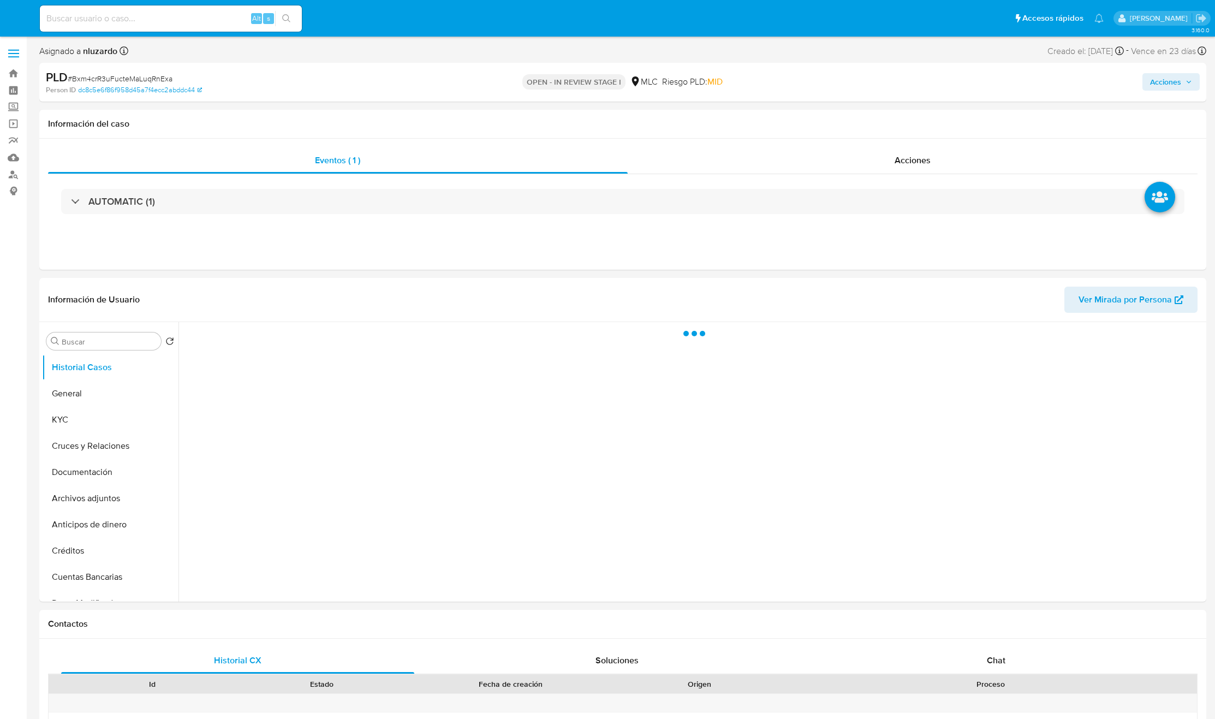
select select "10"
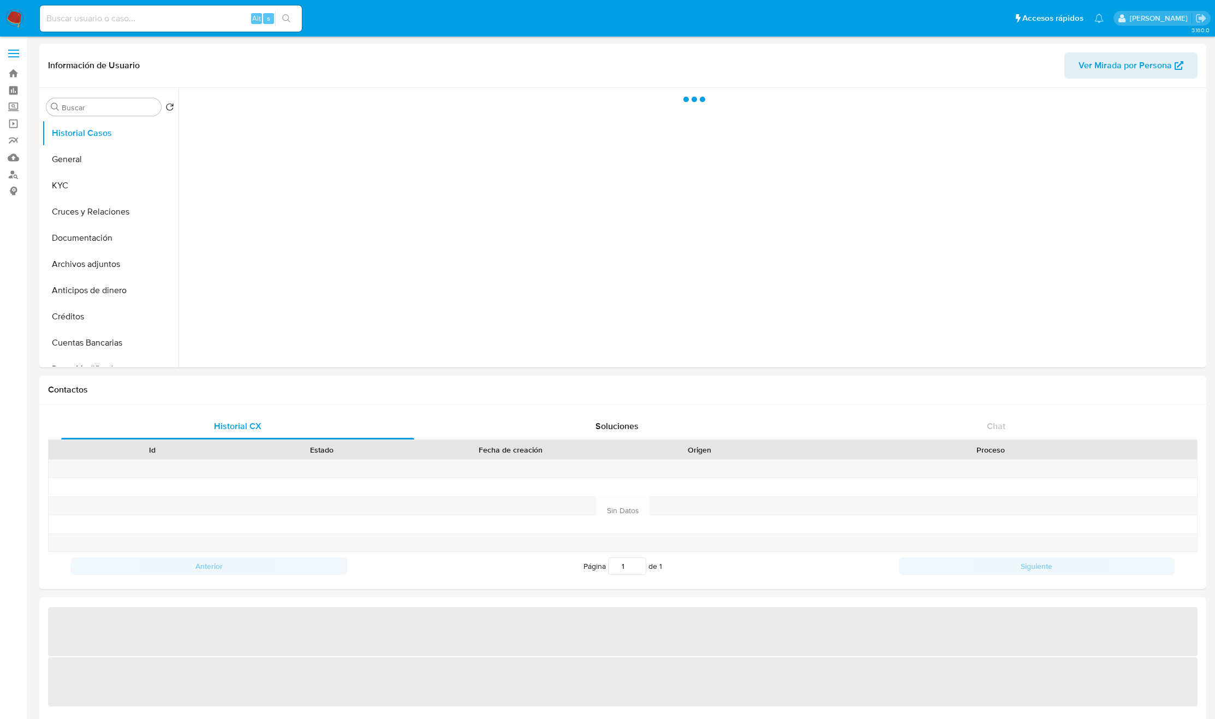
select select "10"
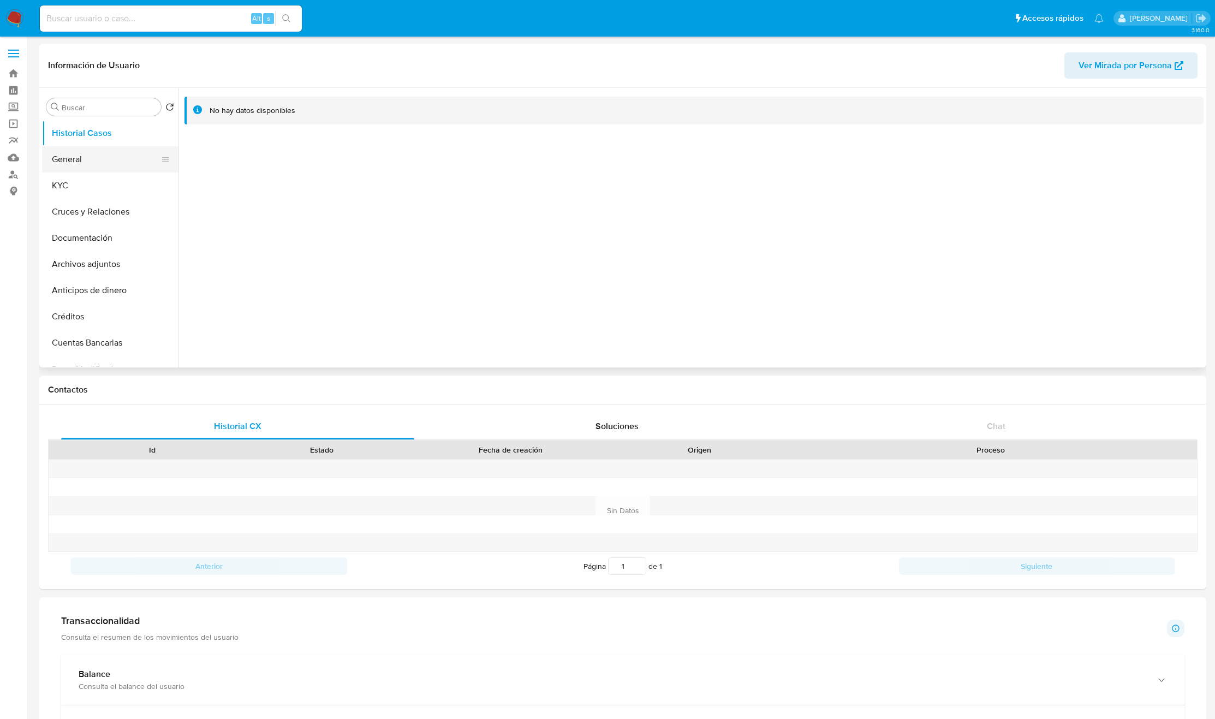
click at [102, 153] on button "General" at bounding box center [106, 159] width 128 height 26
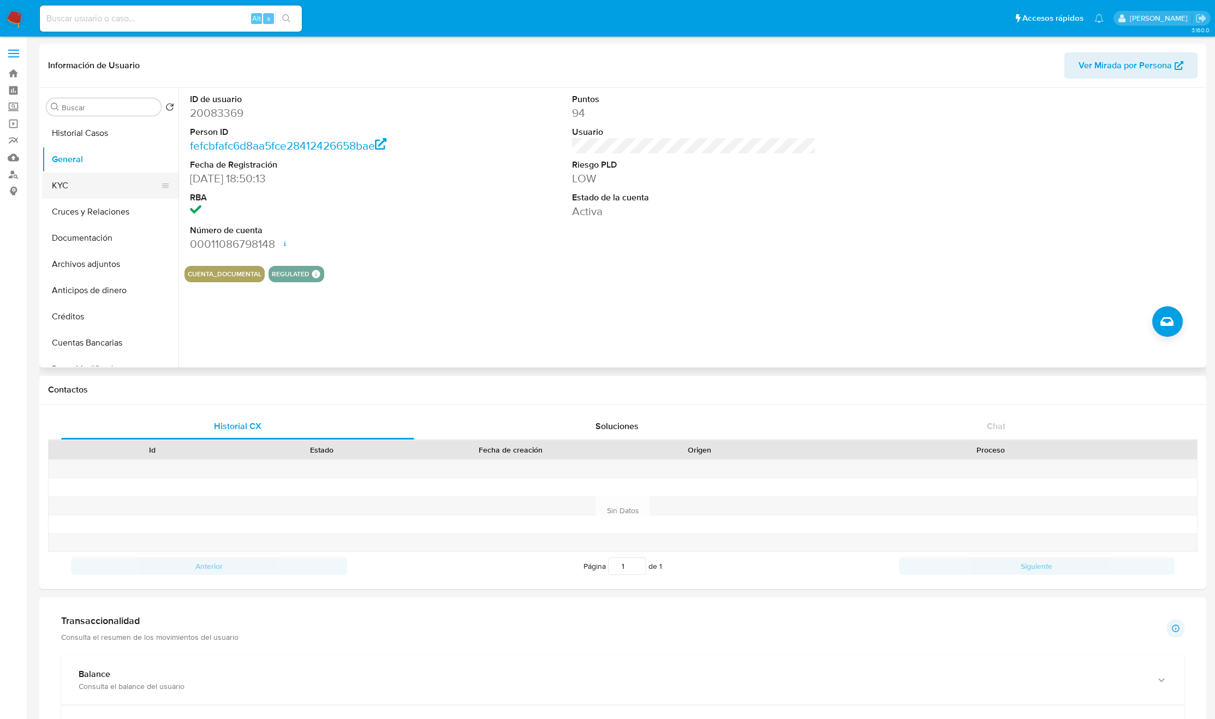
click at [106, 181] on button "KYC" at bounding box center [106, 186] width 128 height 26
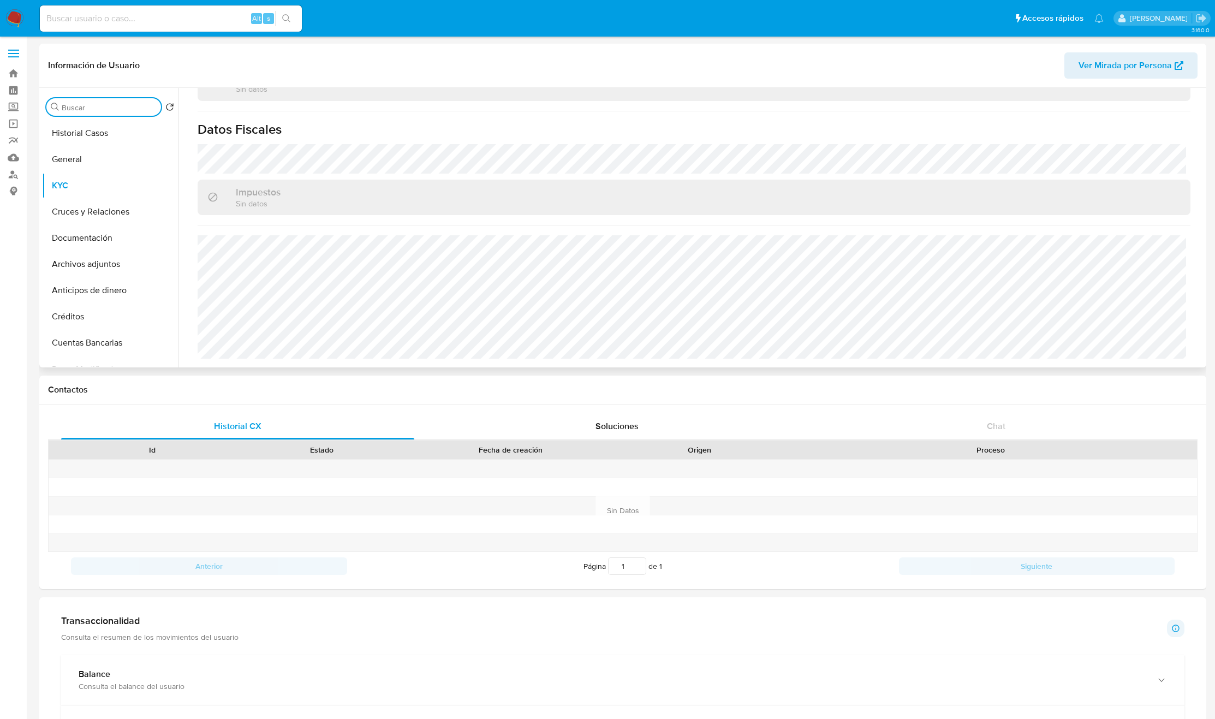
click at [113, 110] on input "Buscar" at bounding box center [109, 108] width 95 height 10
type input "res"
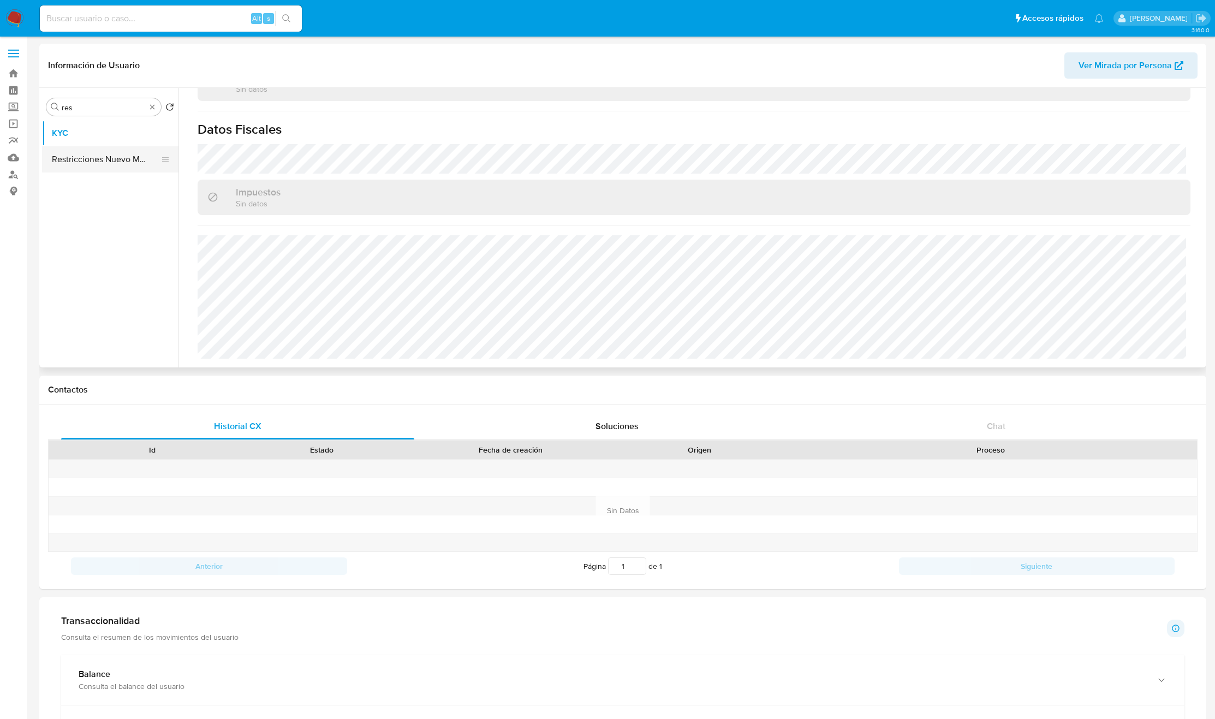
click at [115, 156] on button "Restricciones Nuevo Mundo" at bounding box center [106, 159] width 128 height 26
